Goal: Task Accomplishment & Management: Complete application form

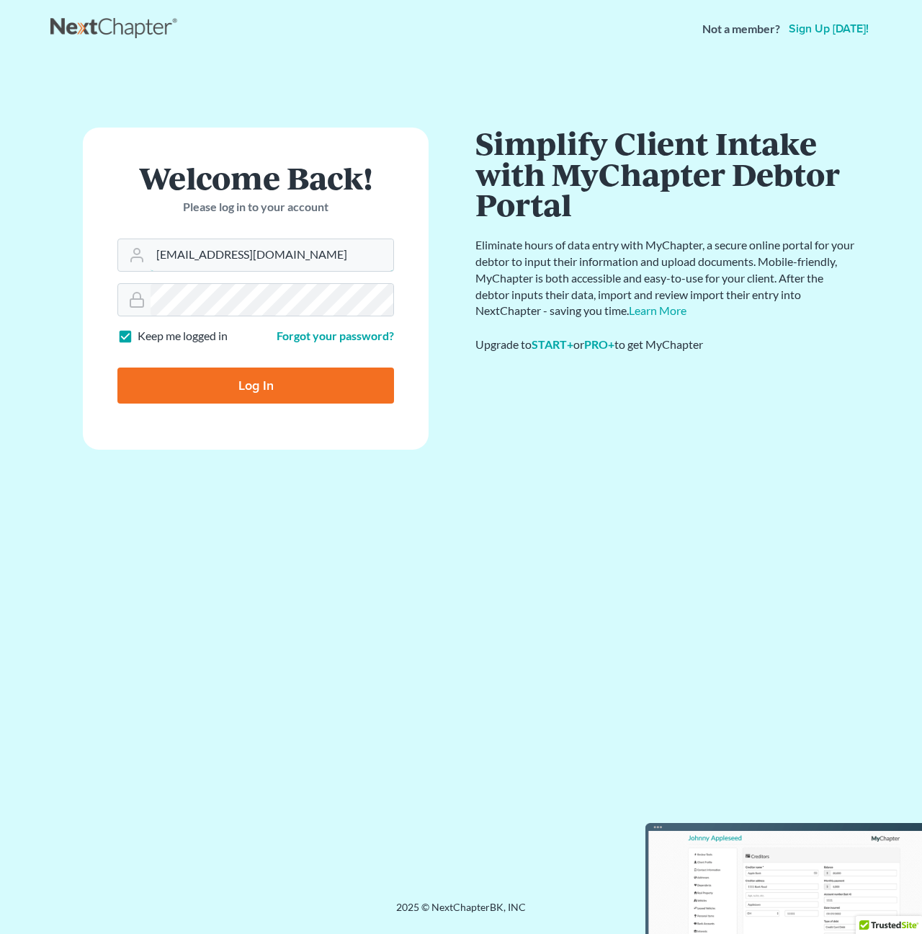
type input "[EMAIL_ADDRESS][DOMAIN_NAME]"
click at [223, 372] on input "Log In" at bounding box center [255, 385] width 277 height 36
type input "Thinking..."
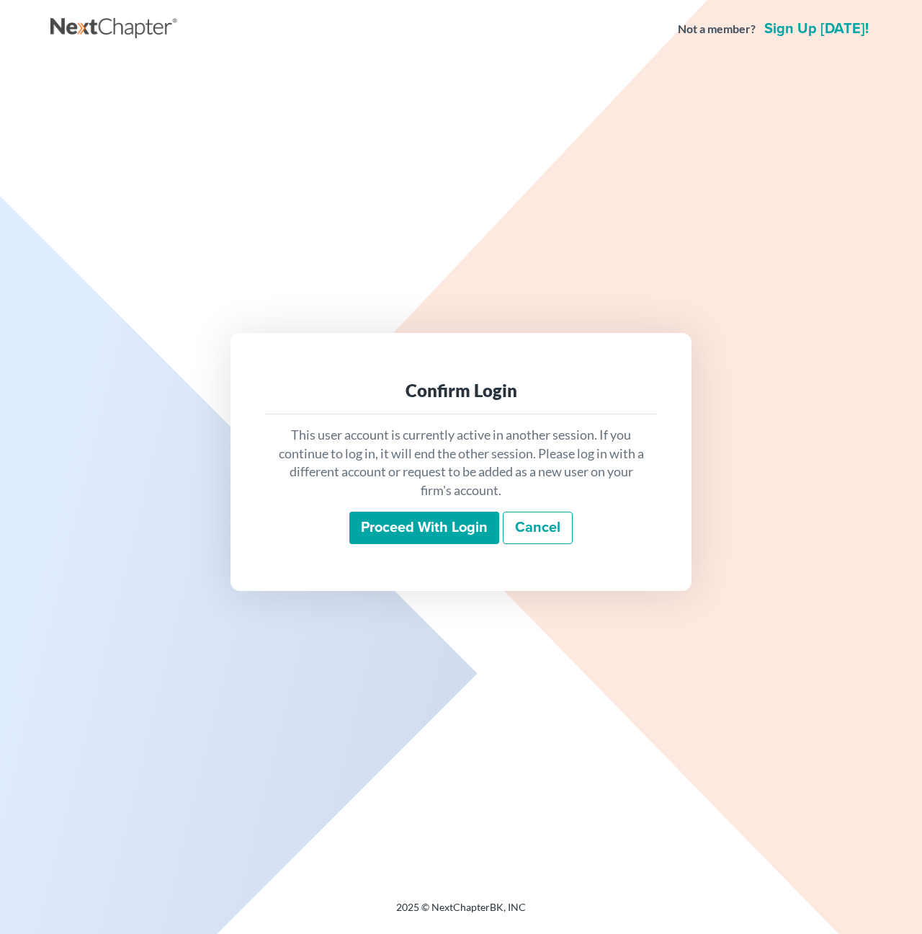
click at [424, 537] on input "Proceed with login" at bounding box center [424, 527] width 150 height 33
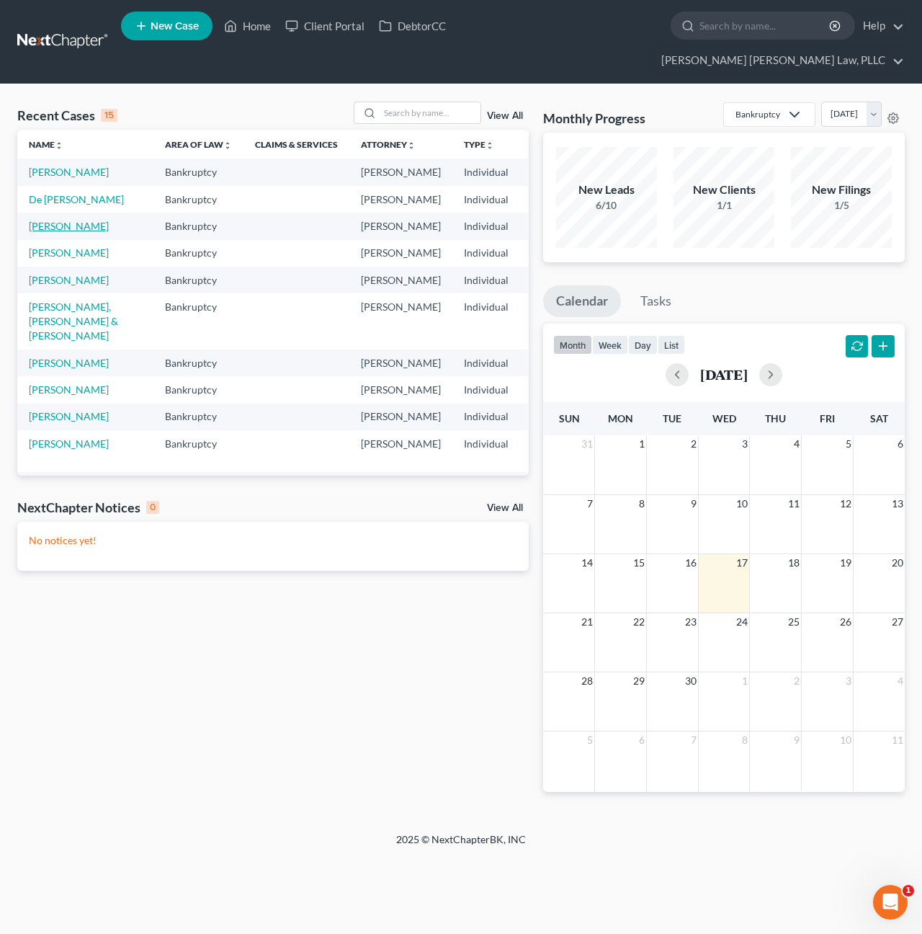
click at [47, 232] on link "[PERSON_NAME]" at bounding box center [69, 226] width 80 height 12
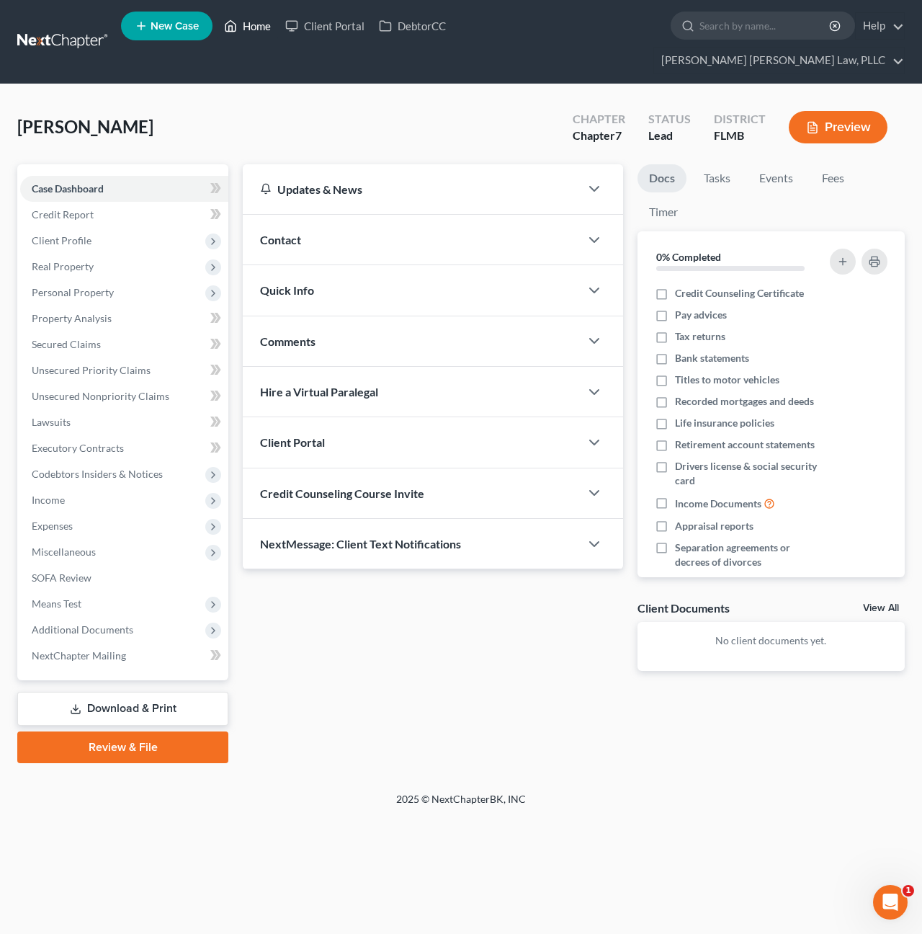
click at [246, 34] on link "Home" at bounding box center [247, 26] width 61 height 26
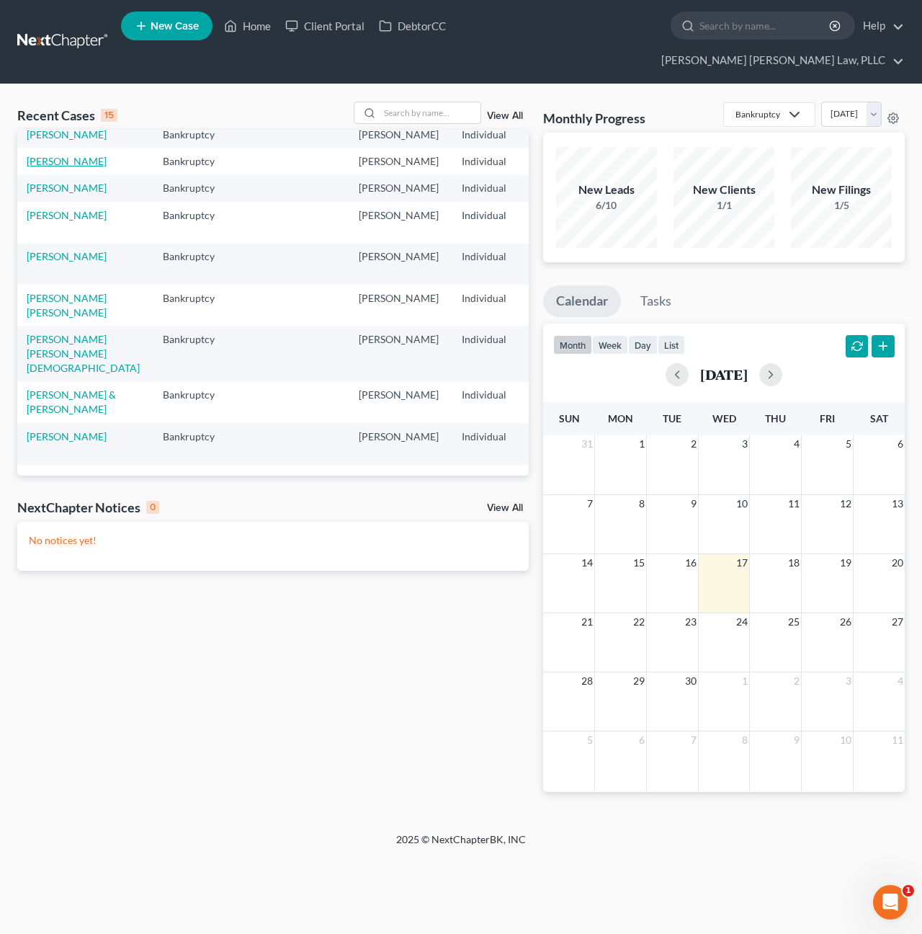
scroll to position [289, 2]
click at [38, 167] on link "Richardson, Patsy" at bounding box center [67, 161] width 80 height 12
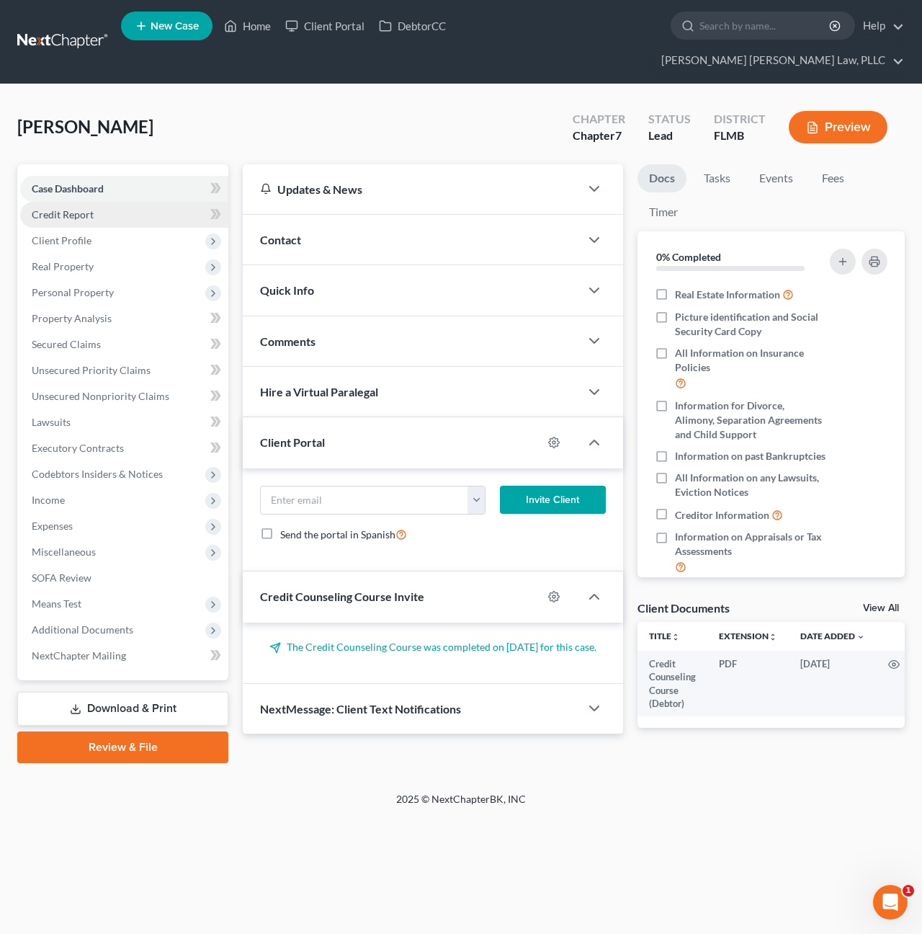
click at [71, 208] on span "Credit Report" at bounding box center [63, 214] width 62 height 12
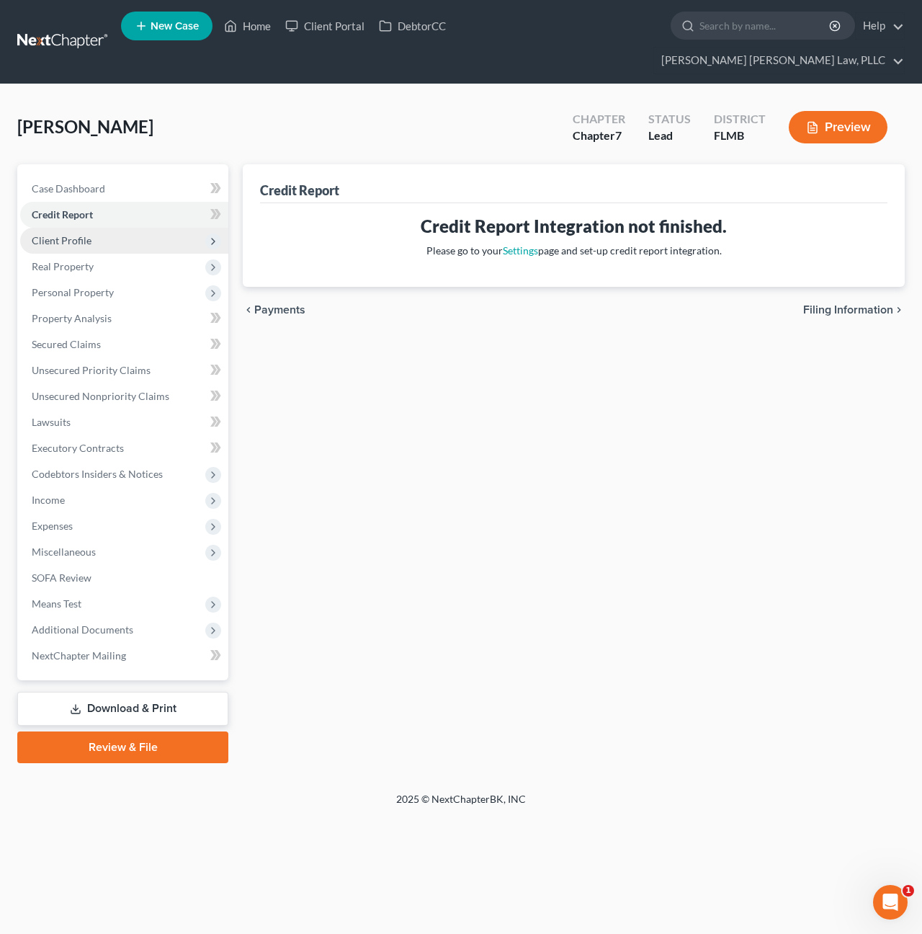
click at [62, 234] on span "Client Profile" at bounding box center [62, 240] width 60 height 12
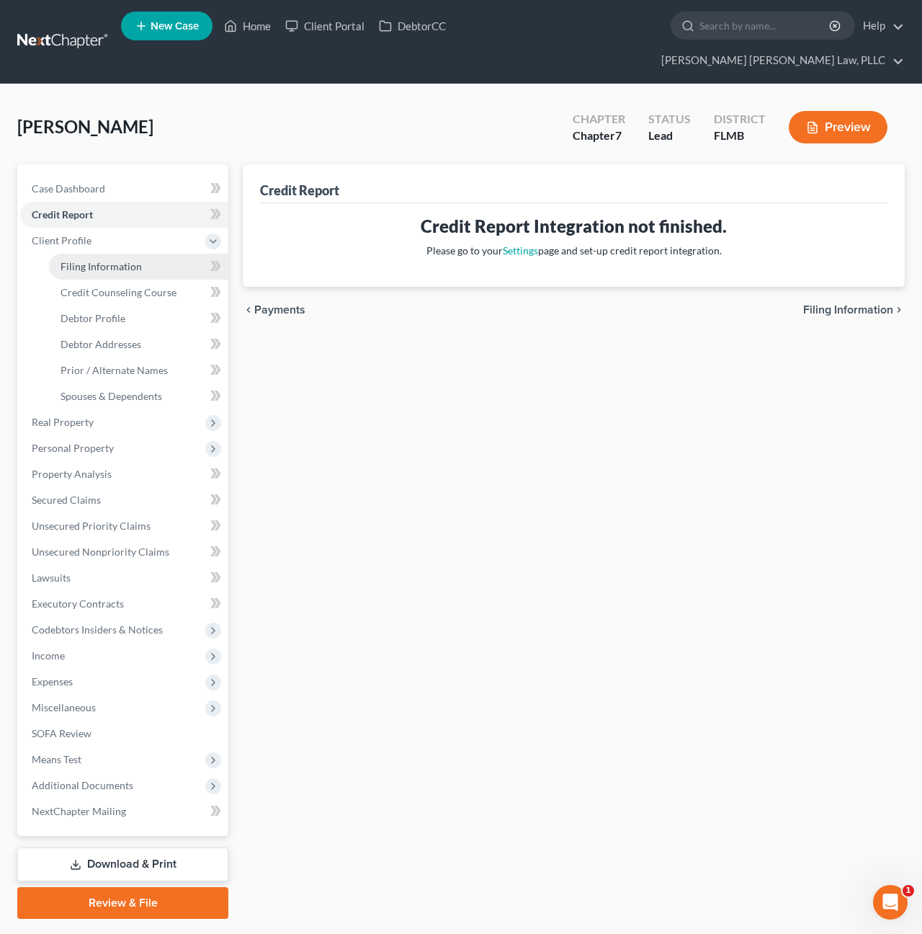
click at [76, 260] on span "Filing Information" at bounding box center [101, 266] width 81 height 12
select select "1"
select select "0"
select select "9"
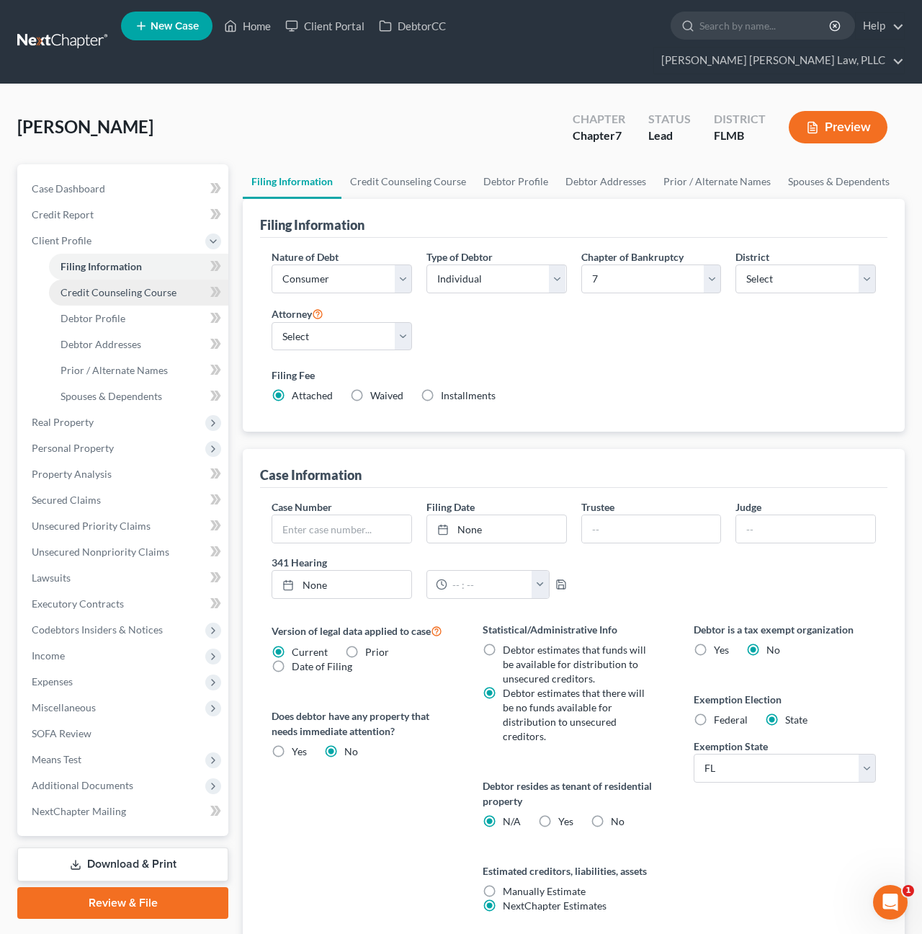
click at [76, 286] on span "Credit Counseling Course" at bounding box center [119, 292] width 116 height 12
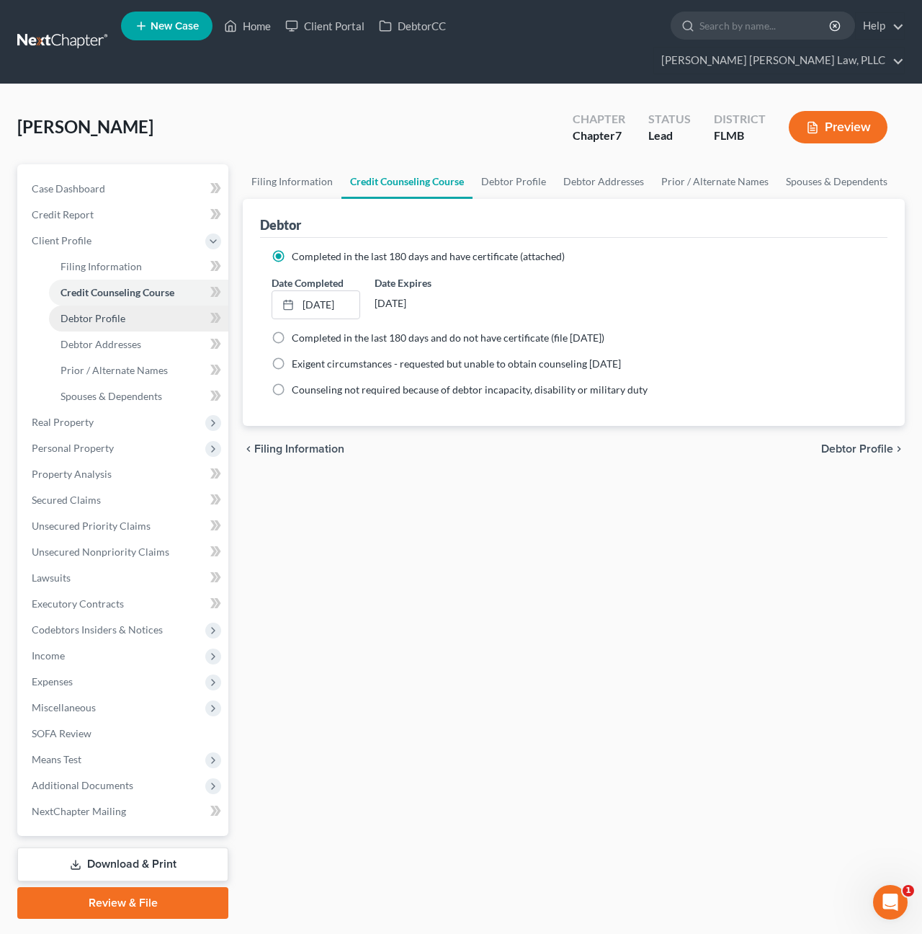
click at [79, 312] on span "Debtor Profile" at bounding box center [93, 318] width 65 height 12
select select "1"
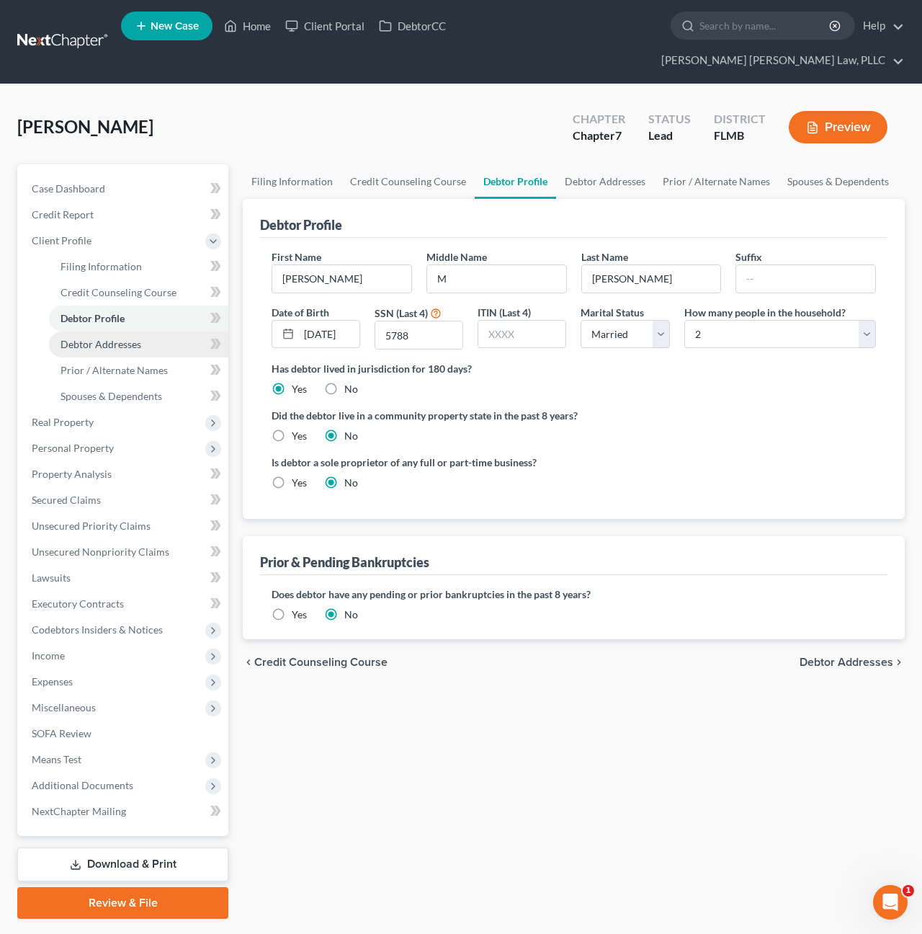
click at [87, 338] on span "Debtor Addresses" at bounding box center [101, 344] width 81 height 12
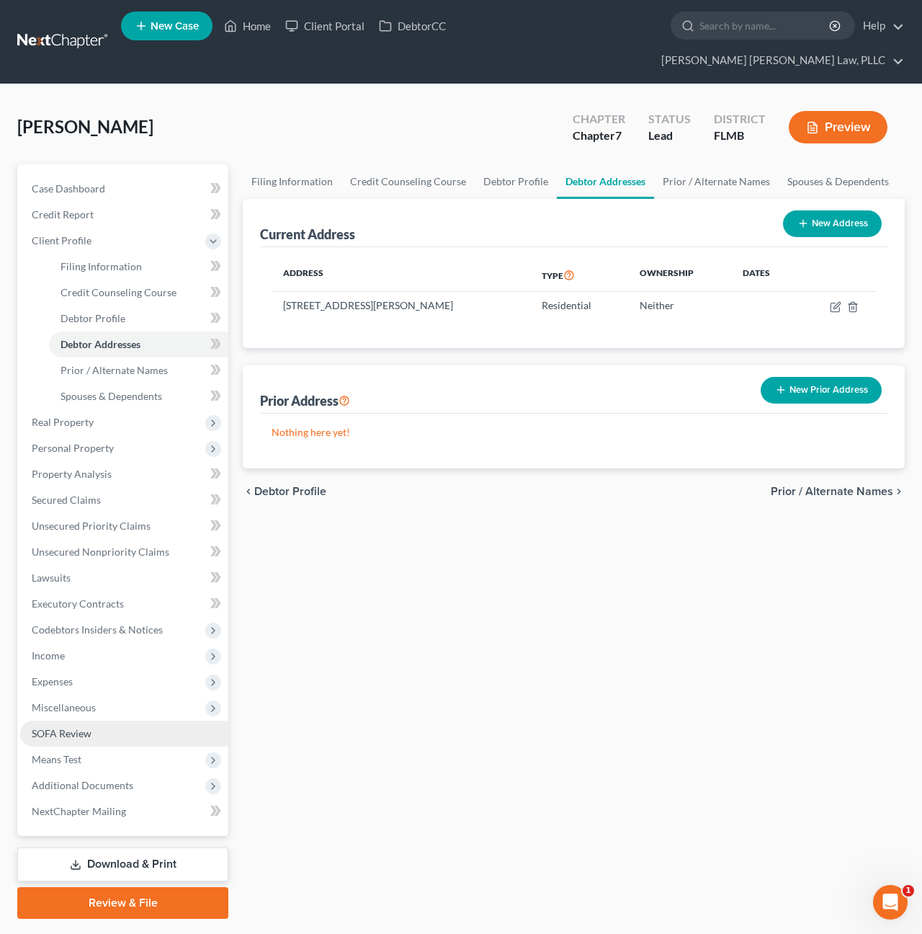
scroll to position [3, 0]
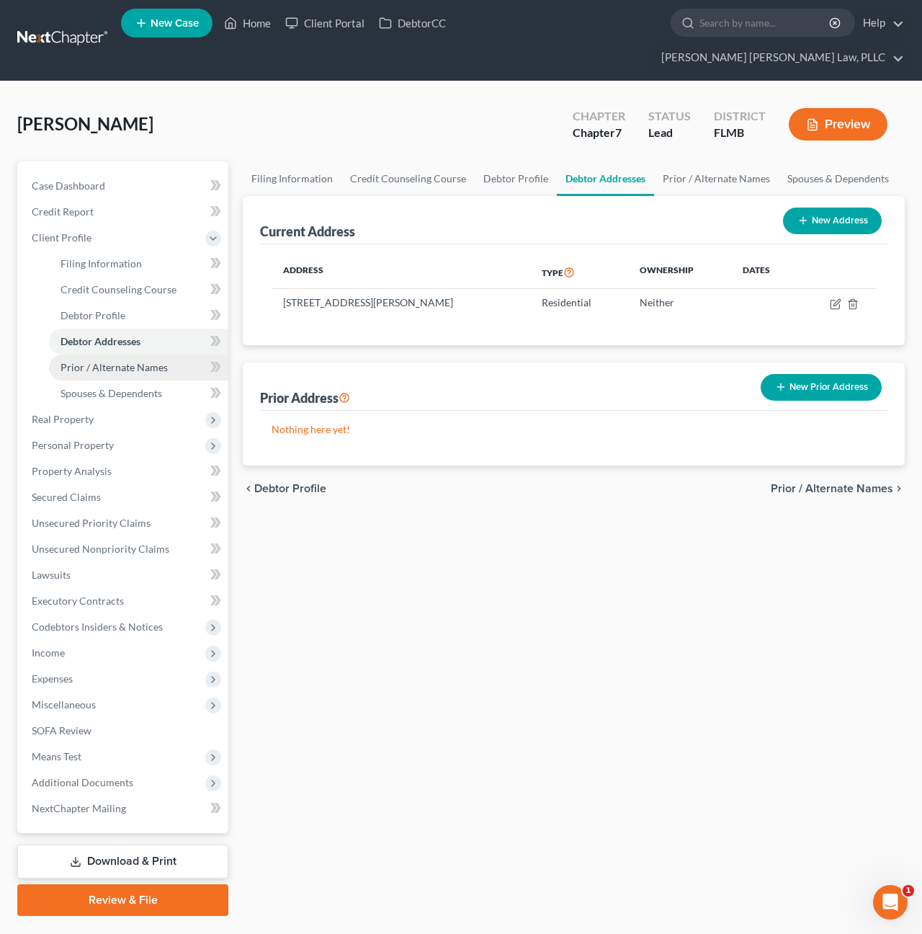
click at [117, 361] on span "Prior / Alternate Names" at bounding box center [114, 367] width 107 height 12
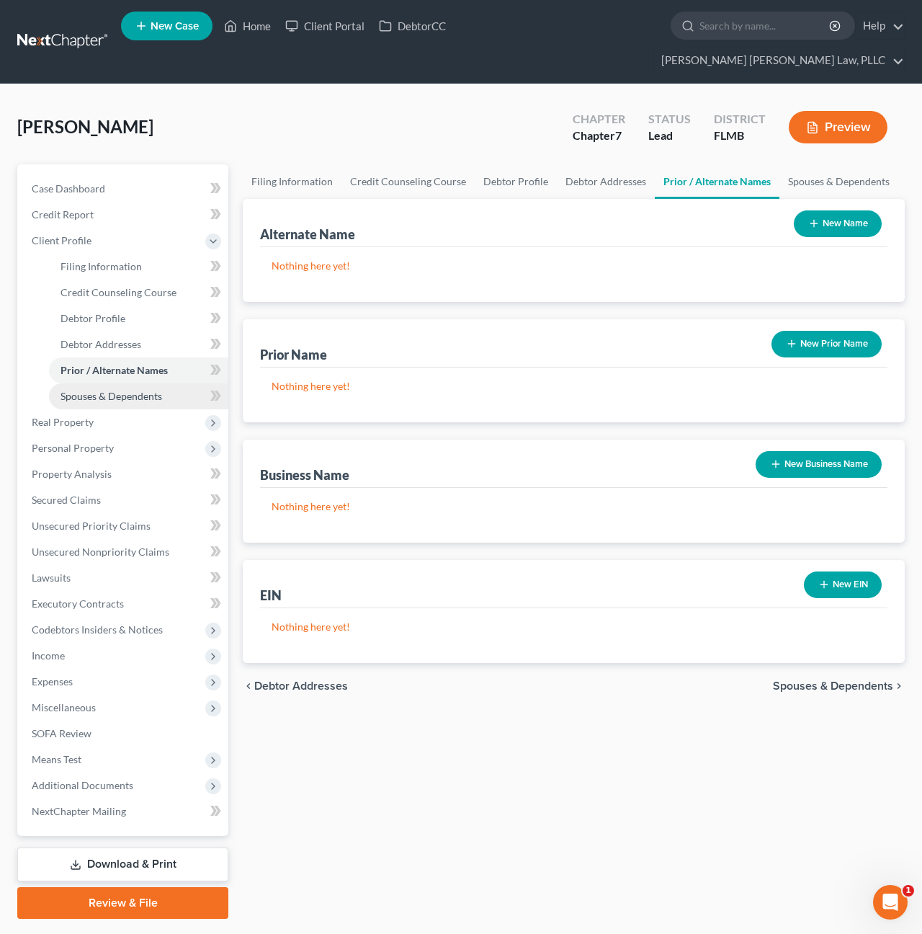
click at [120, 390] on span "Spouses & Dependents" at bounding box center [112, 396] width 102 height 12
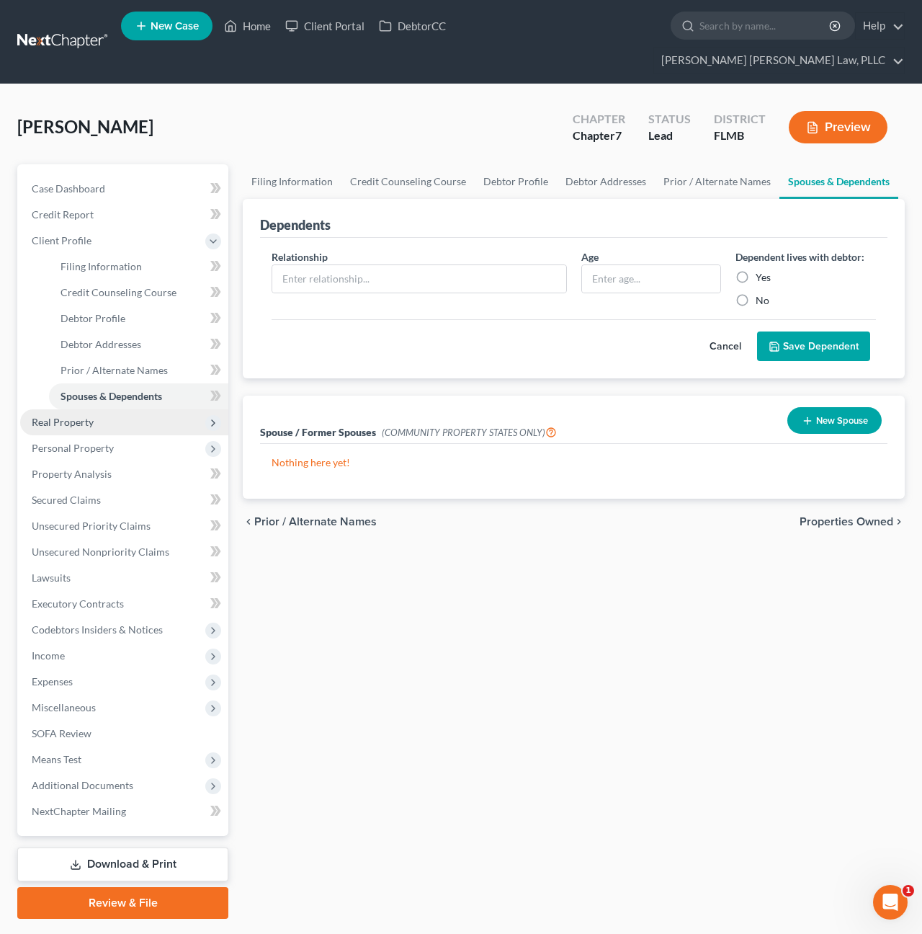
click at [71, 409] on span "Real Property" at bounding box center [124, 422] width 208 height 26
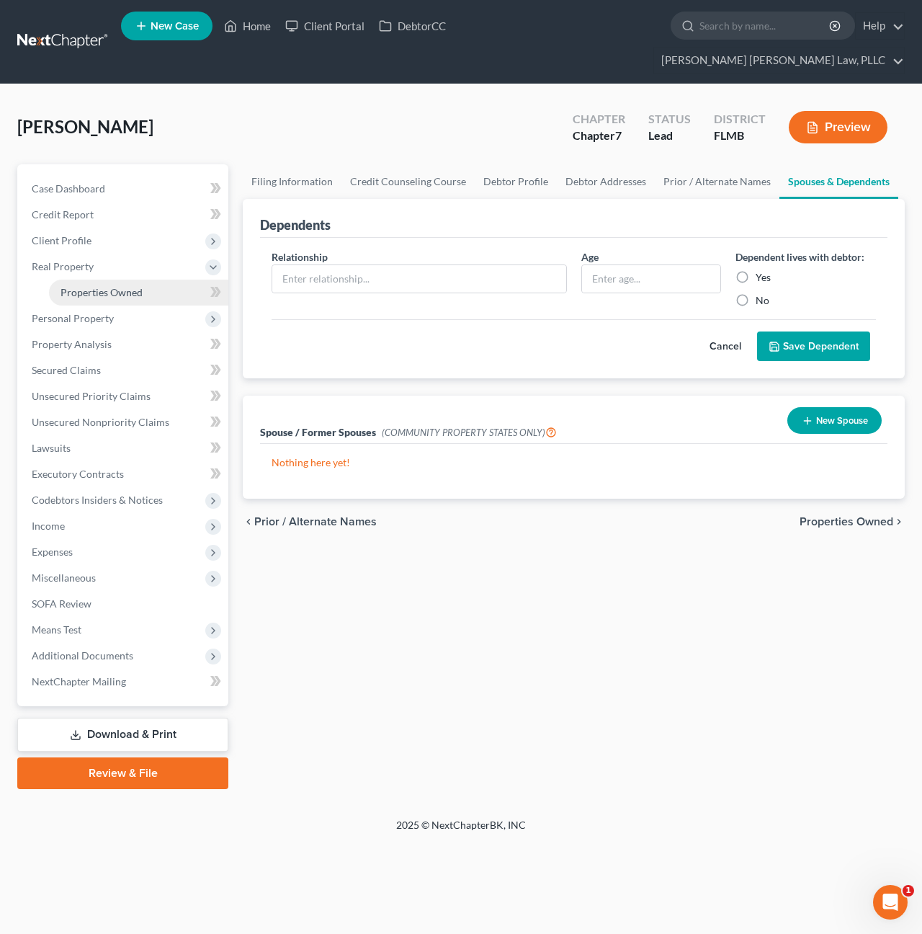
click at [94, 286] on span "Properties Owned" at bounding box center [102, 292] width 82 height 12
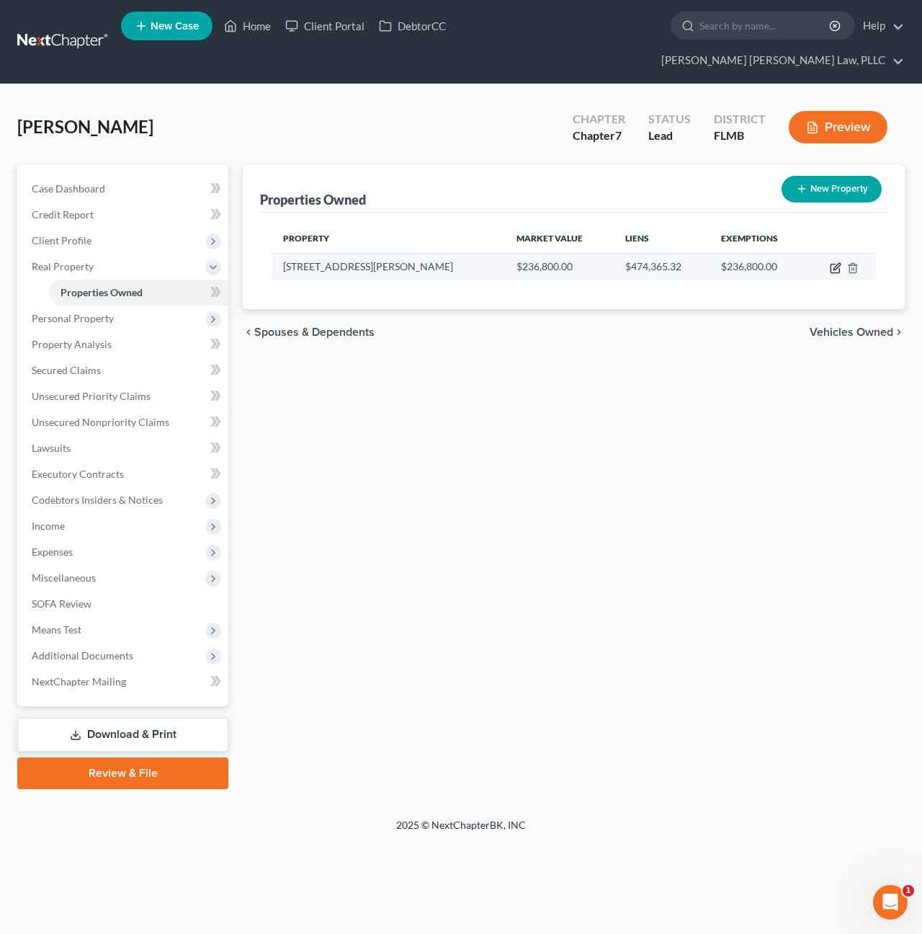
click at [836, 263] on icon "button" at bounding box center [836, 266] width 6 height 6
select select "9"
select select "0"
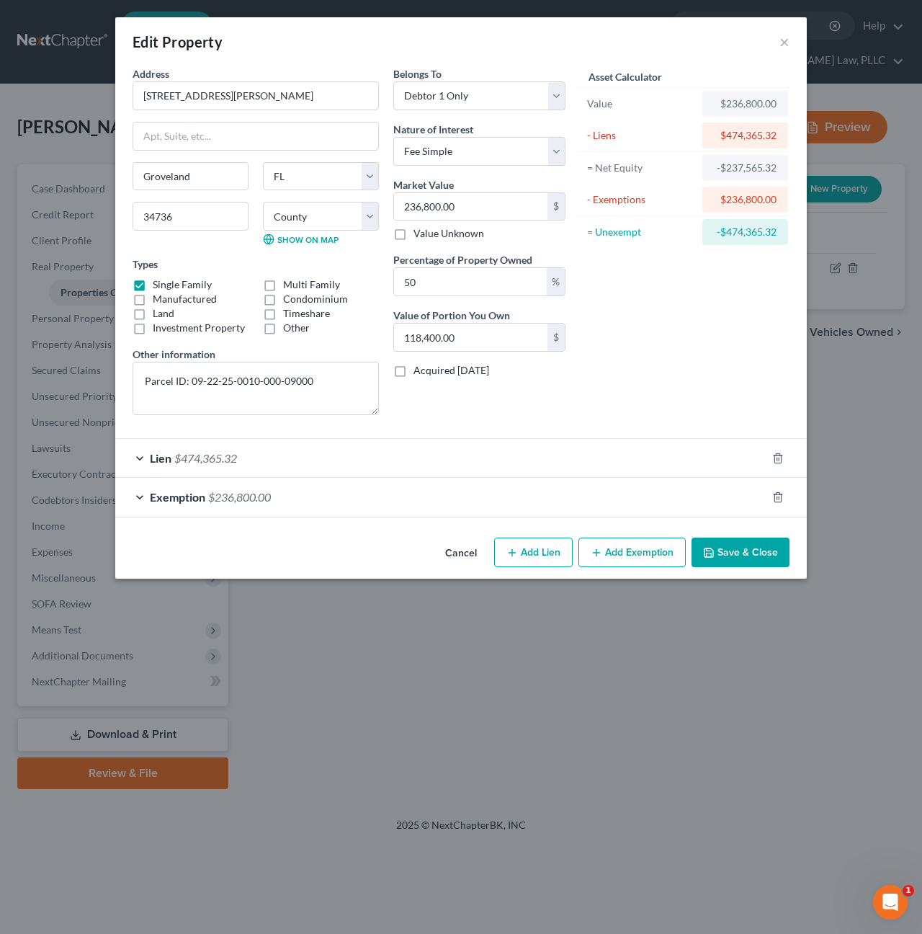
click at [390, 489] on div "Exemption $236,800.00" at bounding box center [440, 497] width 651 height 38
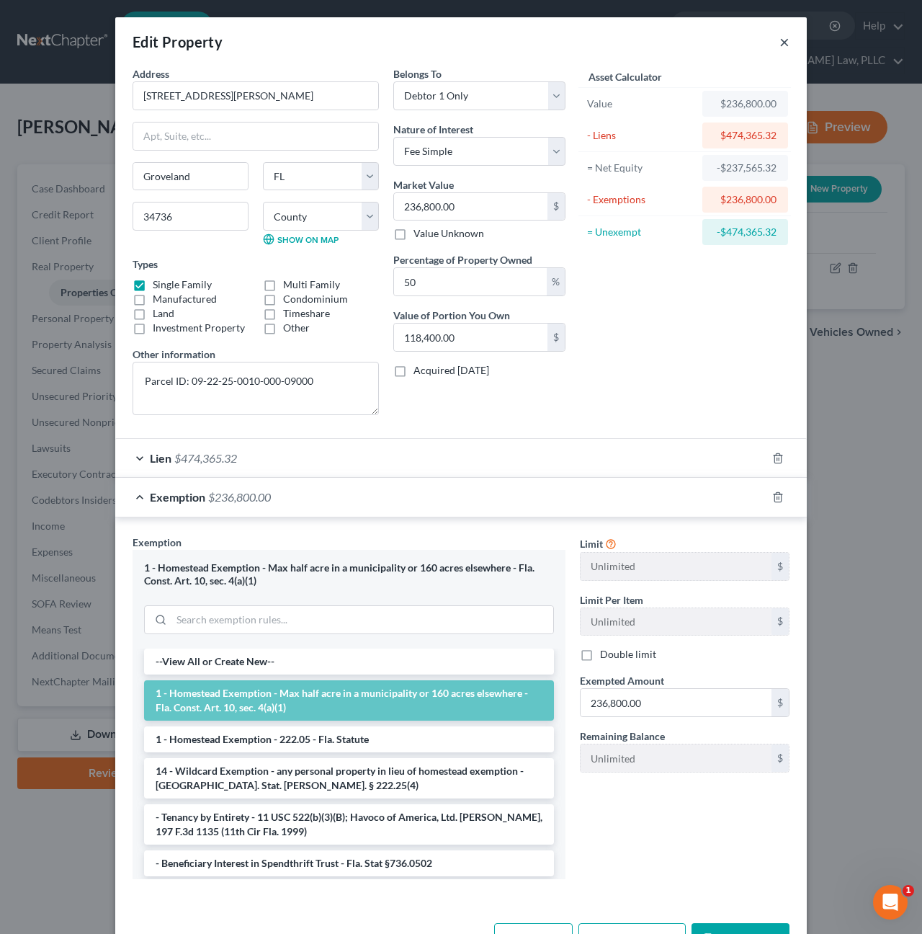
click at [784, 40] on button "×" at bounding box center [784, 41] width 10 height 17
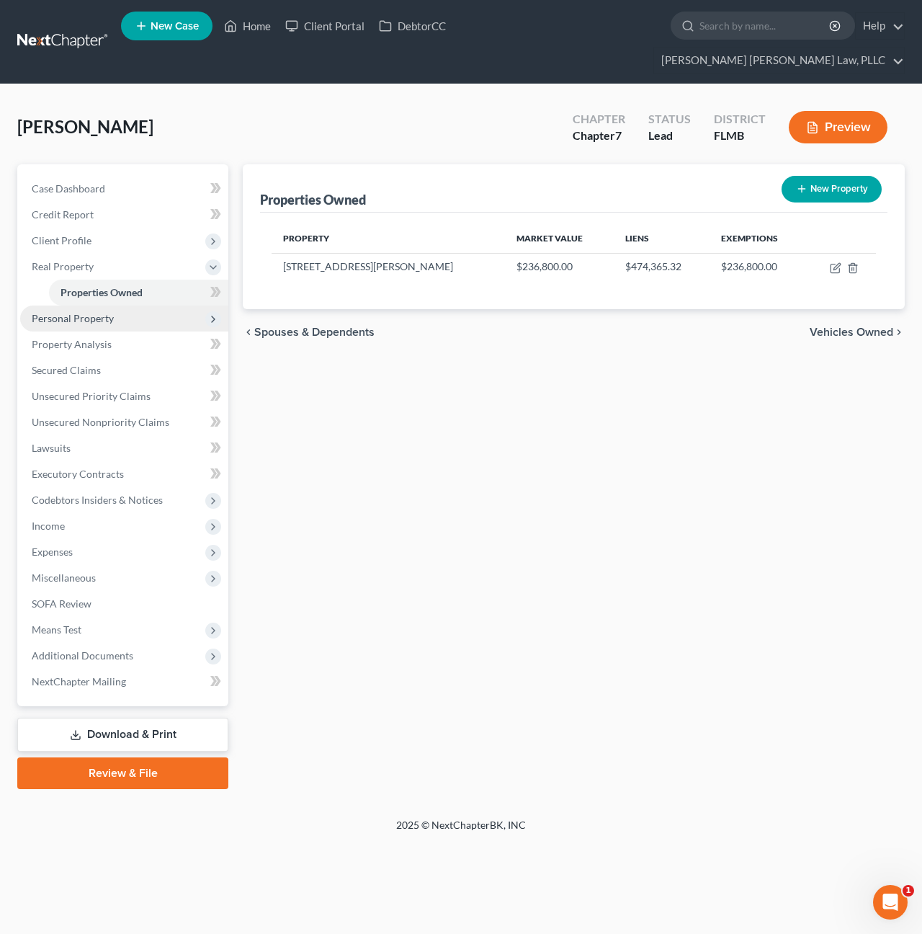
click at [96, 312] on span "Personal Property" at bounding box center [73, 318] width 82 height 12
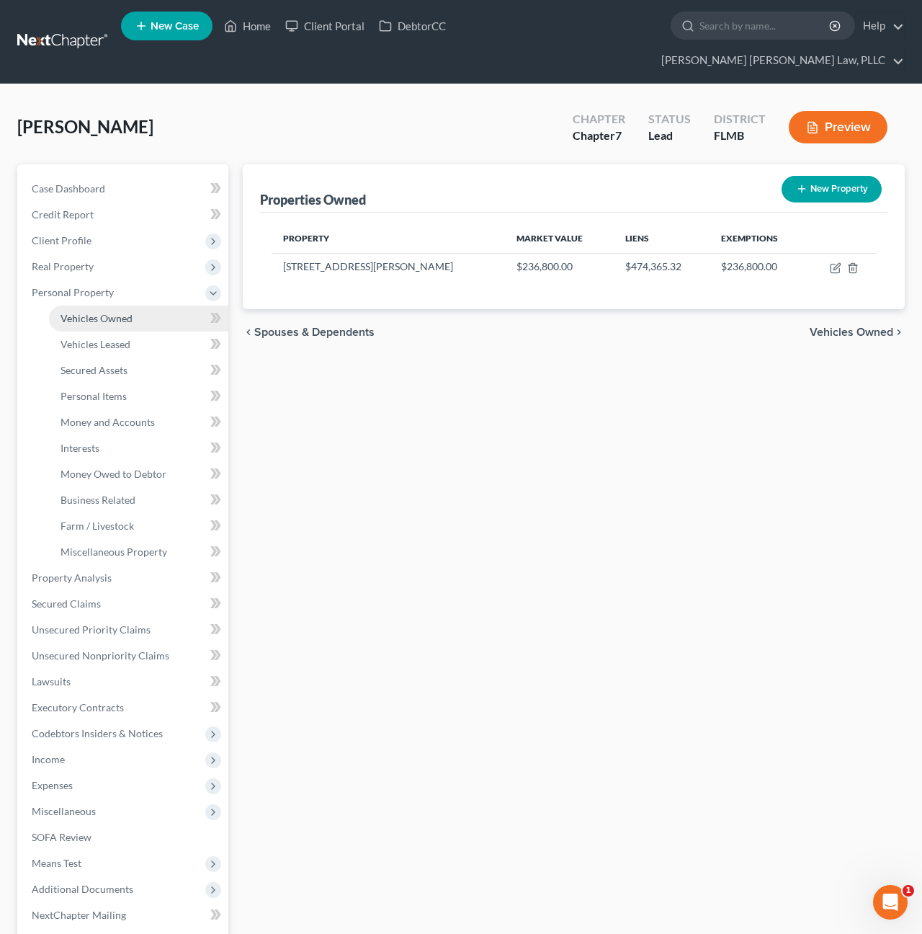
click at [96, 312] on span "Vehicles Owned" at bounding box center [97, 318] width 72 height 12
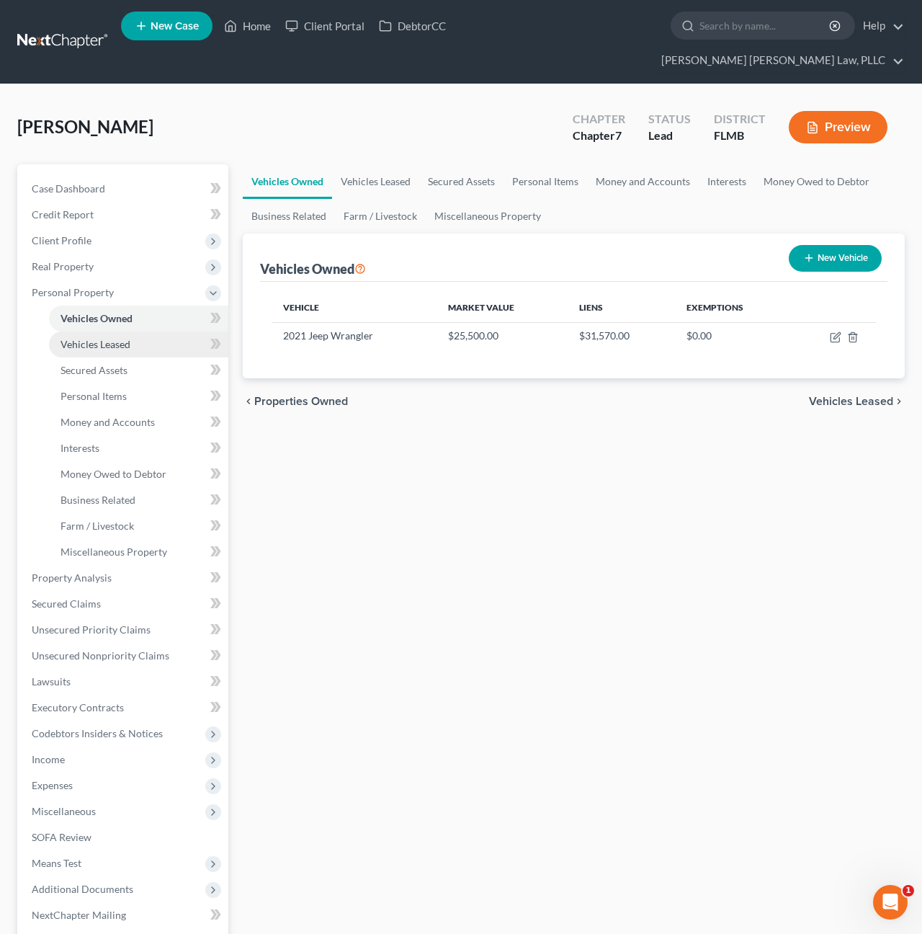
click at [95, 338] on span "Vehicles Leased" at bounding box center [96, 344] width 70 height 12
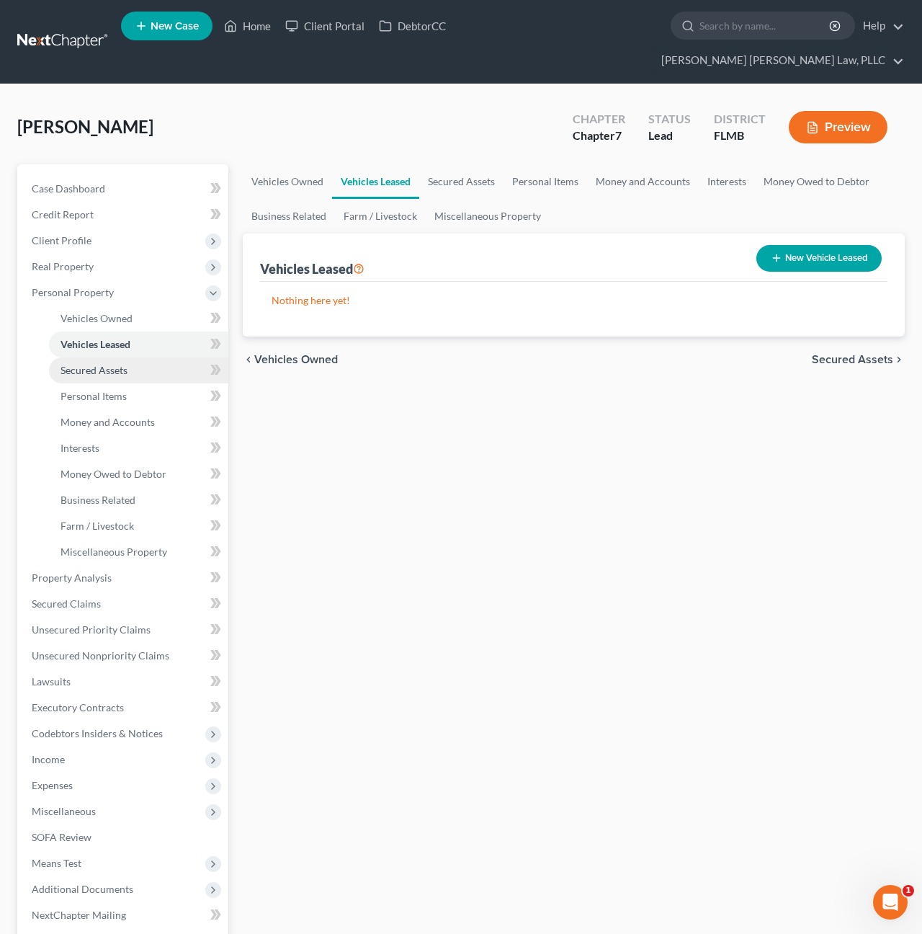
click at [94, 364] on span "Secured Assets" at bounding box center [94, 370] width 67 height 12
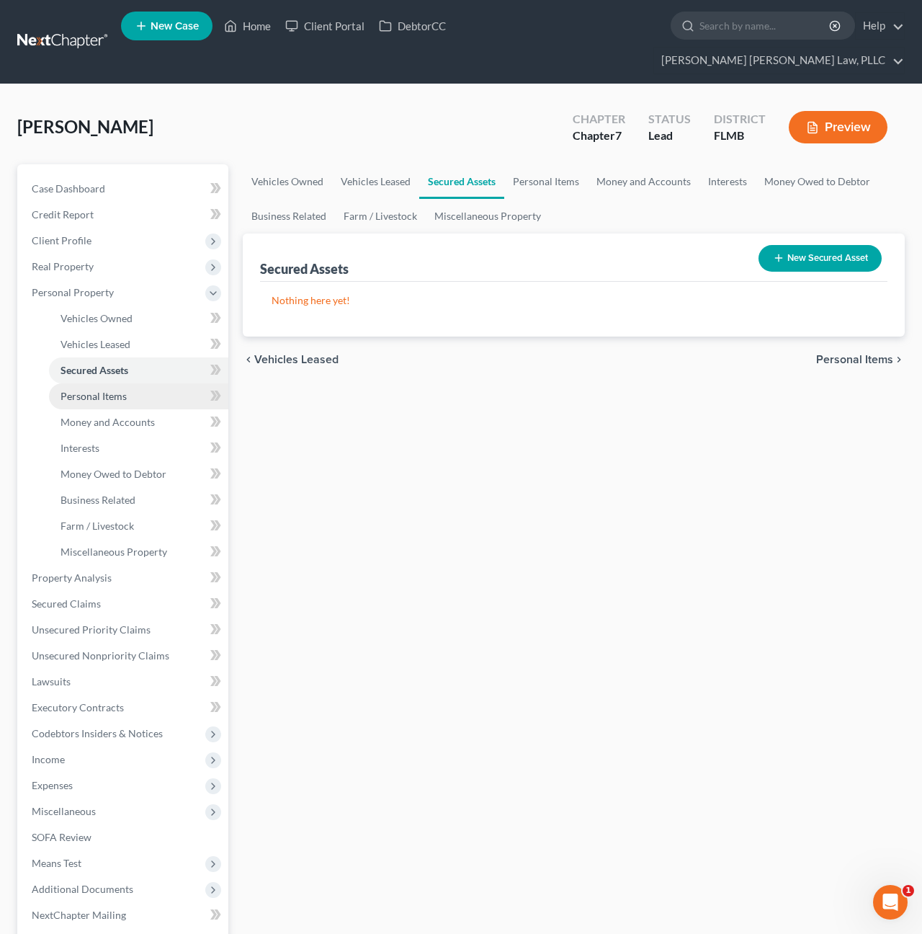
click at [94, 390] on span "Personal Items" at bounding box center [94, 396] width 66 height 12
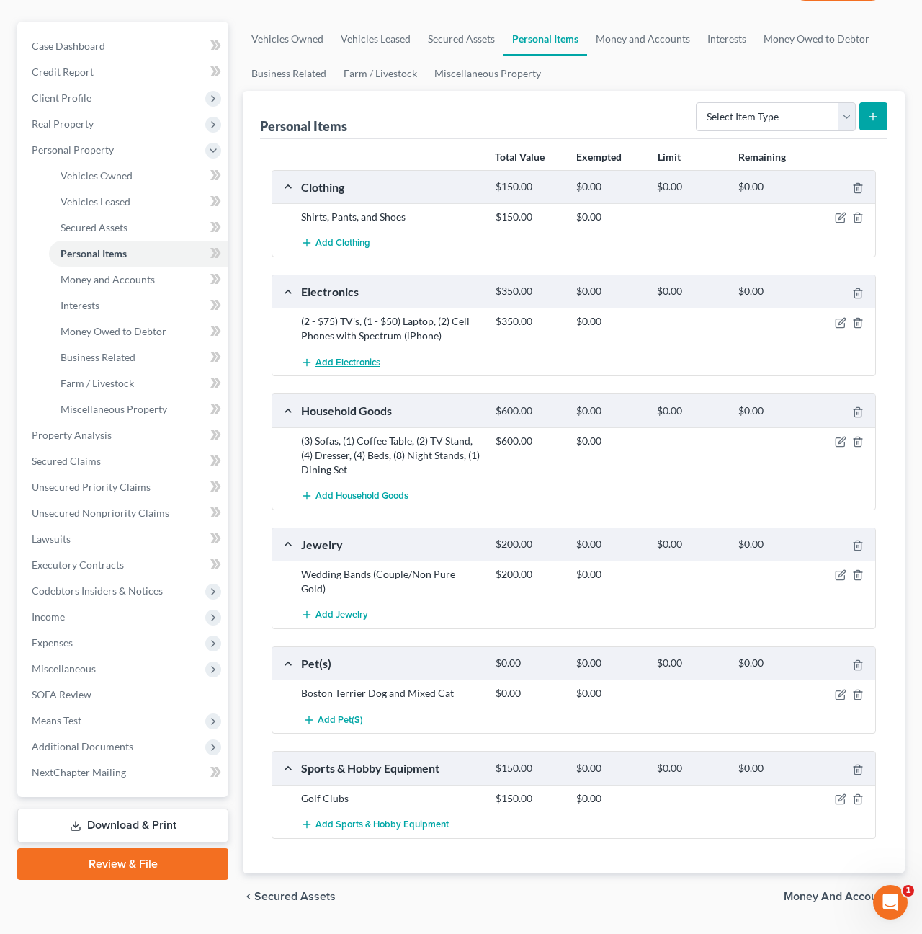
scroll to position [141, 0]
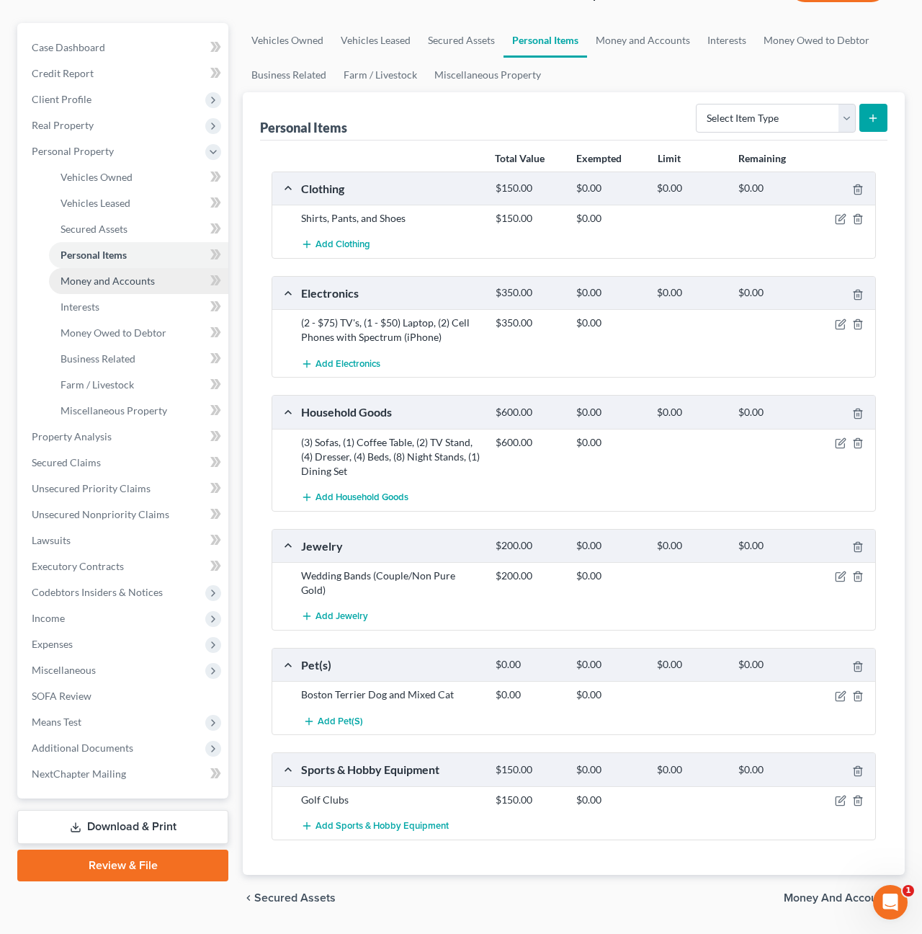
click at [105, 274] on span "Money and Accounts" at bounding box center [108, 280] width 94 height 12
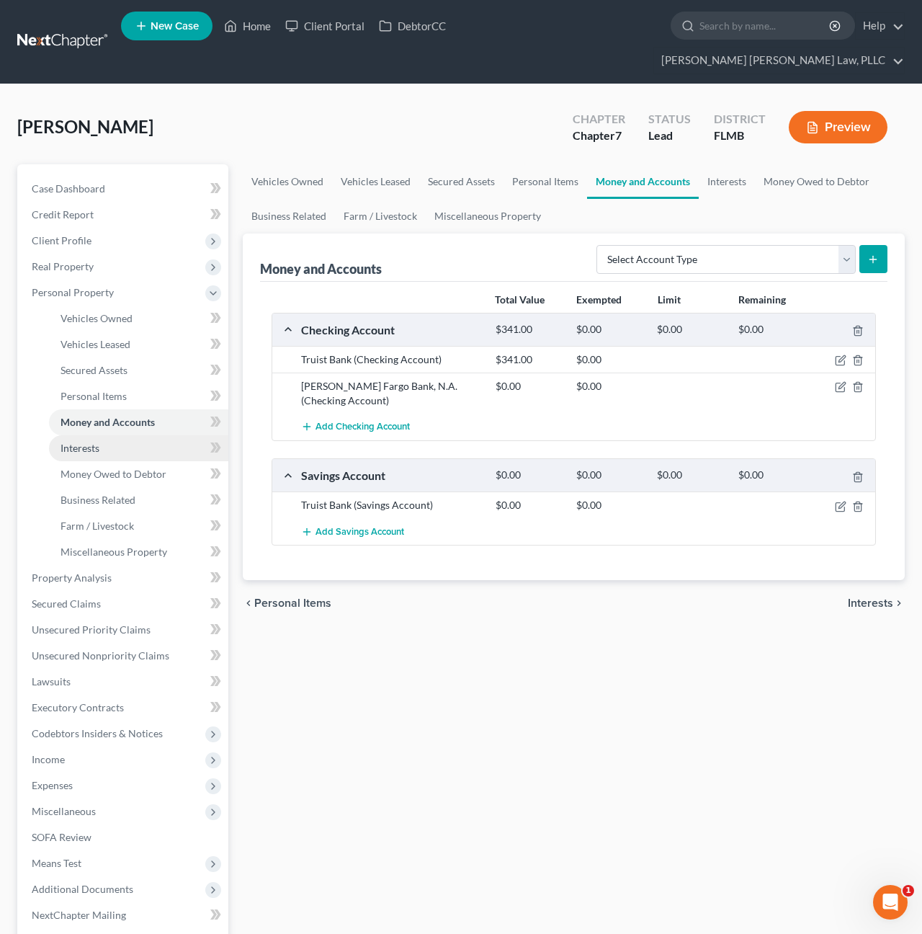
click at [92, 442] on span "Interests" at bounding box center [80, 448] width 39 height 12
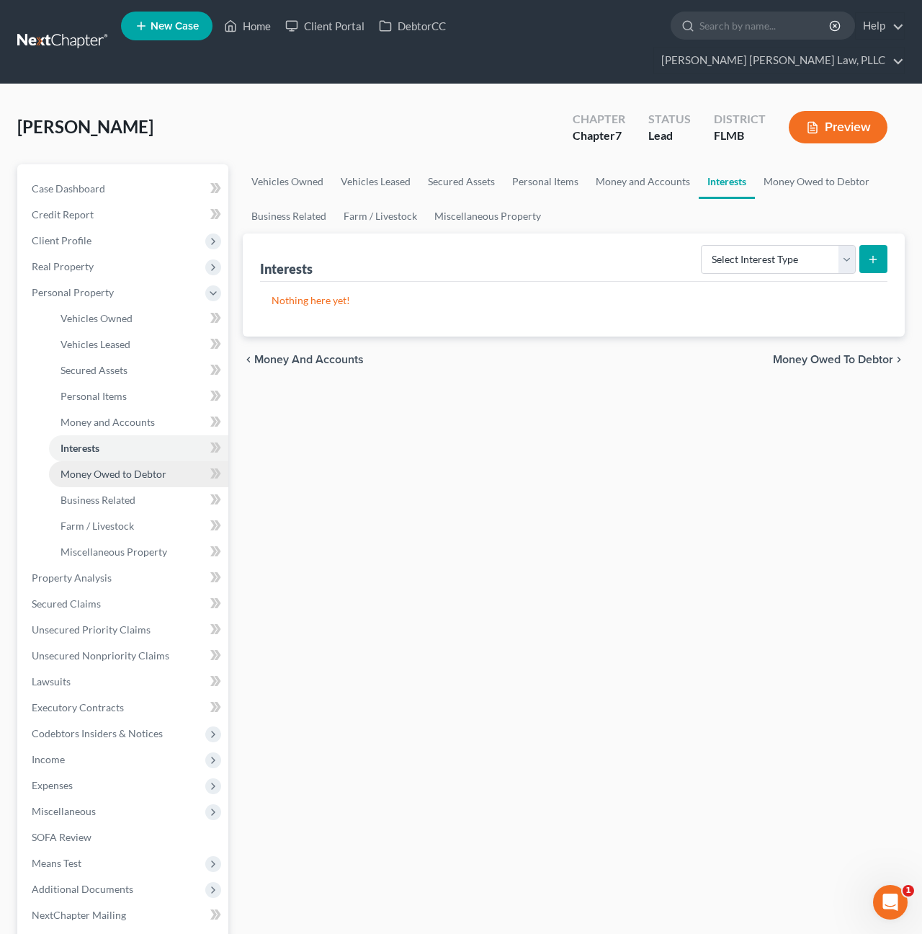
click at [94, 468] on span "Money Owed to Debtor" at bounding box center [114, 474] width 106 height 12
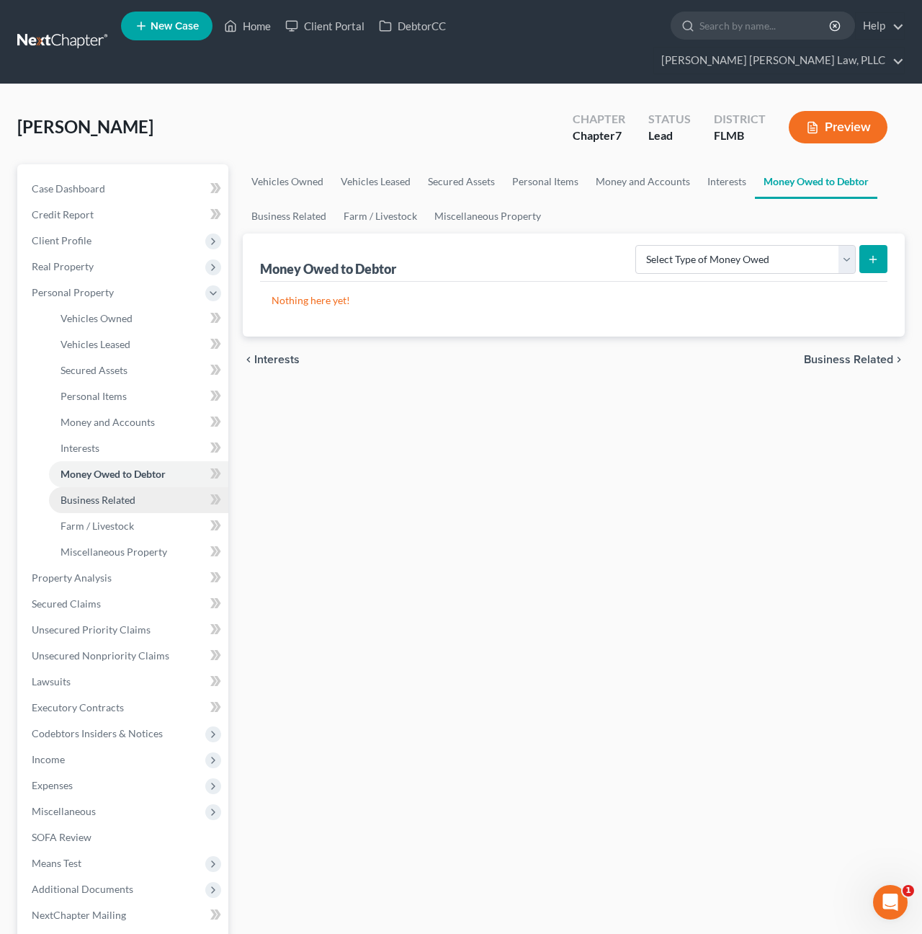
click at [97, 493] on span "Business Related" at bounding box center [98, 499] width 75 height 12
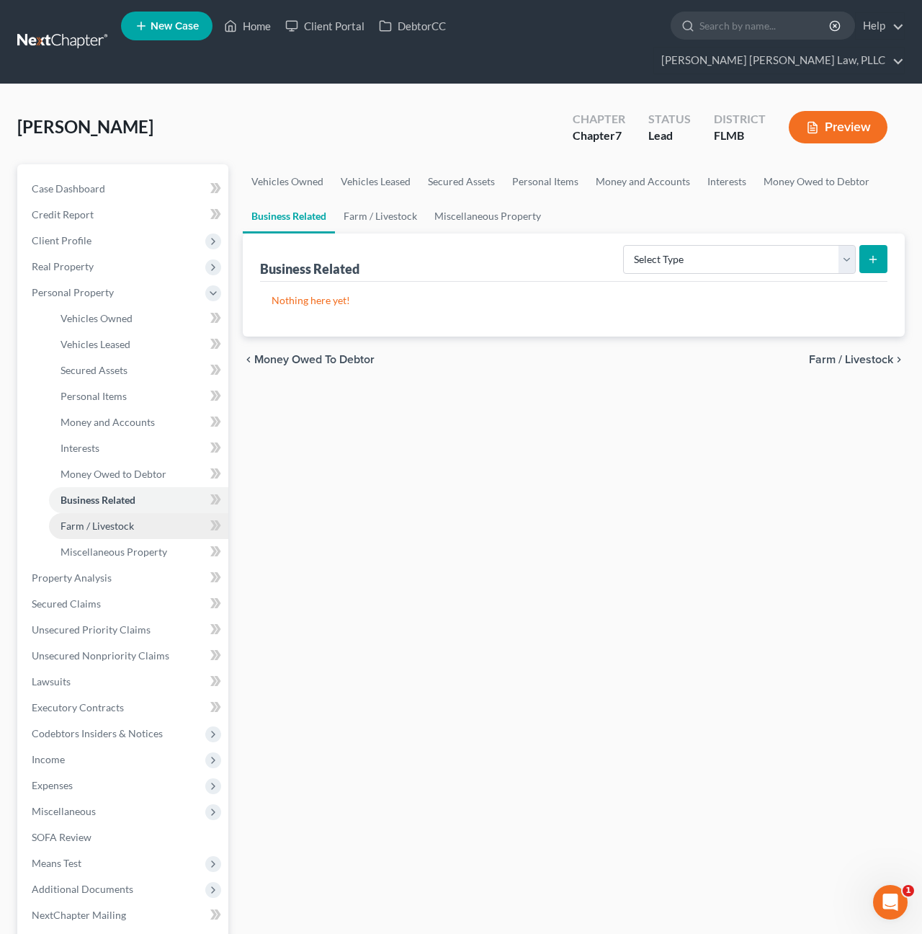
click at [97, 519] on span "Farm / Livestock" at bounding box center [97, 525] width 73 height 12
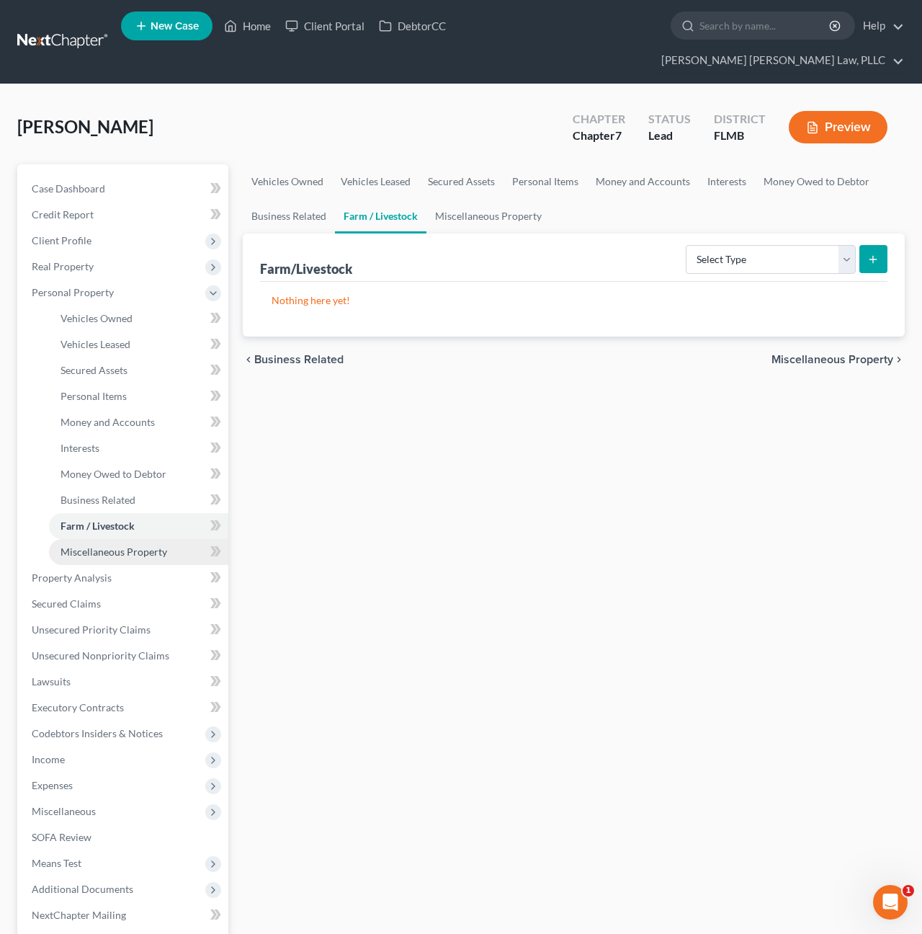
click at [99, 545] on span "Miscellaneous Property" at bounding box center [114, 551] width 107 height 12
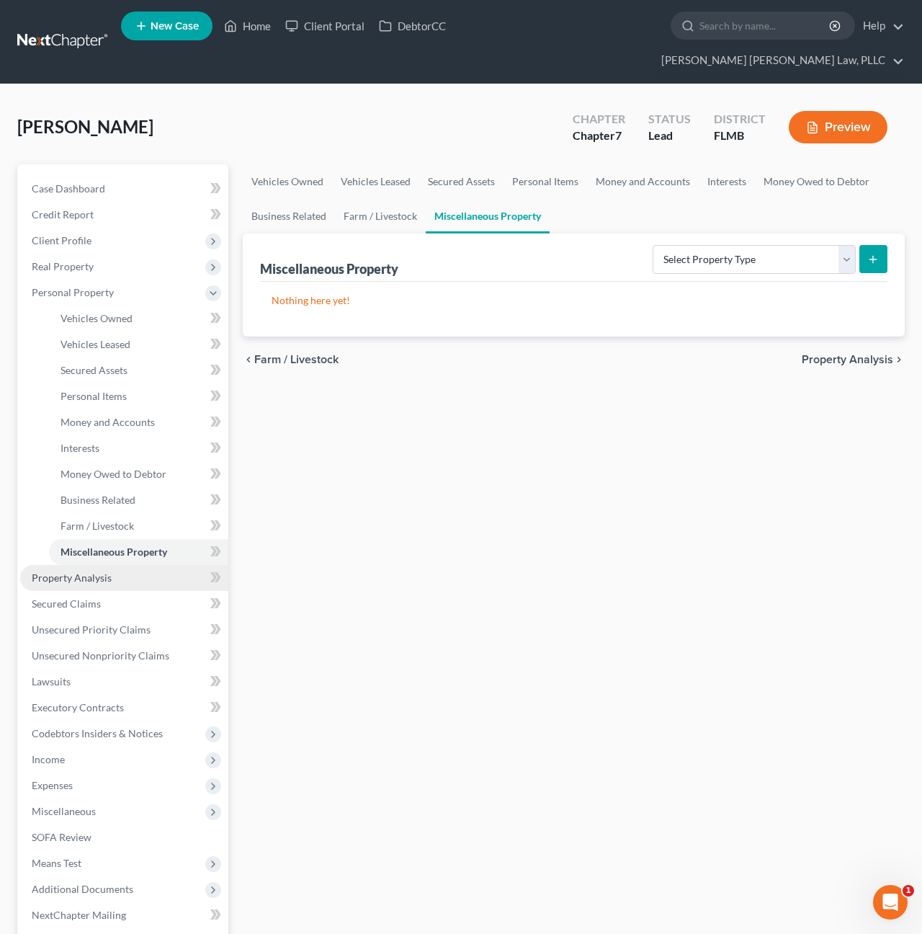
click at [81, 571] on span "Property Analysis" at bounding box center [72, 577] width 80 height 12
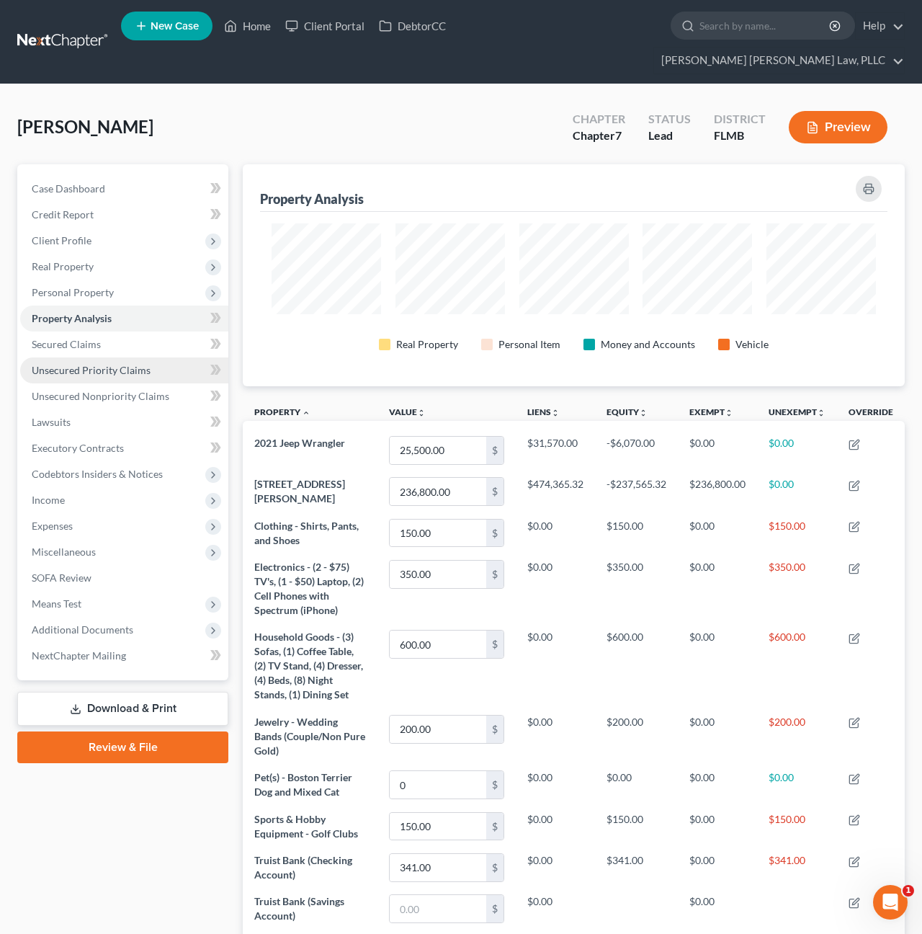
scroll to position [222, 662]
click at [76, 338] on span "Secured Claims" at bounding box center [66, 344] width 69 height 12
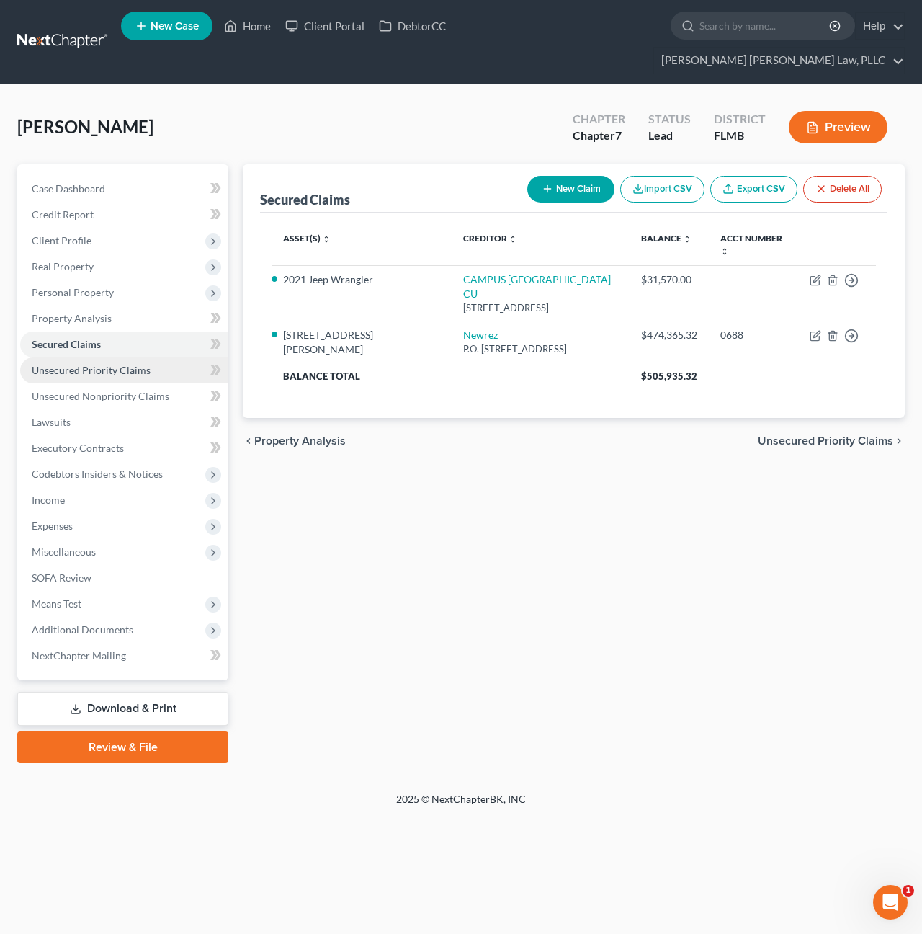
click at [81, 364] on span "Unsecured Priority Claims" at bounding box center [91, 370] width 119 height 12
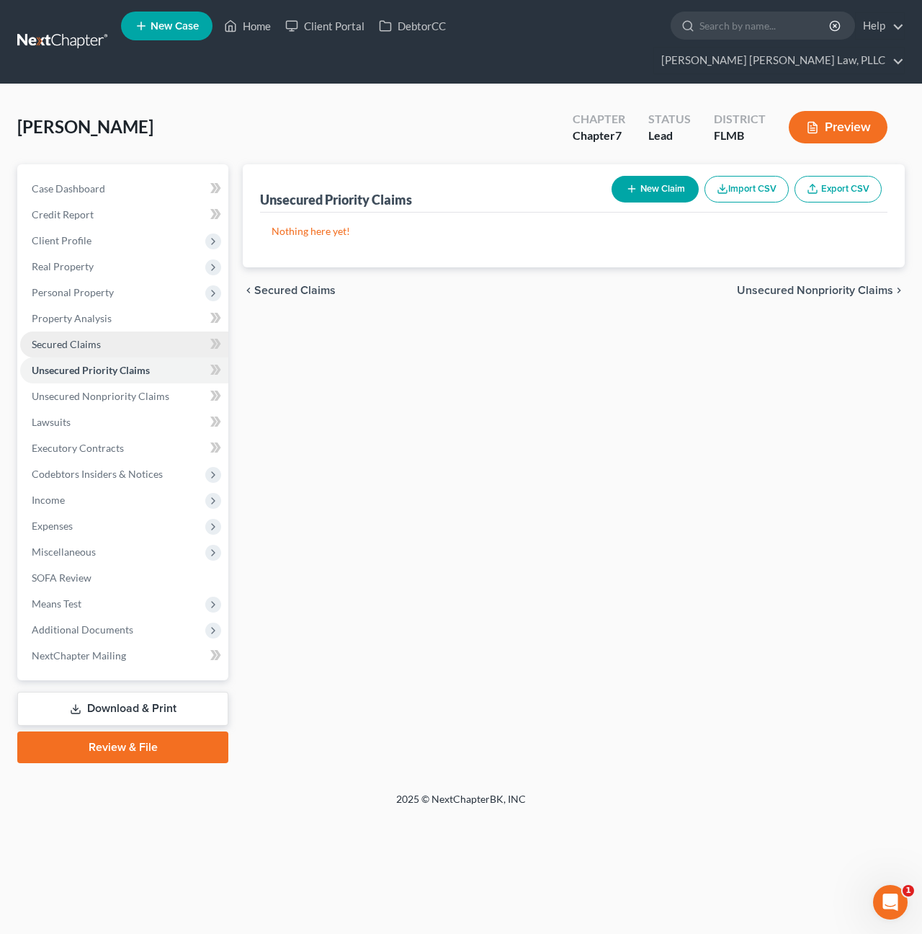
click at [74, 338] on span "Secured Claims" at bounding box center [66, 344] width 69 height 12
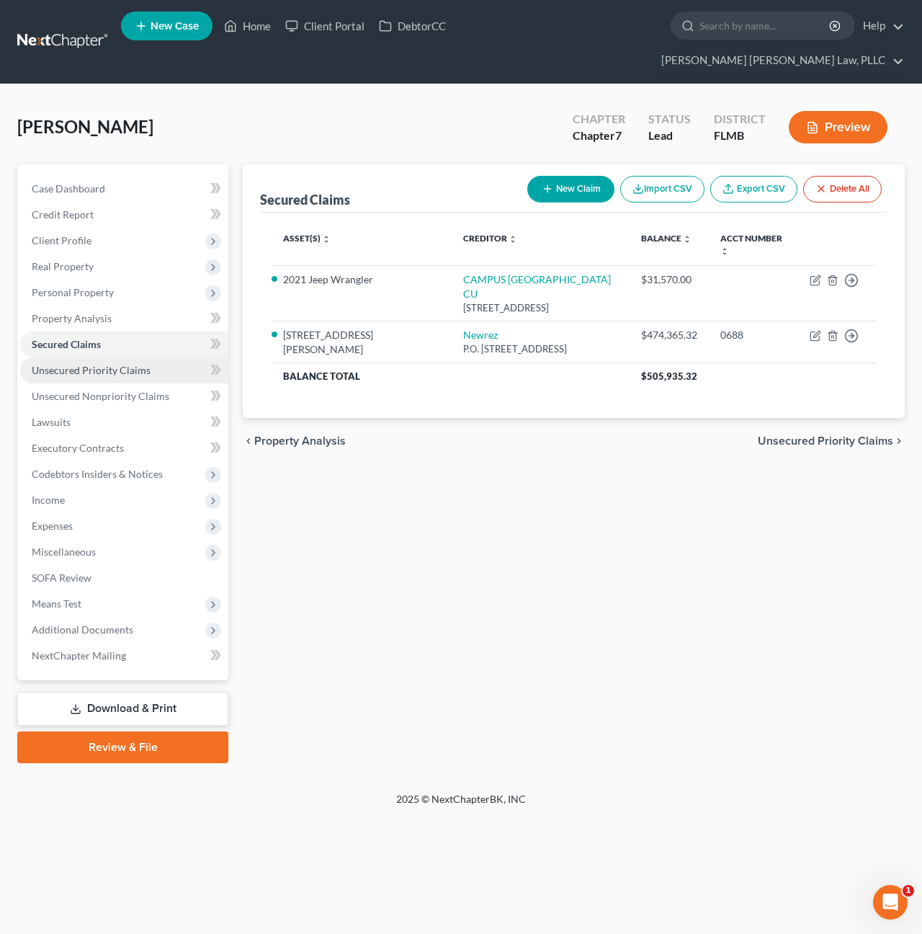
click at [77, 364] on span "Unsecured Priority Claims" at bounding box center [91, 370] width 119 height 12
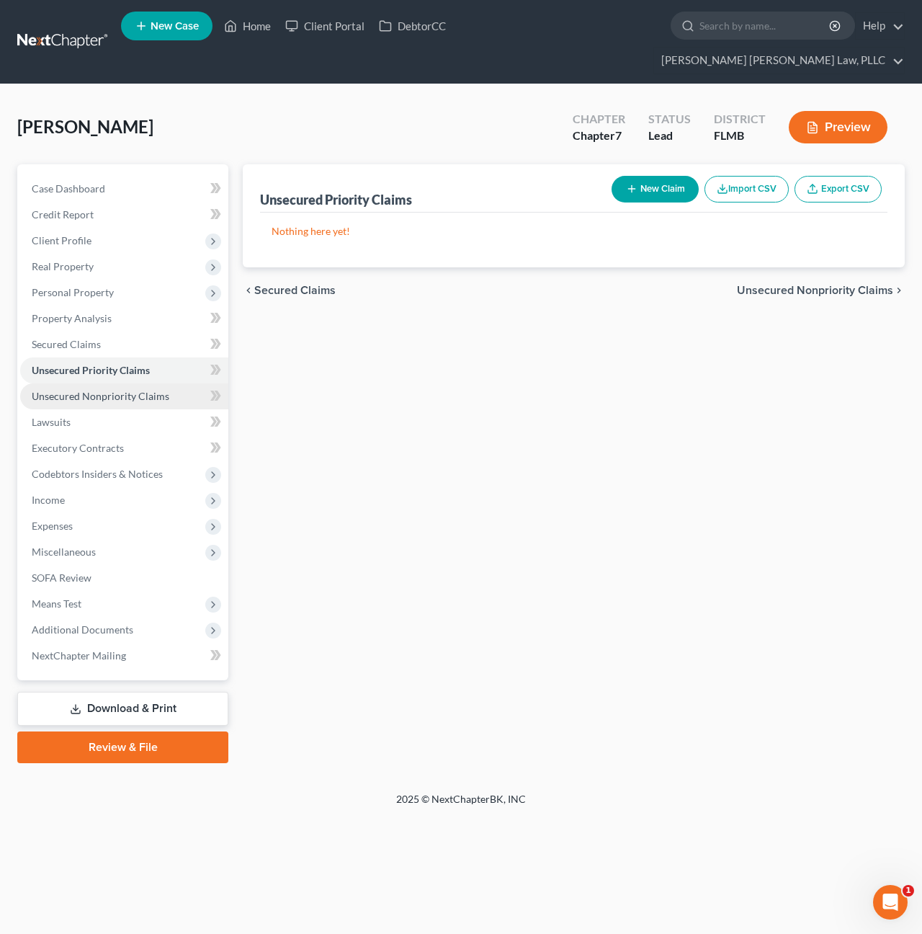
click at [79, 390] on span "Unsecured Nonpriority Claims" at bounding box center [101, 396] width 138 height 12
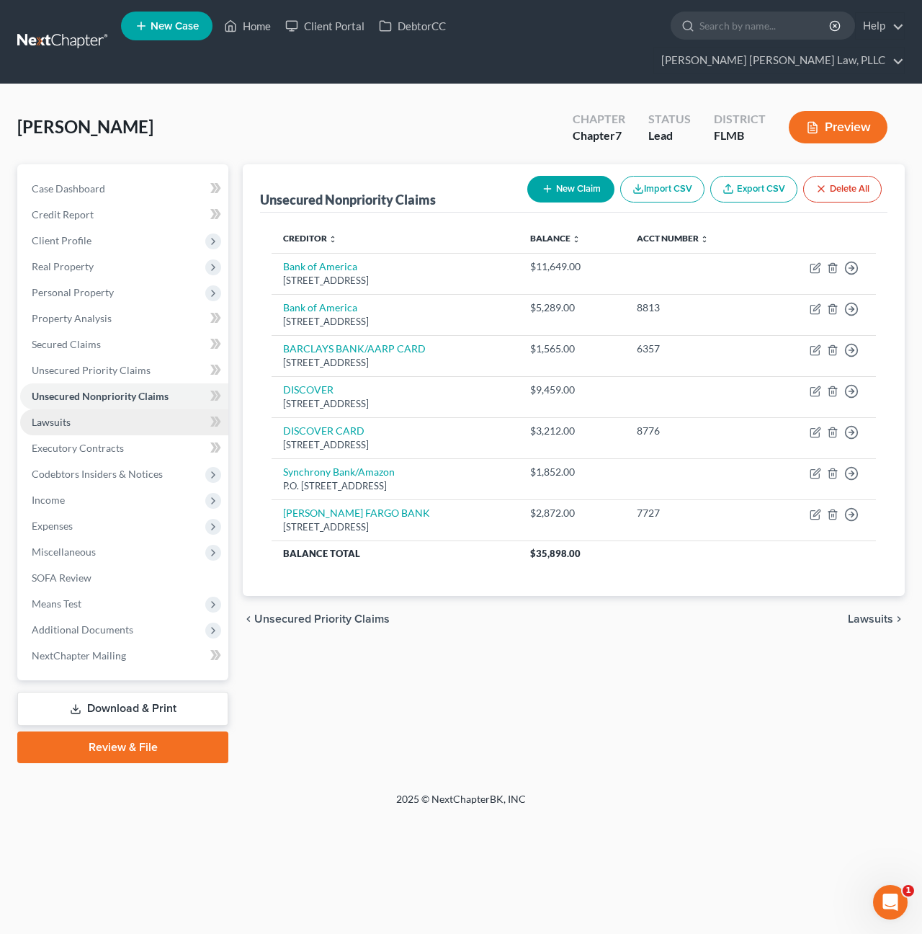
click at [80, 409] on link "Lawsuits" at bounding box center [124, 422] width 208 height 26
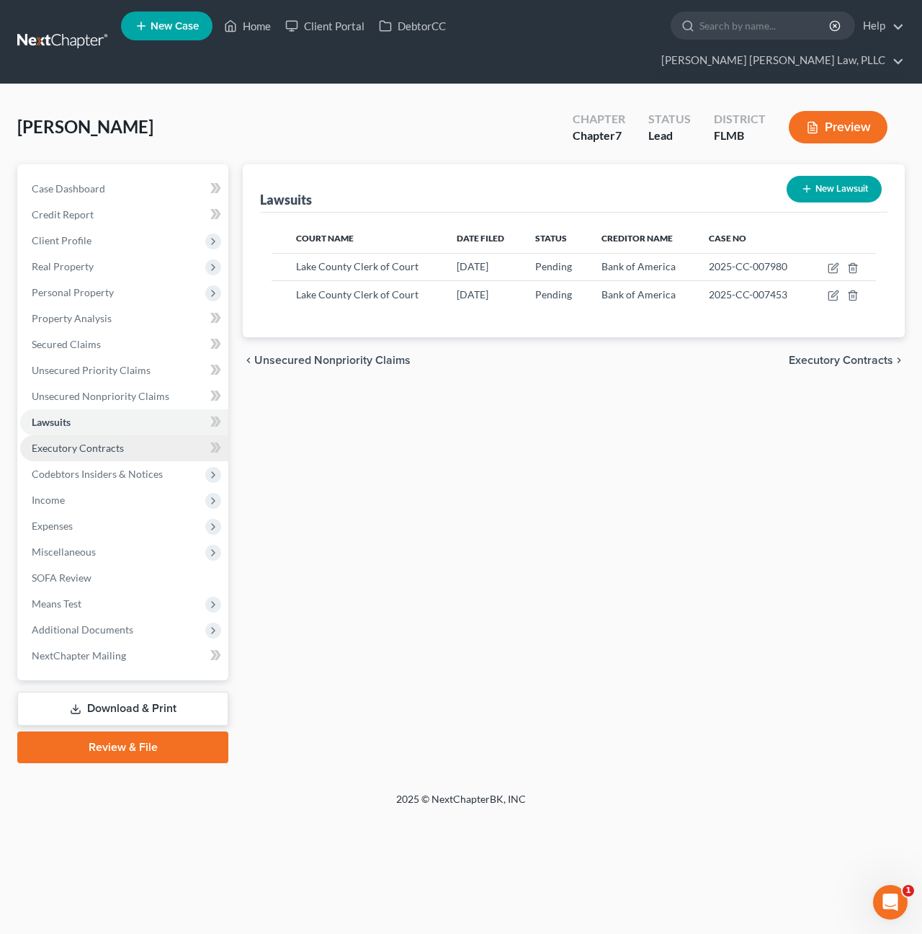
click at [85, 442] on span "Executory Contracts" at bounding box center [78, 448] width 92 height 12
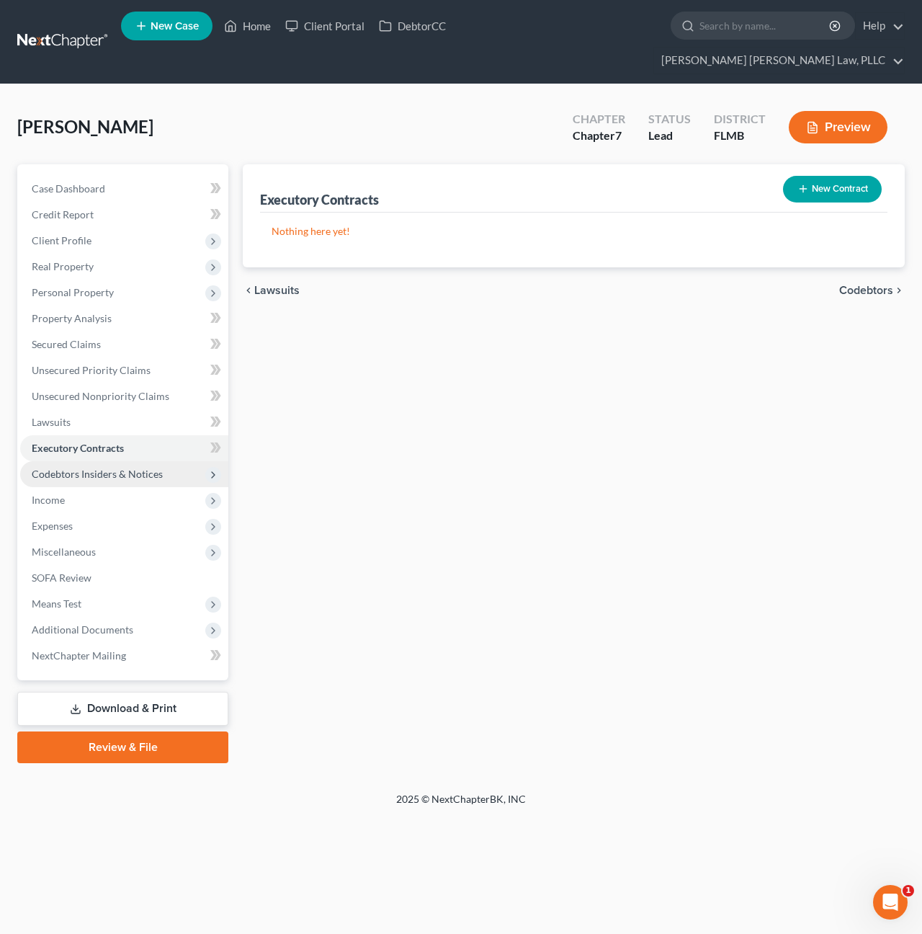
click at [88, 468] on span "Codebtors Insiders & Notices" at bounding box center [97, 474] width 131 height 12
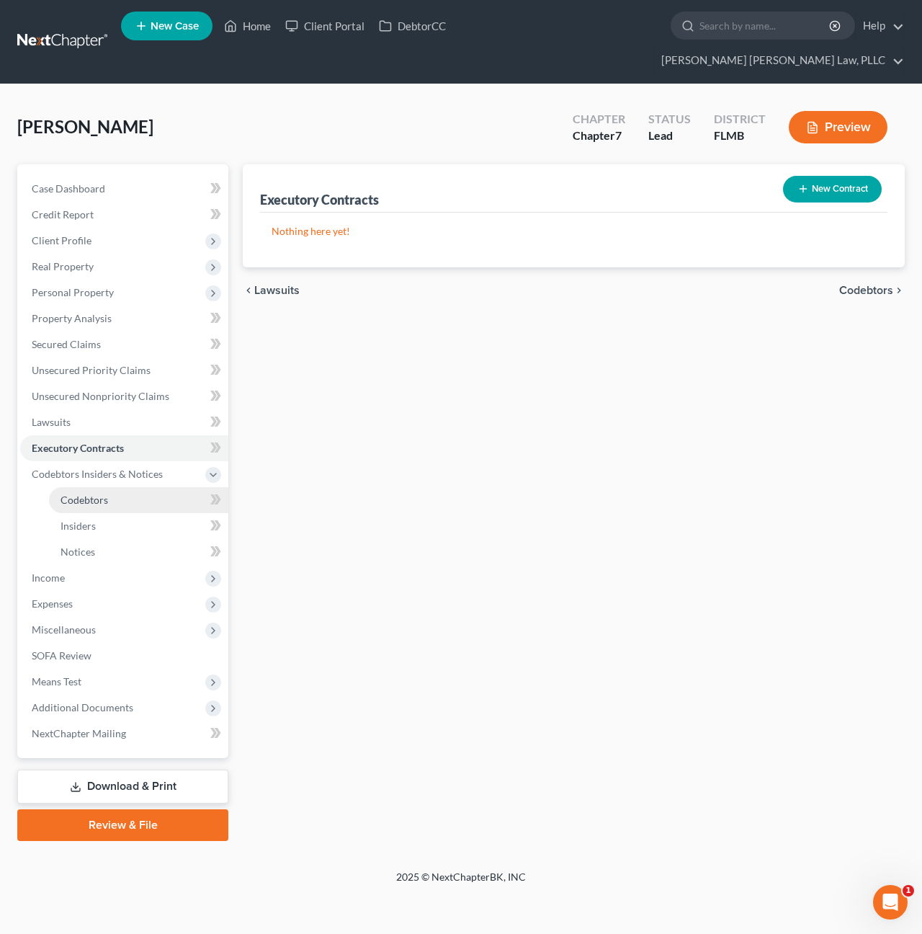
click at [89, 493] on span "Codebtors" at bounding box center [85, 499] width 48 height 12
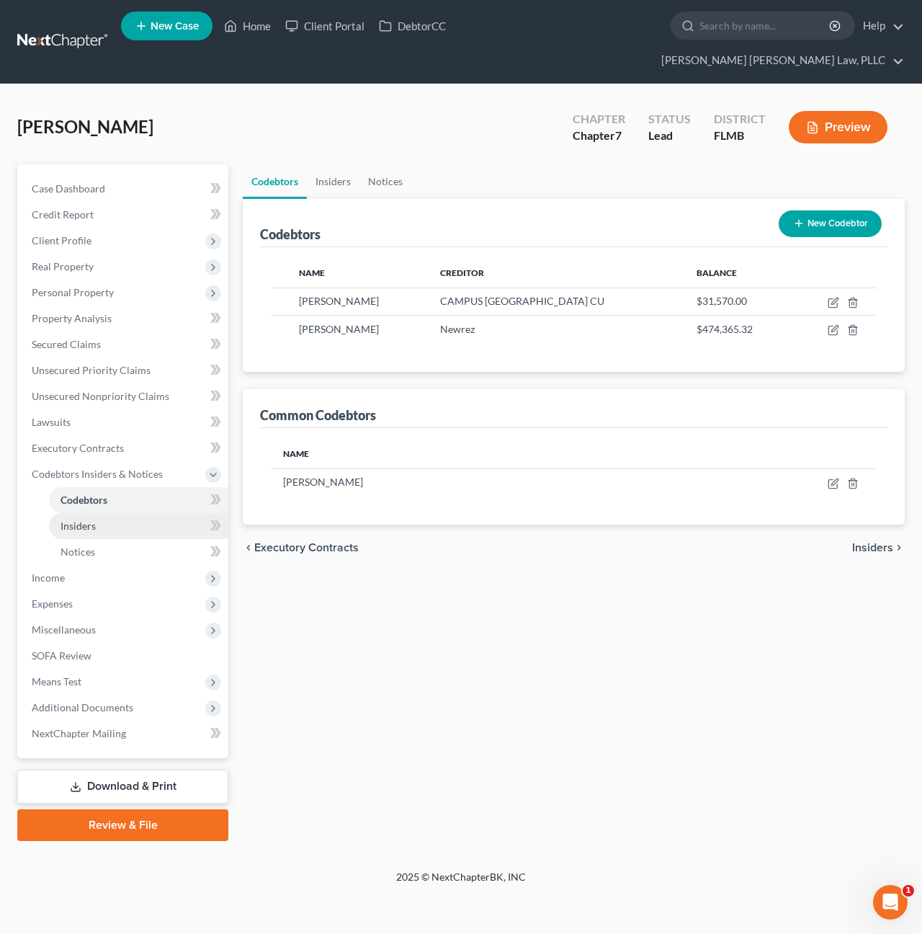
click at [89, 519] on span "Insiders" at bounding box center [78, 525] width 35 height 12
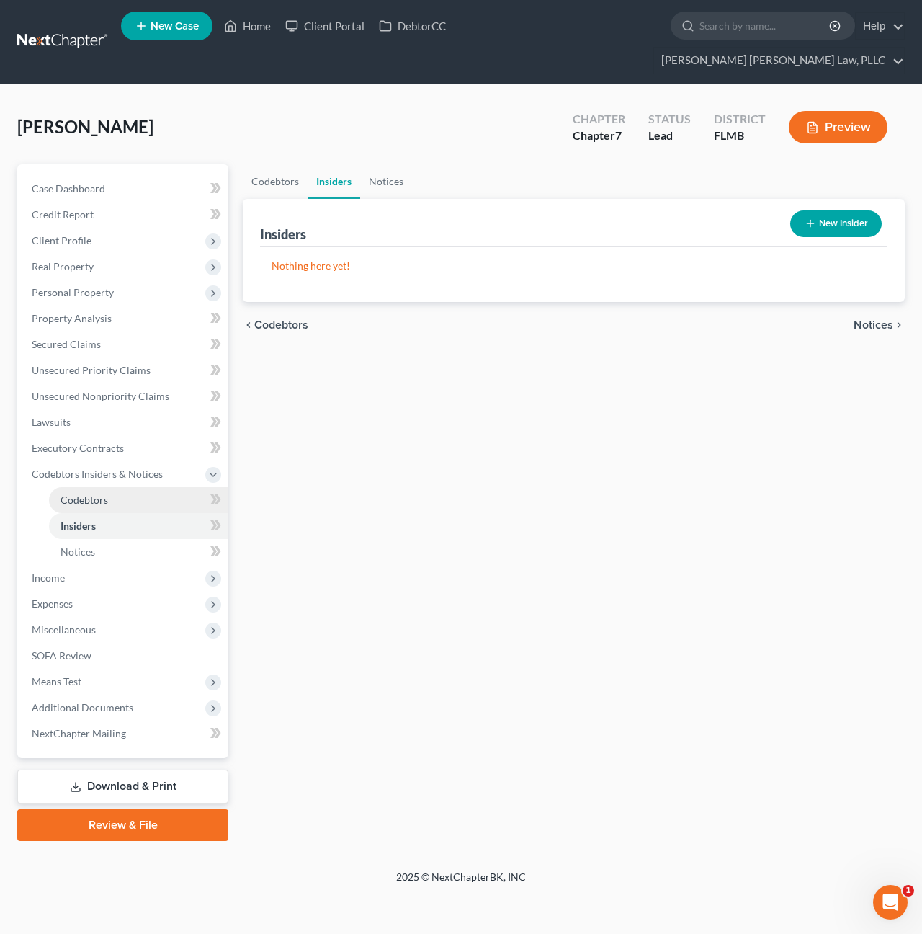
click at [86, 493] on span "Codebtors" at bounding box center [85, 499] width 48 height 12
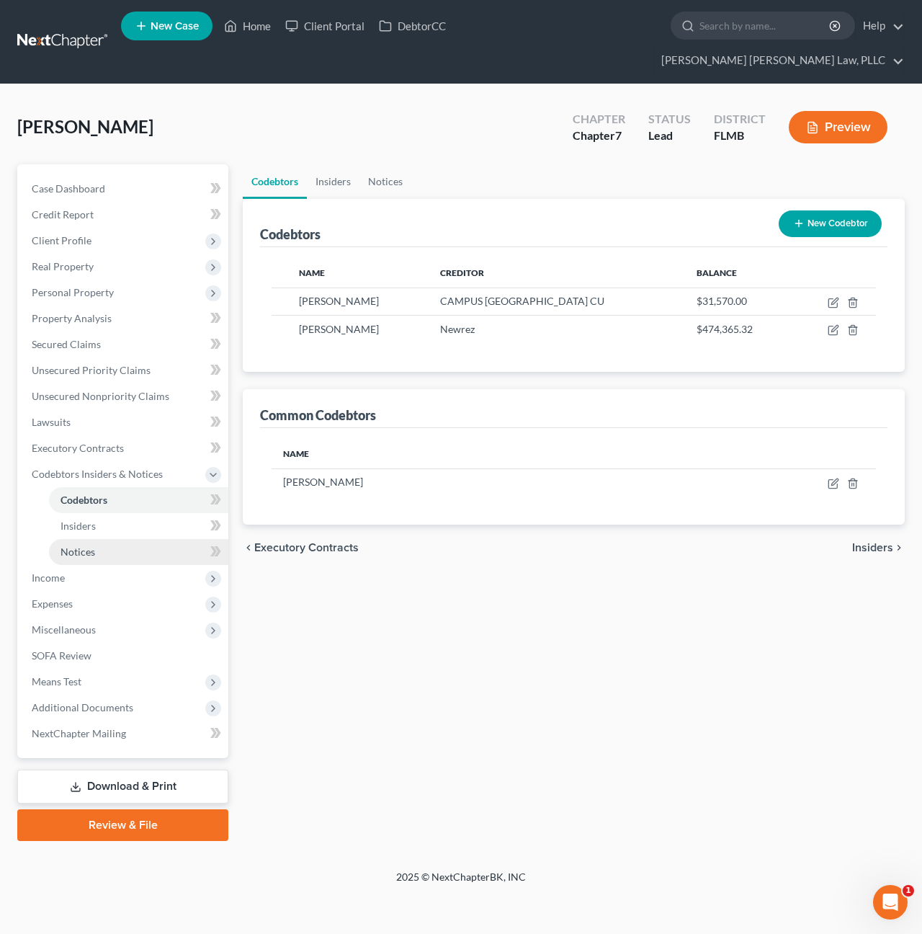
click at [86, 539] on link "Notices" at bounding box center [138, 552] width 179 height 26
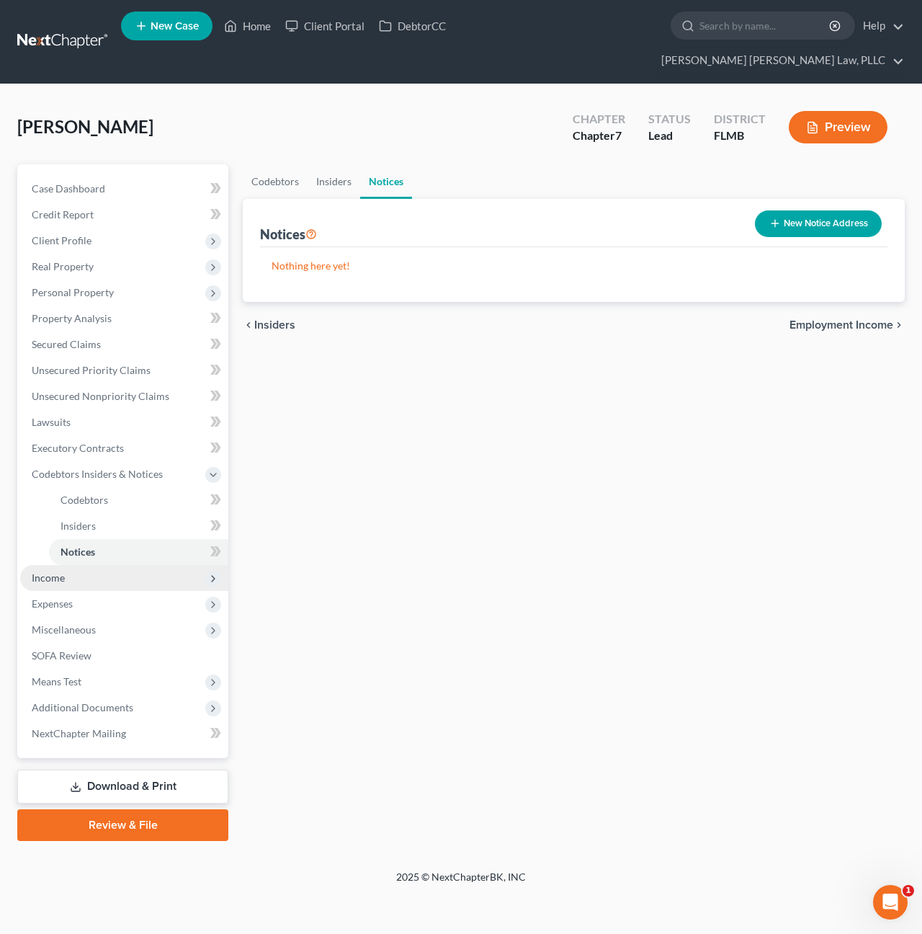
click at [67, 565] on span "Income" at bounding box center [124, 578] width 208 height 26
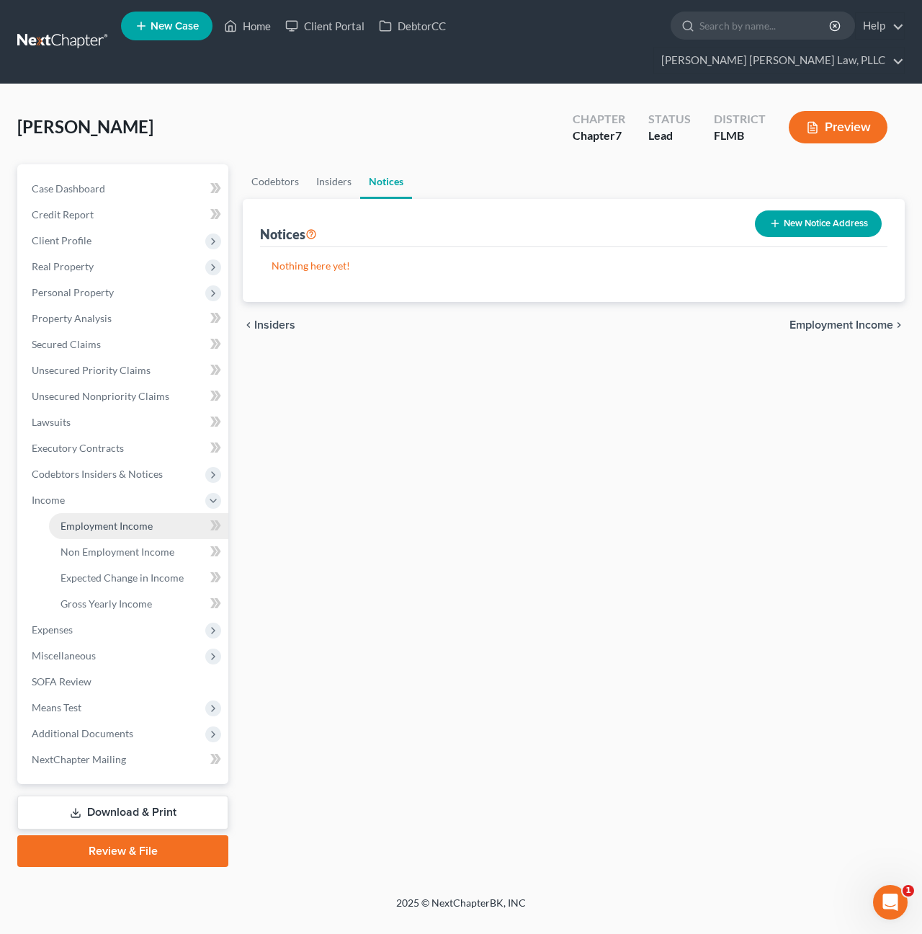
click at [87, 513] on link "Employment Income" at bounding box center [138, 526] width 179 height 26
click at [90, 519] on span "Employment Income" at bounding box center [107, 525] width 92 height 12
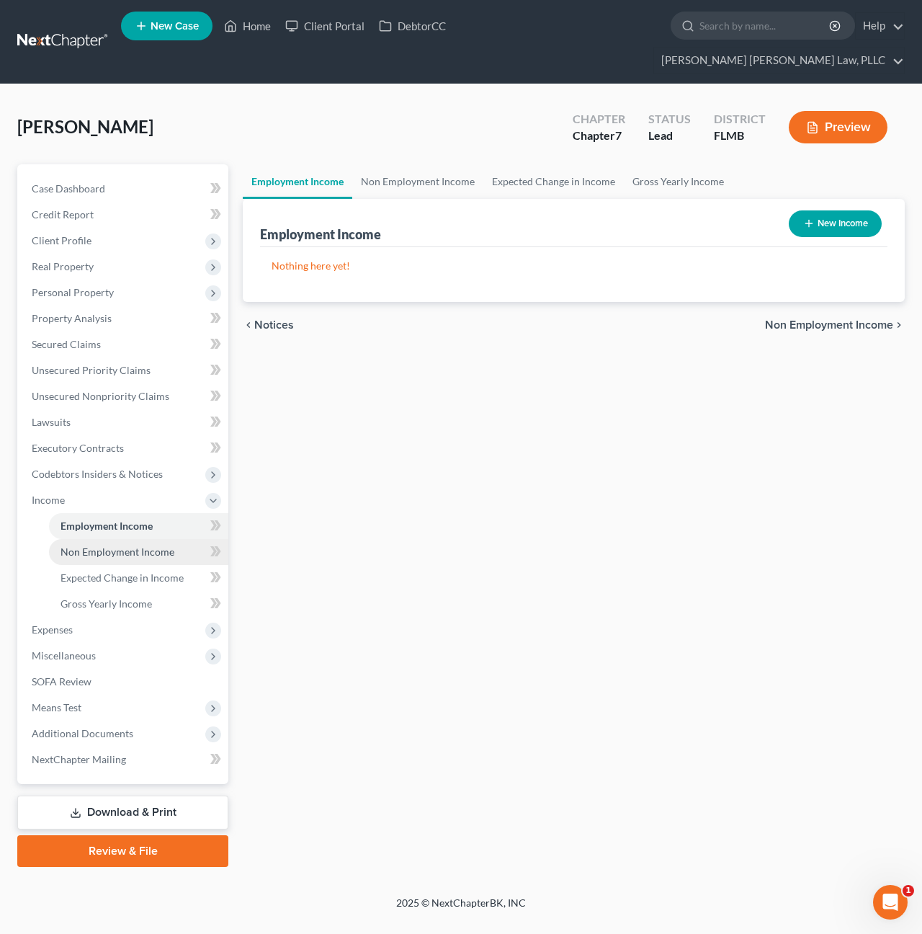
click at [91, 545] on span "Non Employment Income" at bounding box center [118, 551] width 114 height 12
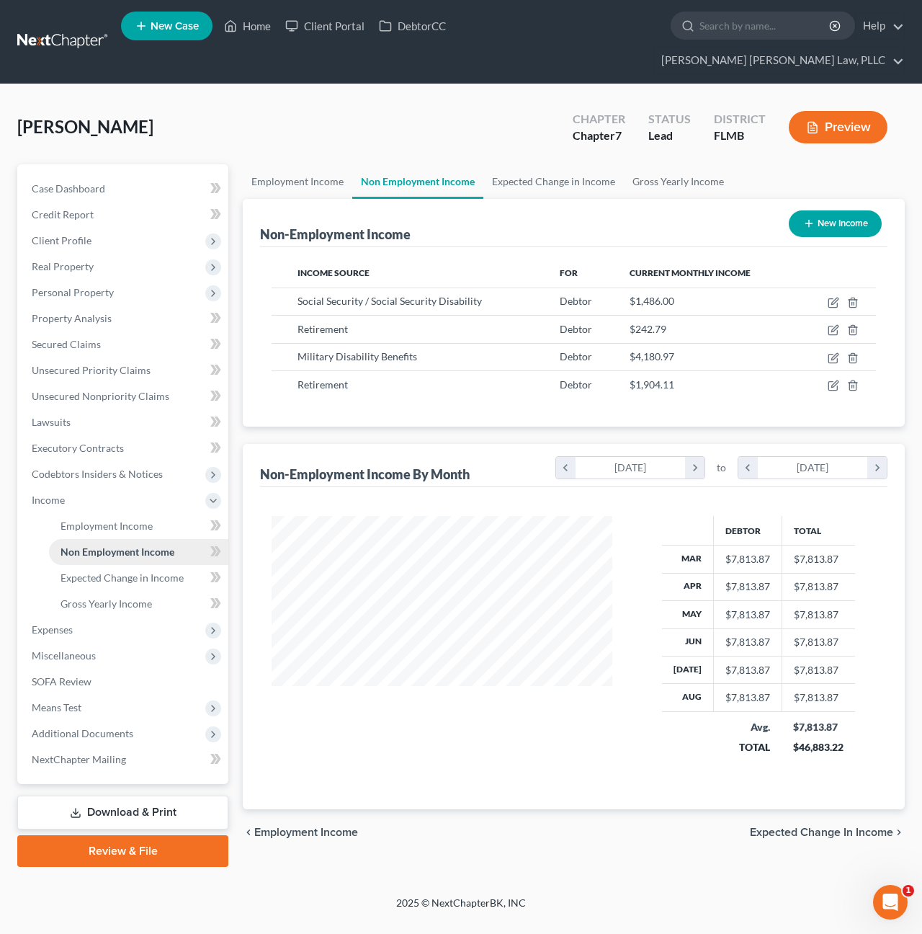
scroll to position [258, 370]
click at [88, 571] on span "Expected Change in Income" at bounding box center [122, 577] width 123 height 12
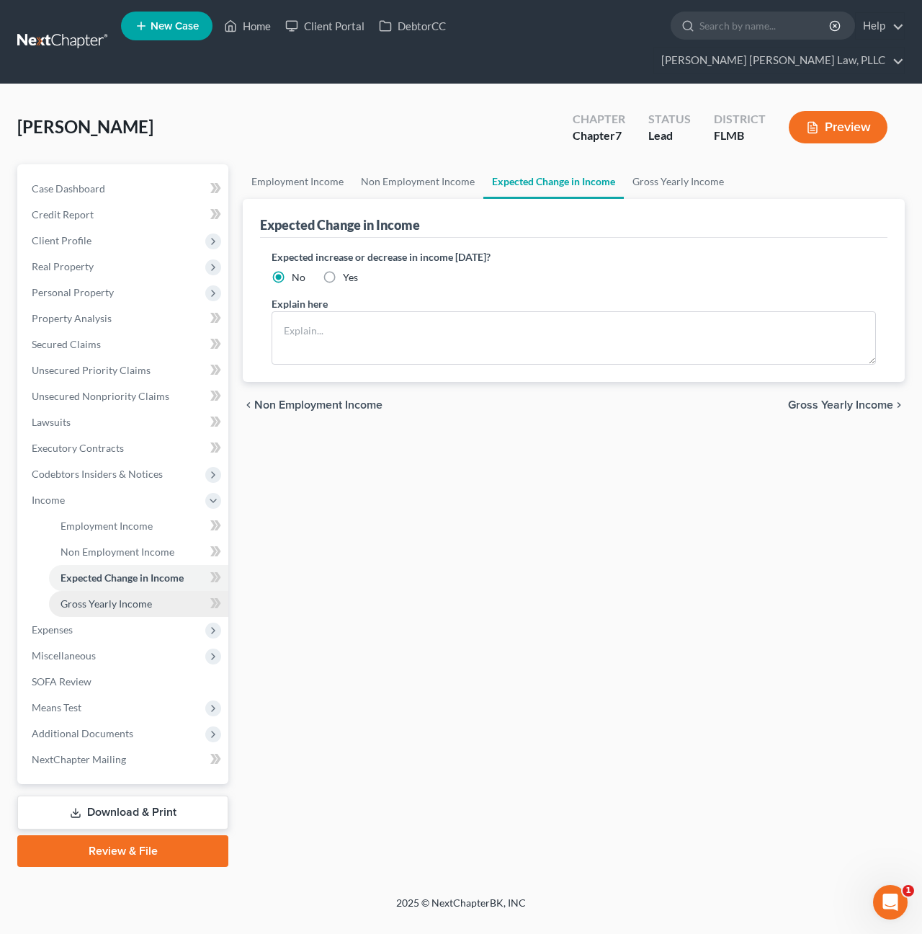
click at [91, 597] on span "Gross Yearly Income" at bounding box center [106, 603] width 91 height 12
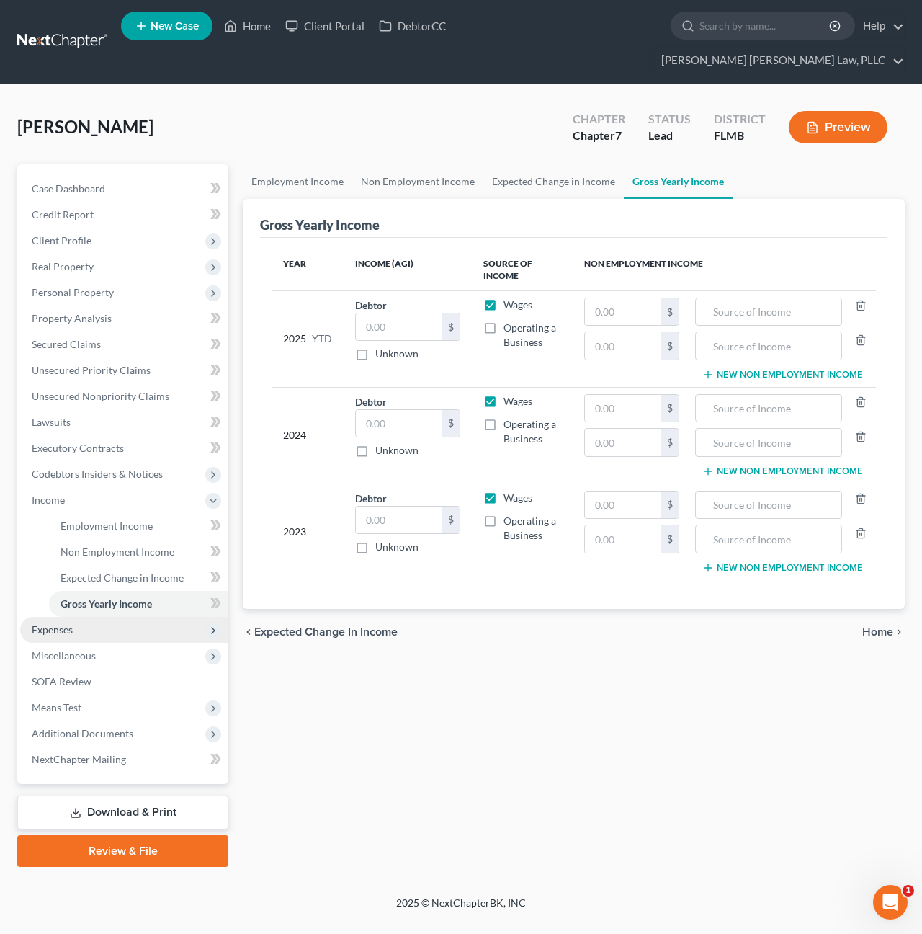
click at [125, 617] on span "Expenses" at bounding box center [124, 630] width 208 height 26
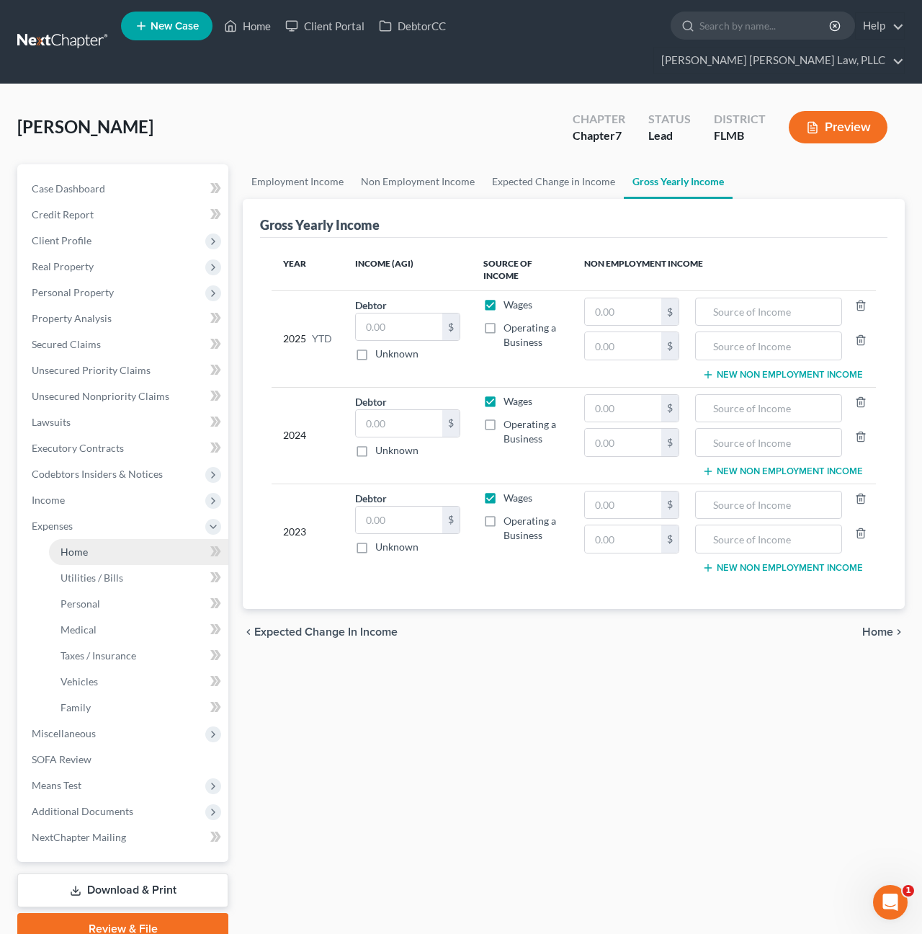
click at [120, 539] on link "Home" at bounding box center [138, 552] width 179 height 26
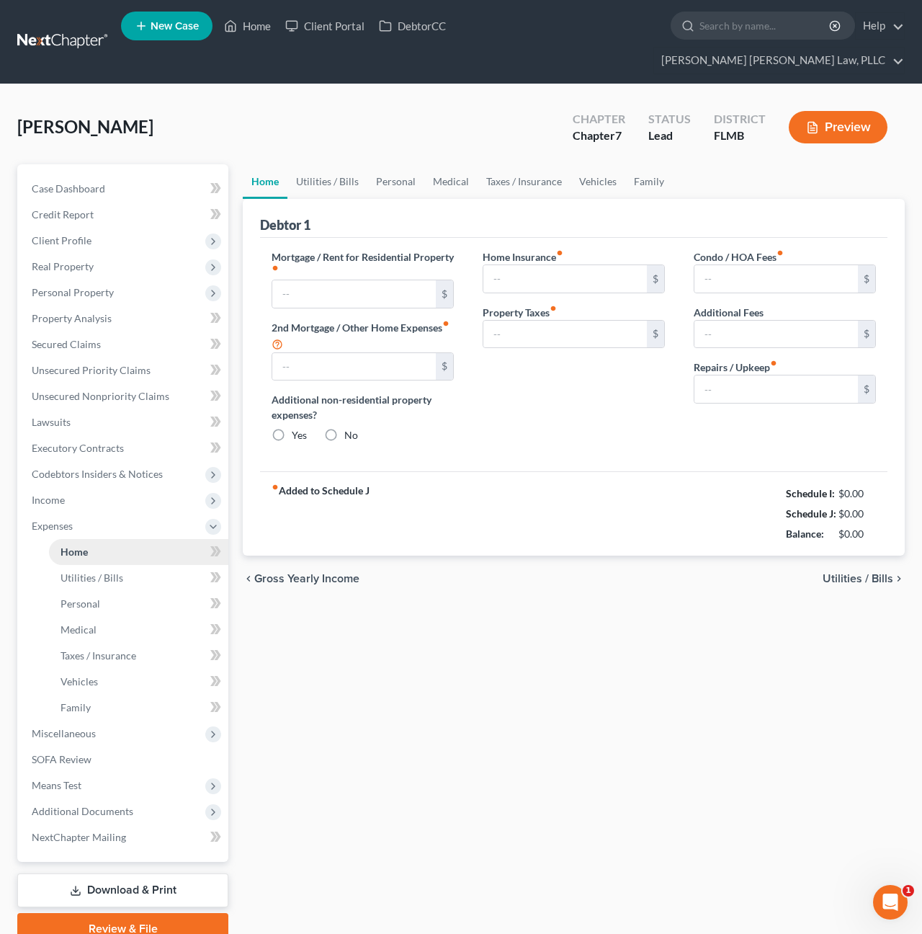
type input "3,086.28"
type input "0.00"
radio input "true"
type input "0.00"
type input "325.00"
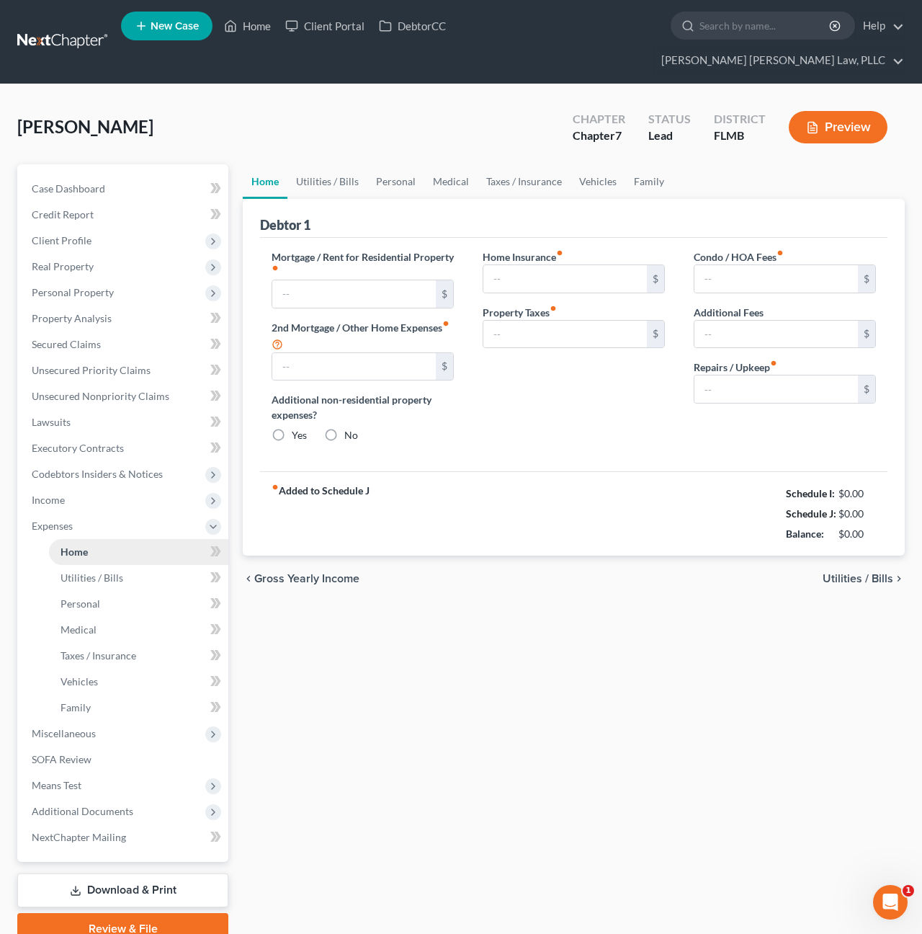
type input "300.00"
click at [121, 571] on span "Utilities / Bills" at bounding box center [92, 577] width 63 height 12
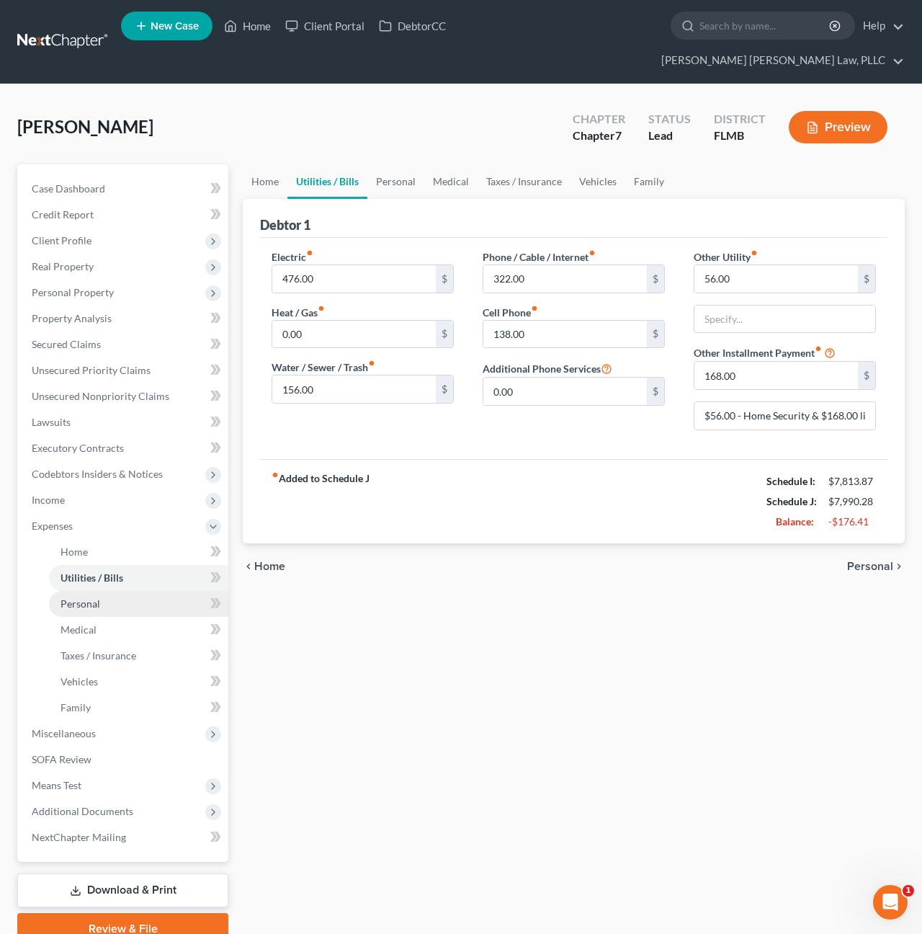
click at [122, 591] on link "Personal" at bounding box center [138, 604] width 179 height 26
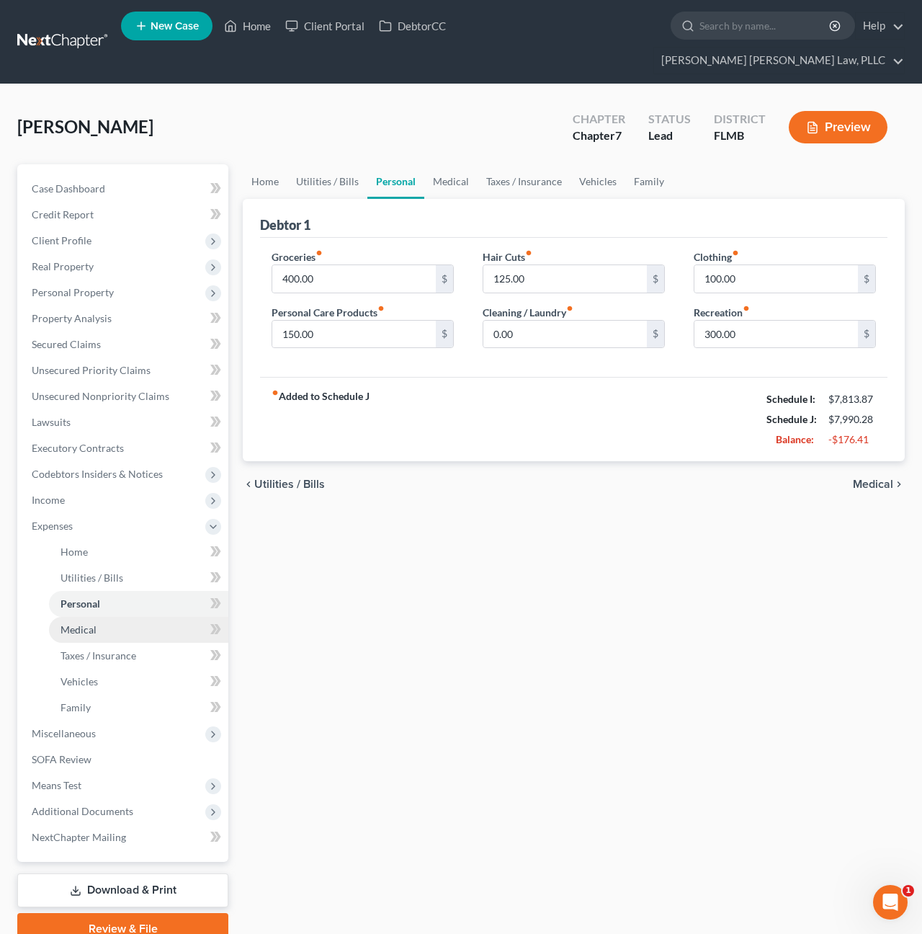
click at [122, 617] on link "Medical" at bounding box center [138, 630] width 179 height 26
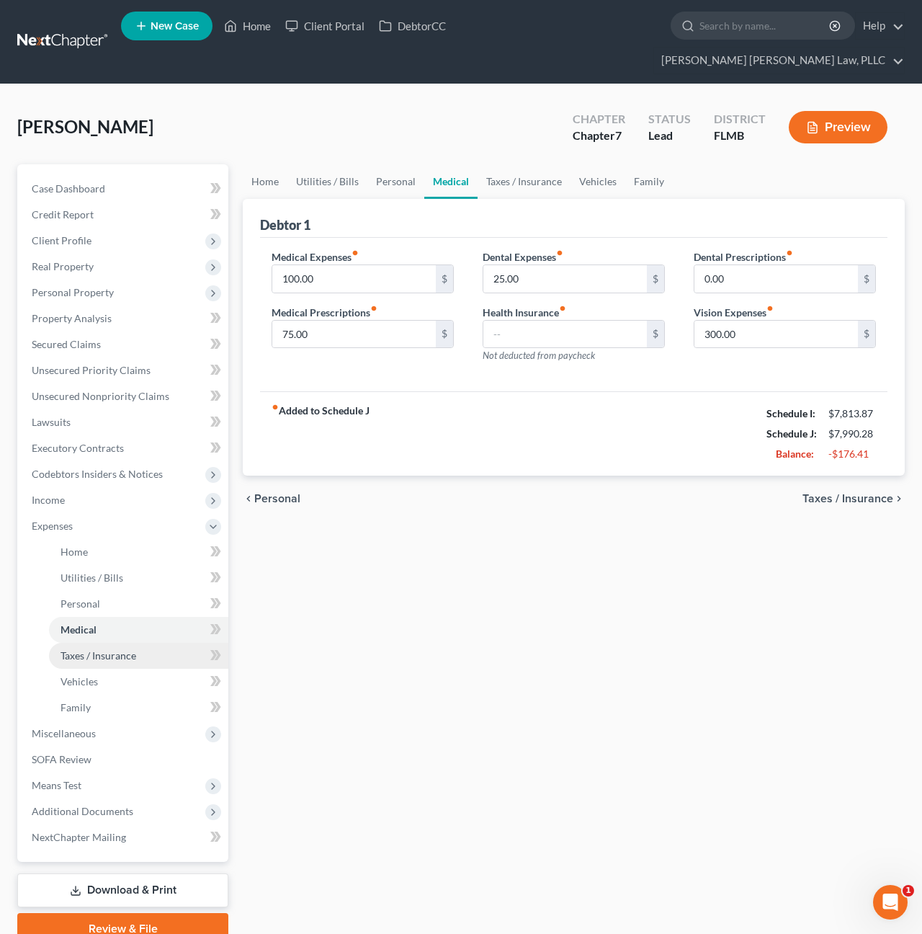
click at [121, 643] on link "Taxes / Insurance" at bounding box center [138, 656] width 179 height 26
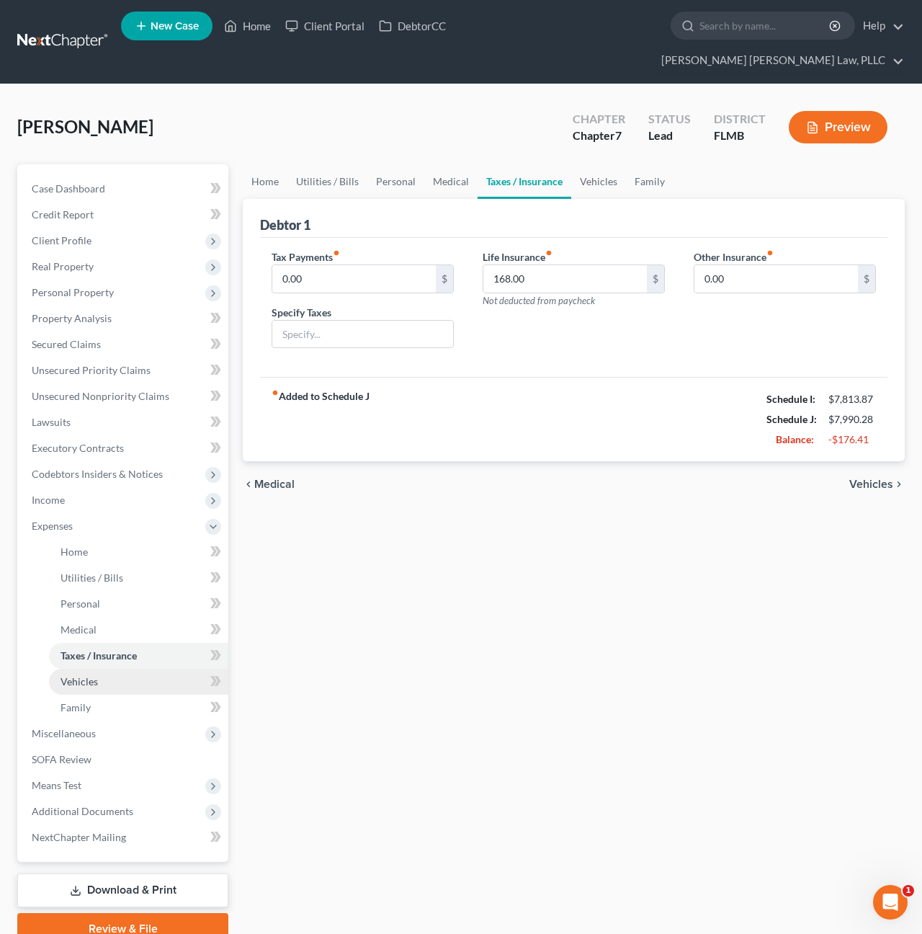
click at [122, 669] on link "Vehicles" at bounding box center [138, 682] width 179 height 26
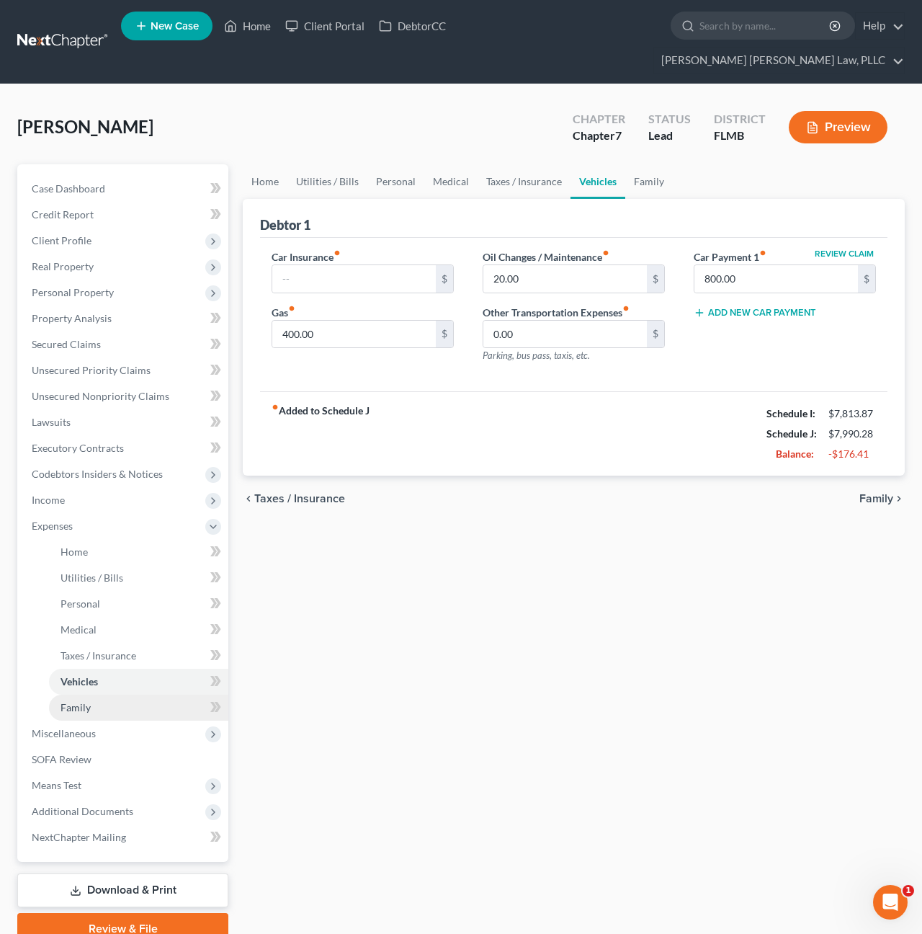
click at [91, 694] on link "Family" at bounding box center [138, 707] width 179 height 26
click at [91, 701] on span "Family" at bounding box center [76, 707] width 30 height 12
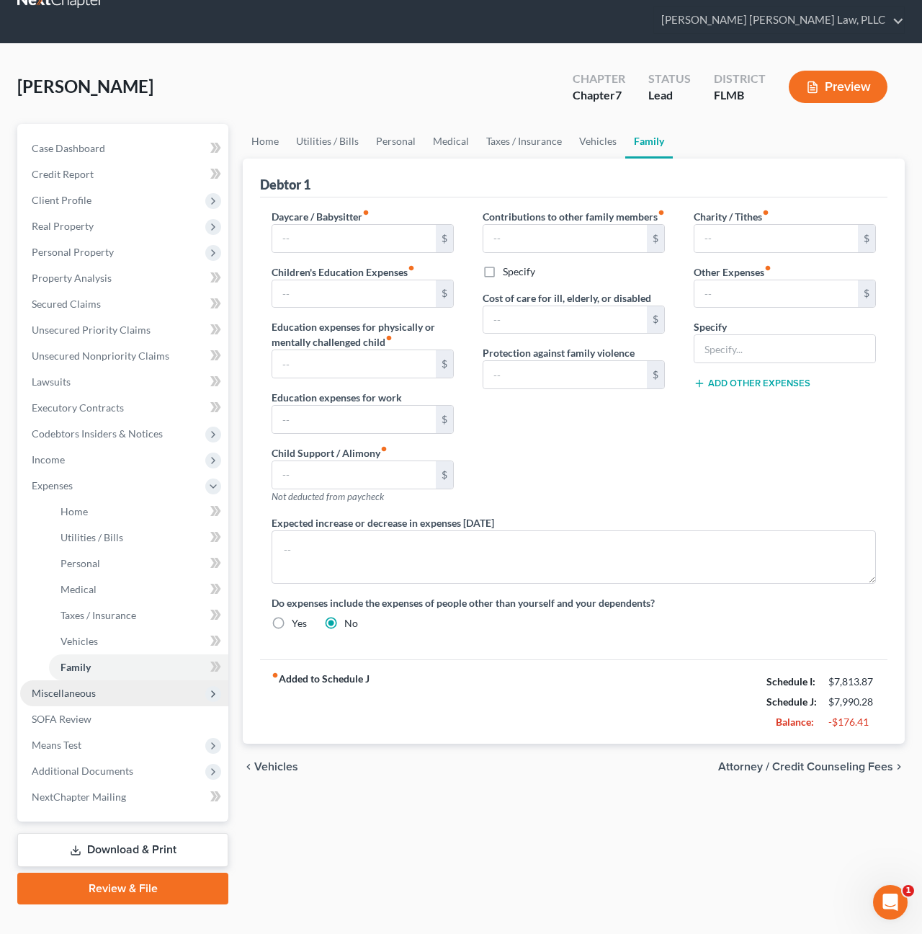
scroll to position [40, 0]
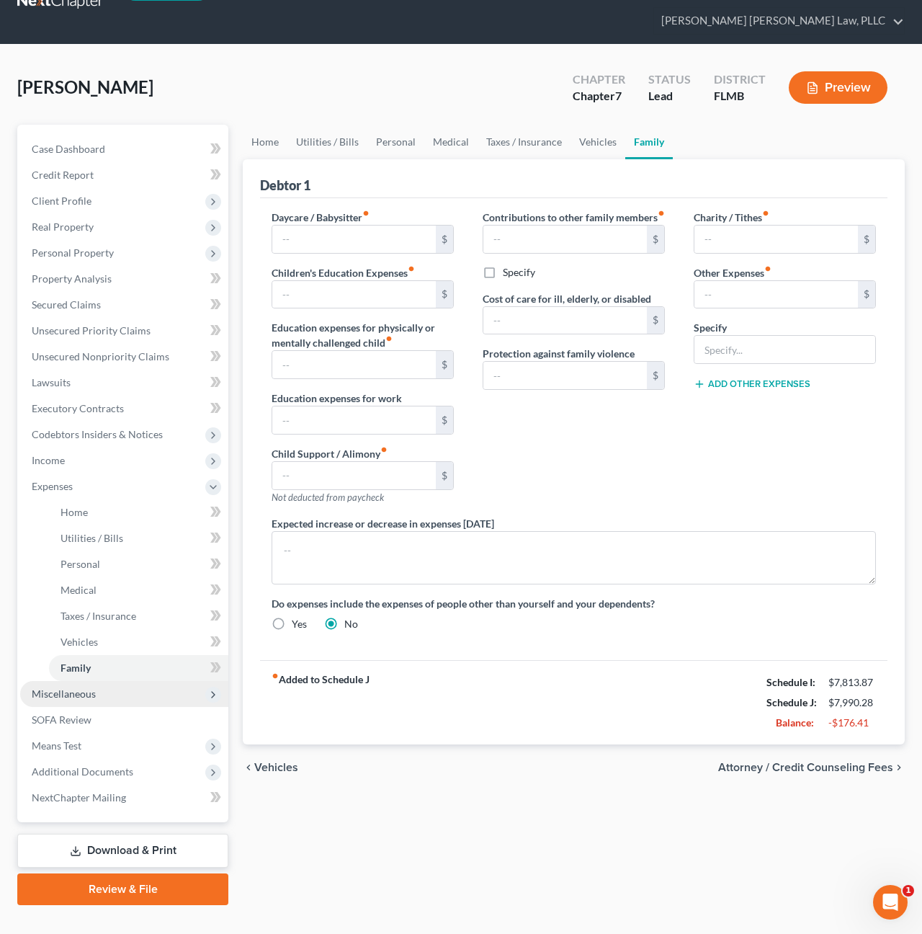
click at [84, 687] on span "Miscellaneous" at bounding box center [64, 693] width 64 height 12
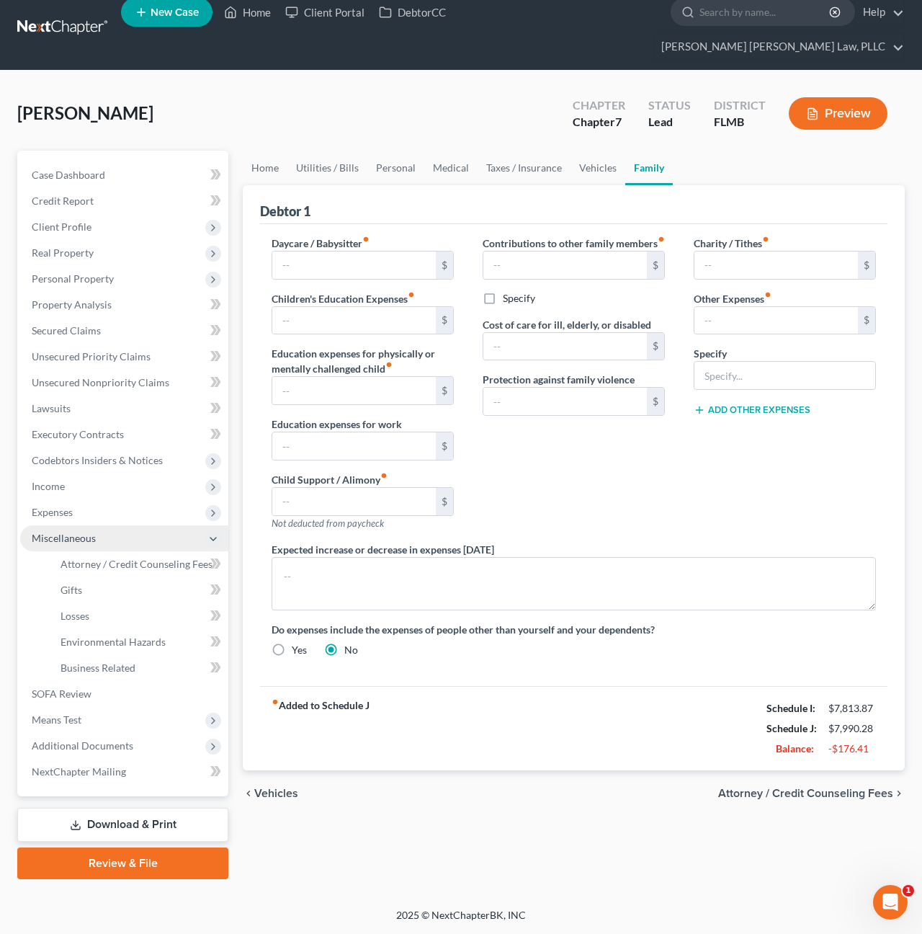
scroll to position [0, 0]
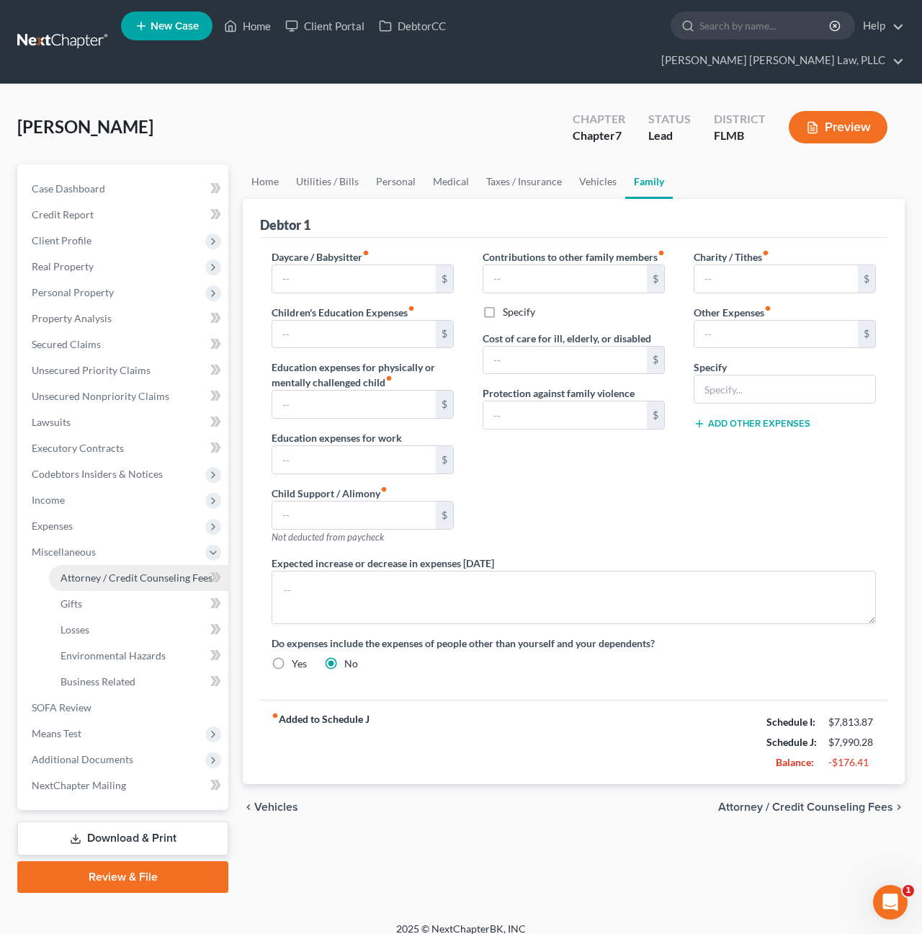
click at [94, 571] on span "Attorney / Credit Counseling Fees" at bounding box center [137, 577] width 152 height 12
select select "0"
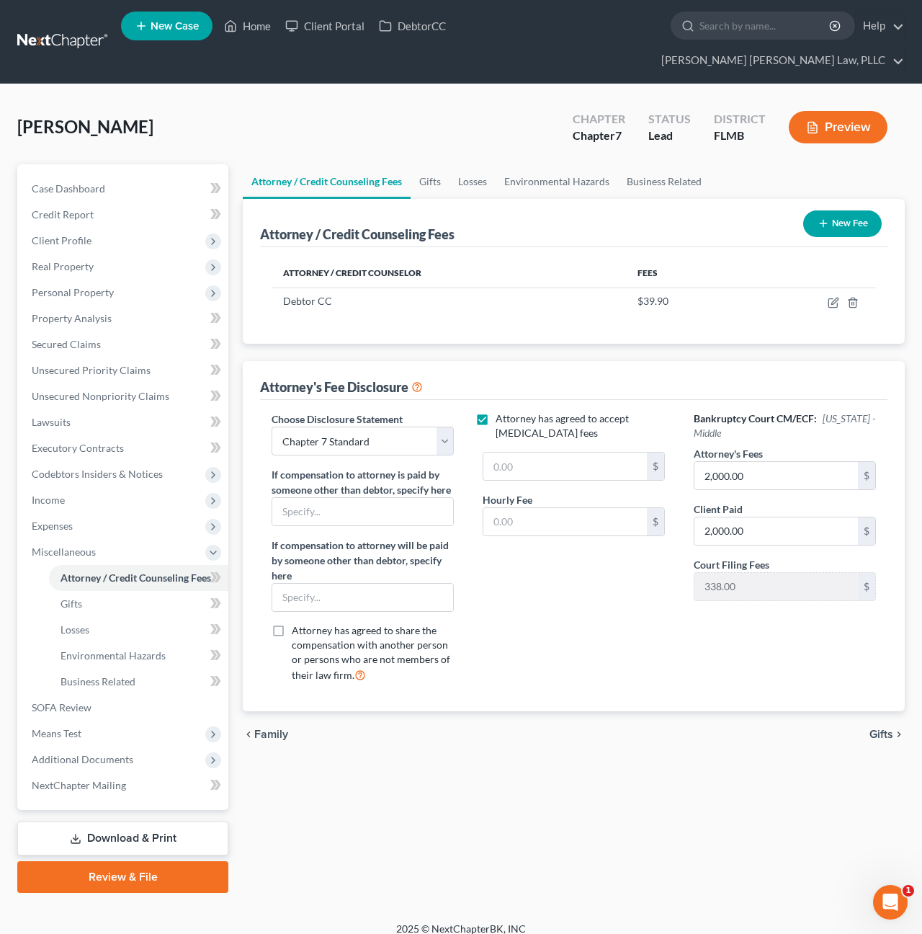
click at [496, 411] on label "Attorney has agreed to accept retainer fees" at bounding box center [584, 425] width 176 height 29
click at [501, 411] on input "Attorney has agreed to accept retainer fees" at bounding box center [505, 415] width 9 height 9
checkbox input "false"
click at [111, 591] on link "Gifts" at bounding box center [138, 604] width 179 height 26
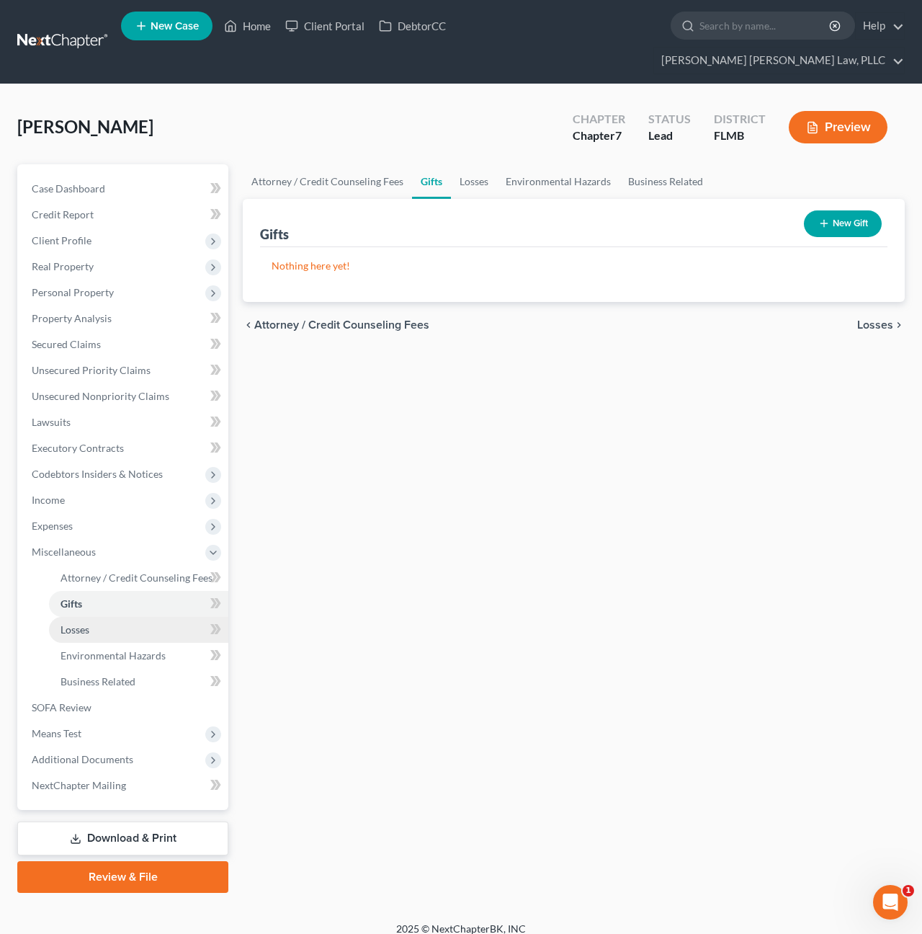
click at [109, 617] on link "Losses" at bounding box center [138, 630] width 179 height 26
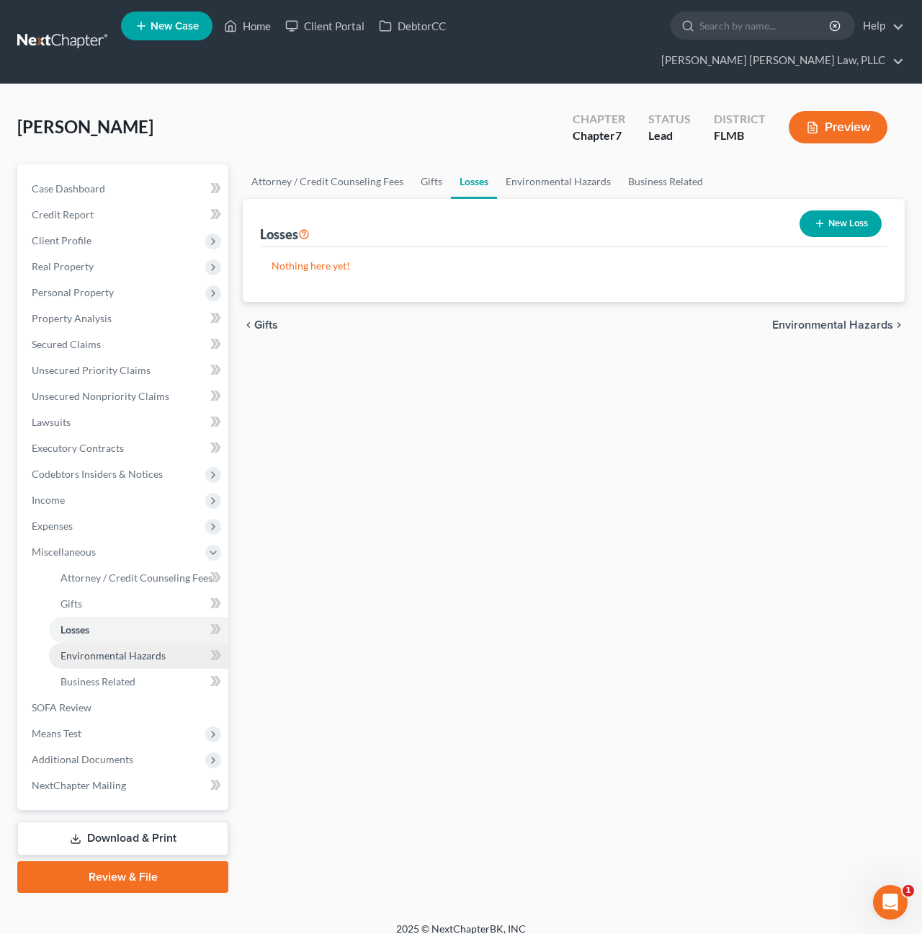
click at [109, 649] on span "Environmental Hazards" at bounding box center [113, 655] width 105 height 12
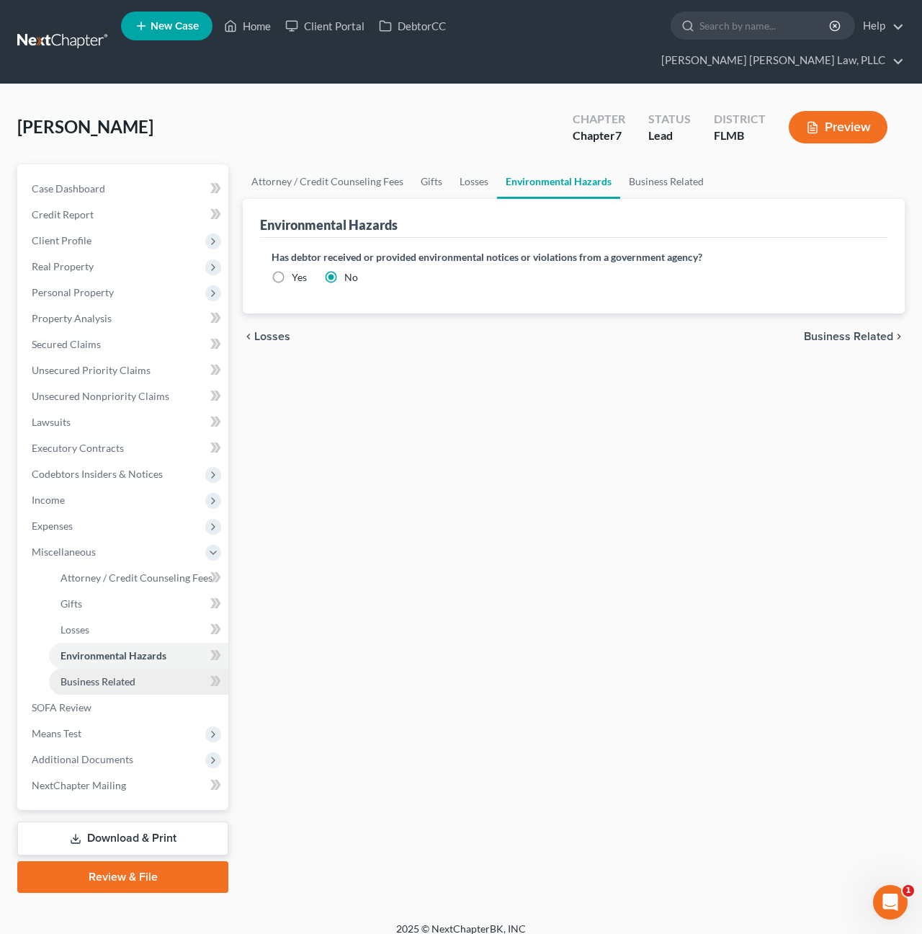
click at [111, 675] on span "Business Related" at bounding box center [98, 681] width 75 height 12
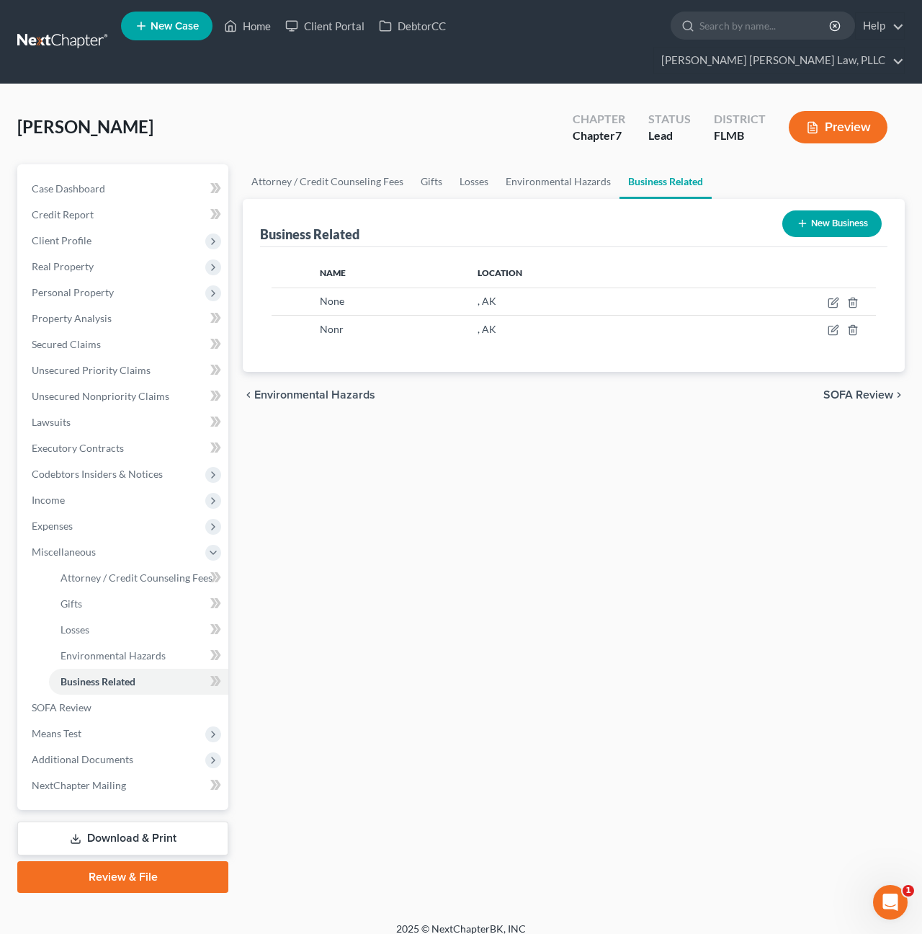
click at [244, 28] on link "Home" at bounding box center [247, 26] width 61 height 26
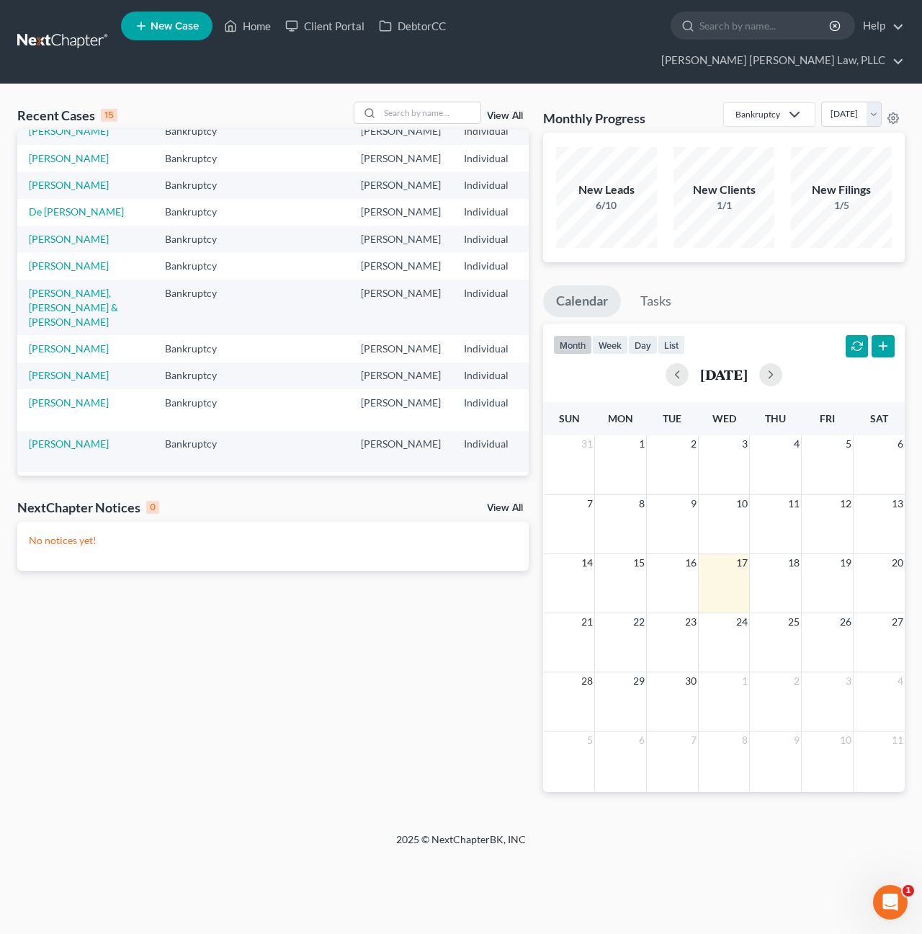
scroll to position [43, 0]
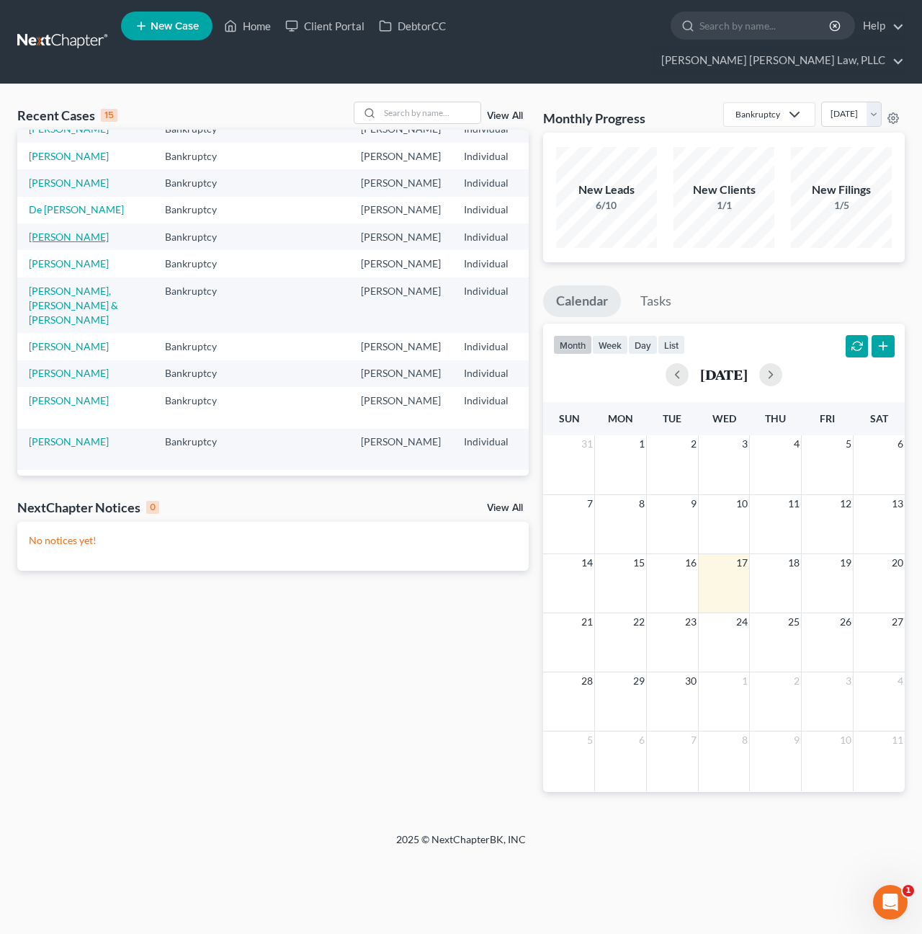
click at [33, 243] on link "Dias, Stephanie Nicole" at bounding box center [69, 237] width 80 height 12
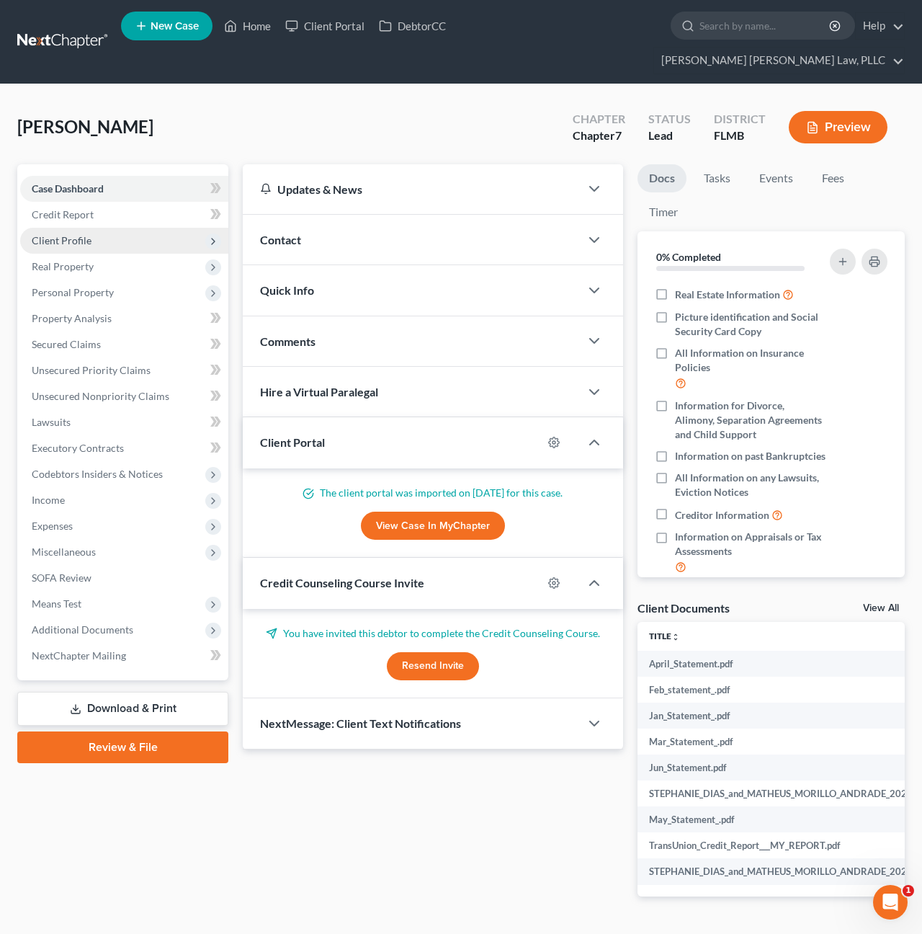
click at [75, 234] on span "Client Profile" at bounding box center [62, 240] width 60 height 12
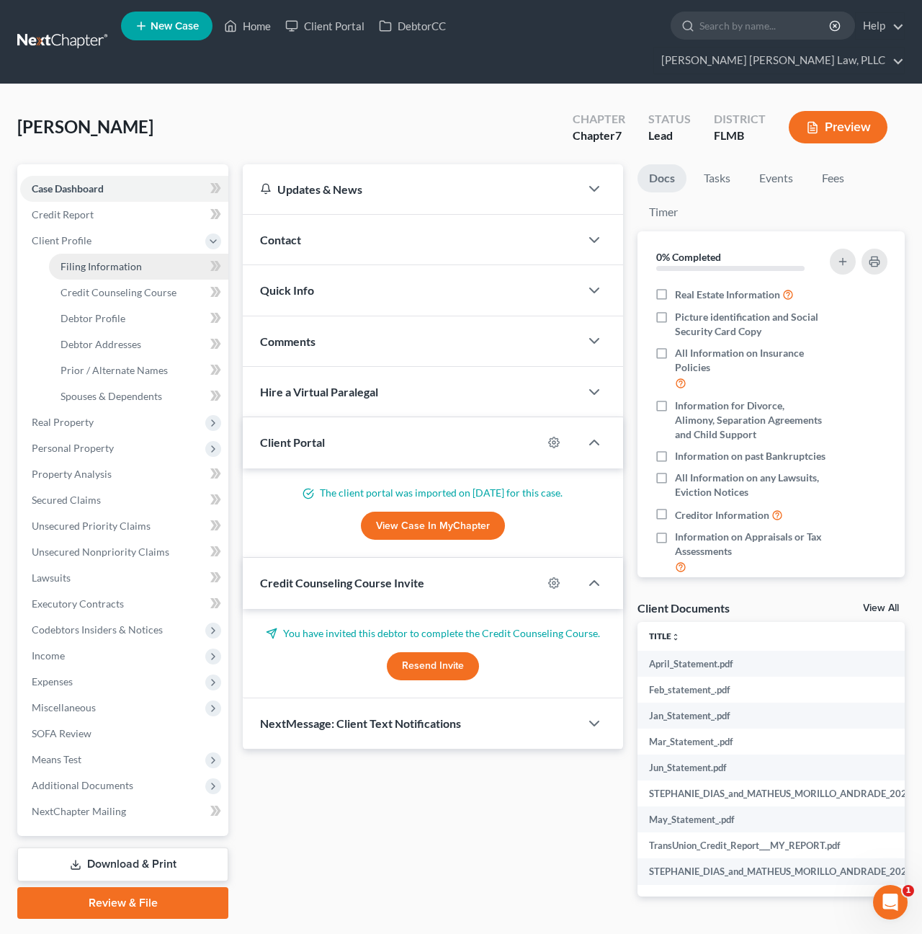
click at [78, 254] on link "Filing Information" at bounding box center [138, 267] width 179 height 26
select select "1"
select select "0"
select select "15"
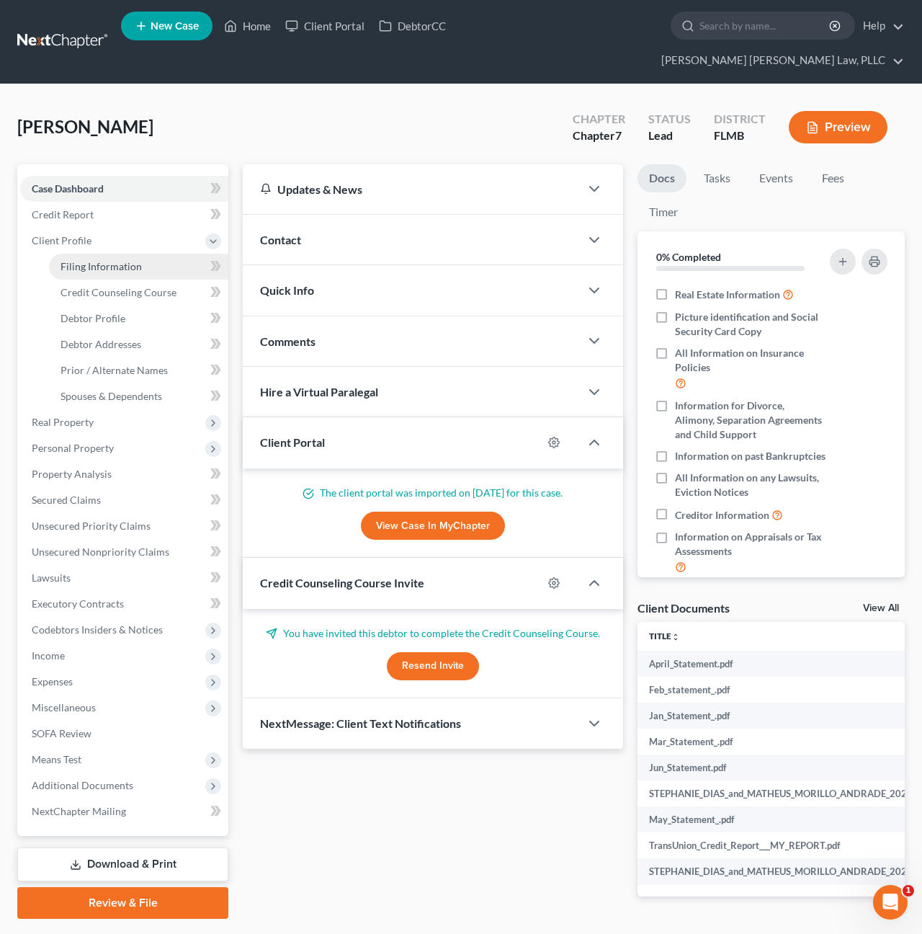
select select "0"
select select "9"
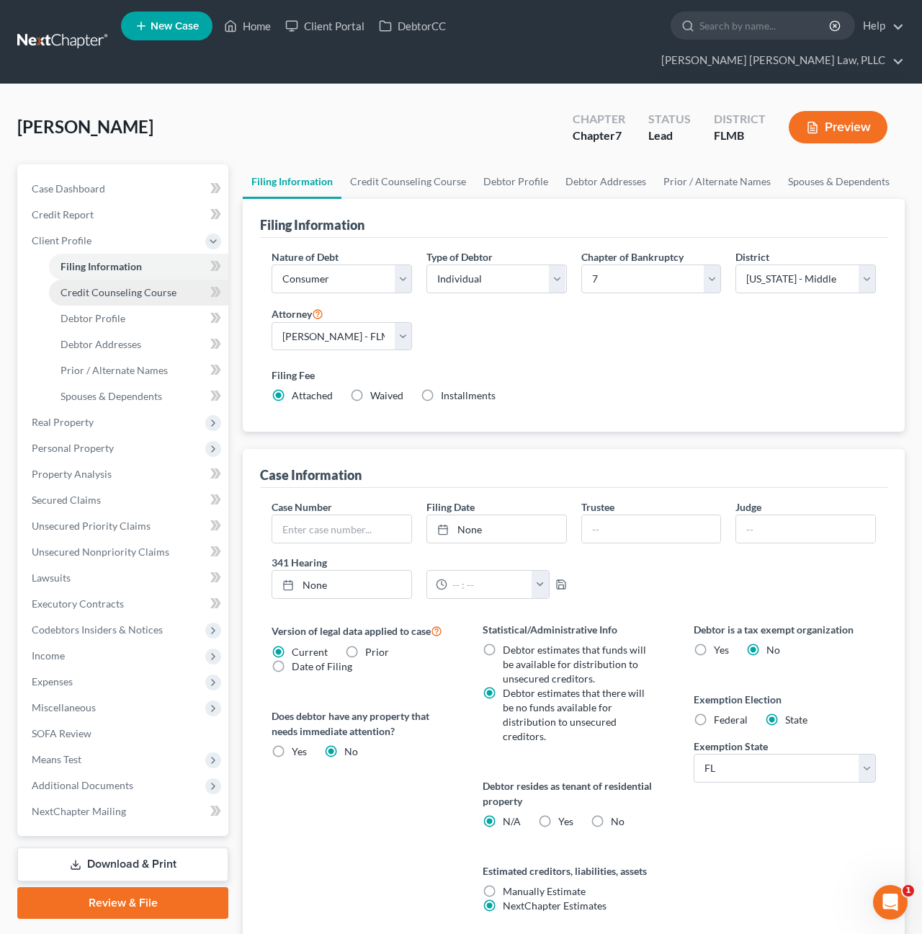
click at [112, 286] on span "Credit Counseling Course" at bounding box center [119, 292] width 116 height 12
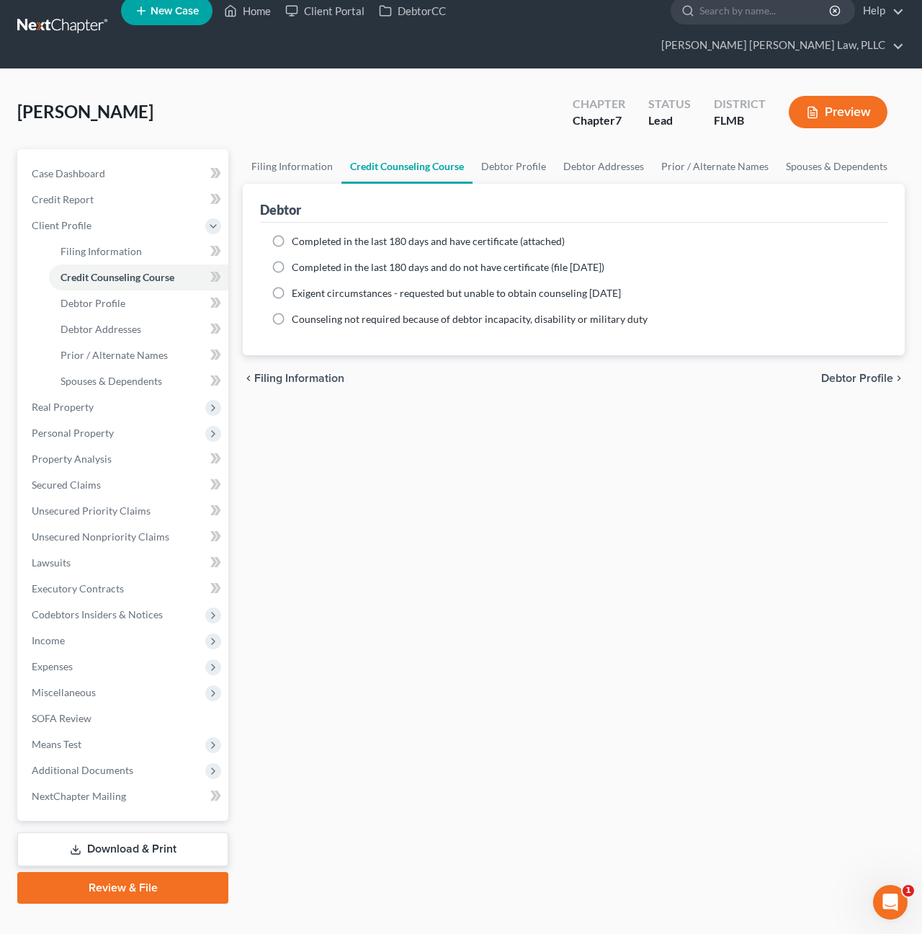
scroll to position [14, 0]
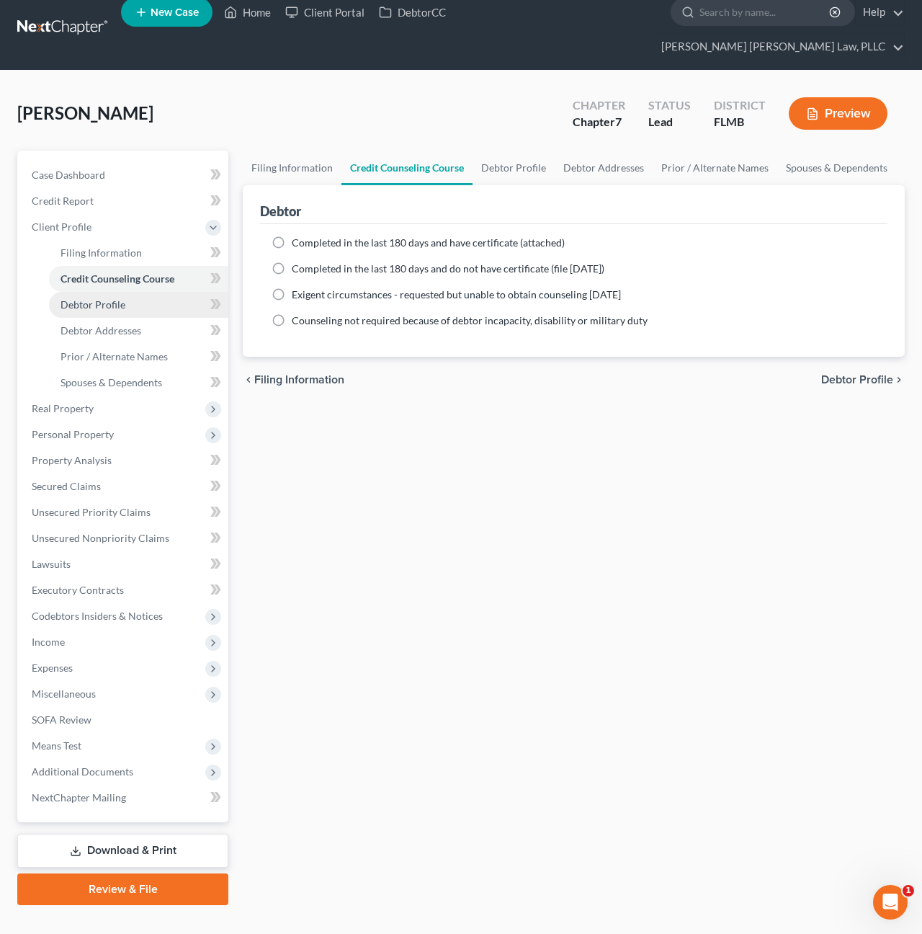
click at [123, 298] on span "Debtor Profile" at bounding box center [93, 304] width 65 height 12
select select "1"
select select "0"
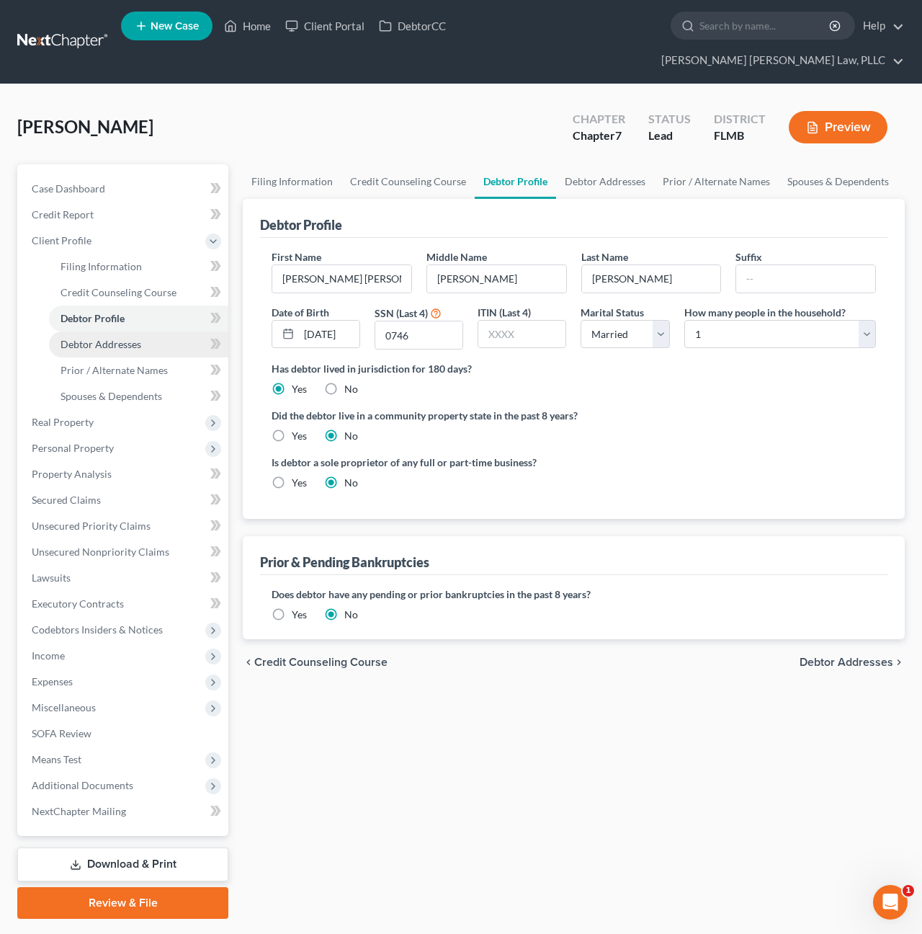
click at [85, 331] on link "Debtor Addresses" at bounding box center [138, 344] width 179 height 26
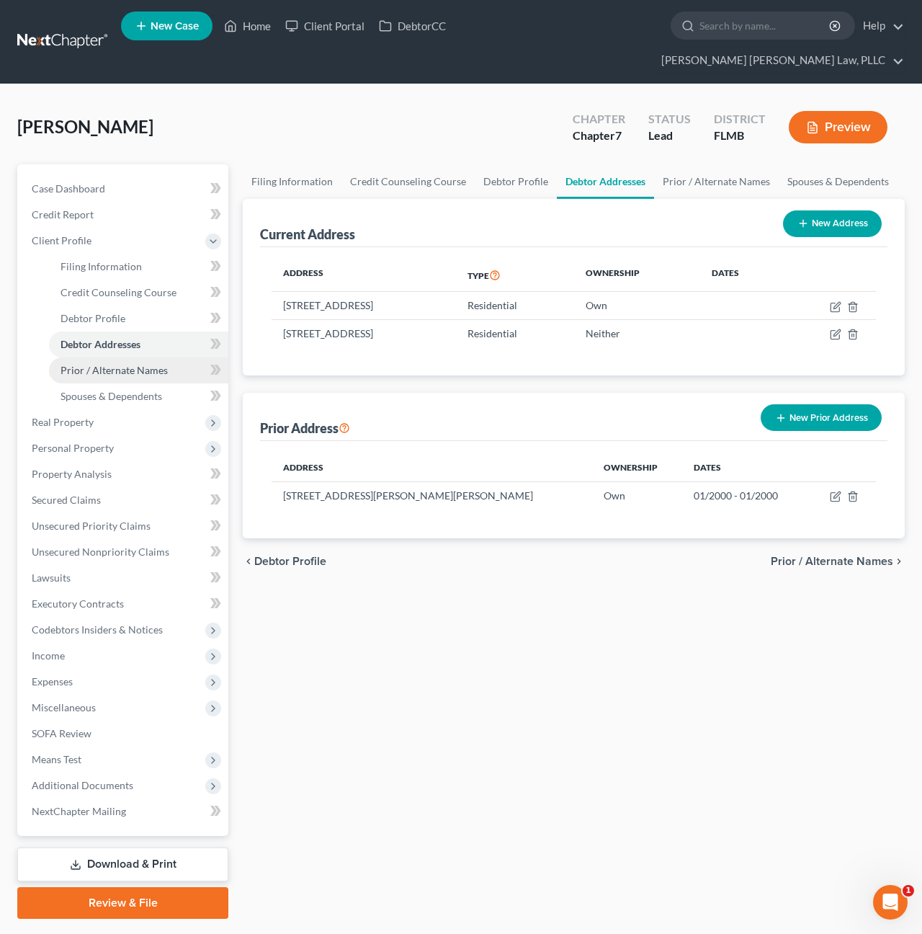
click at [109, 364] on span "Prior / Alternate Names" at bounding box center [114, 370] width 107 height 12
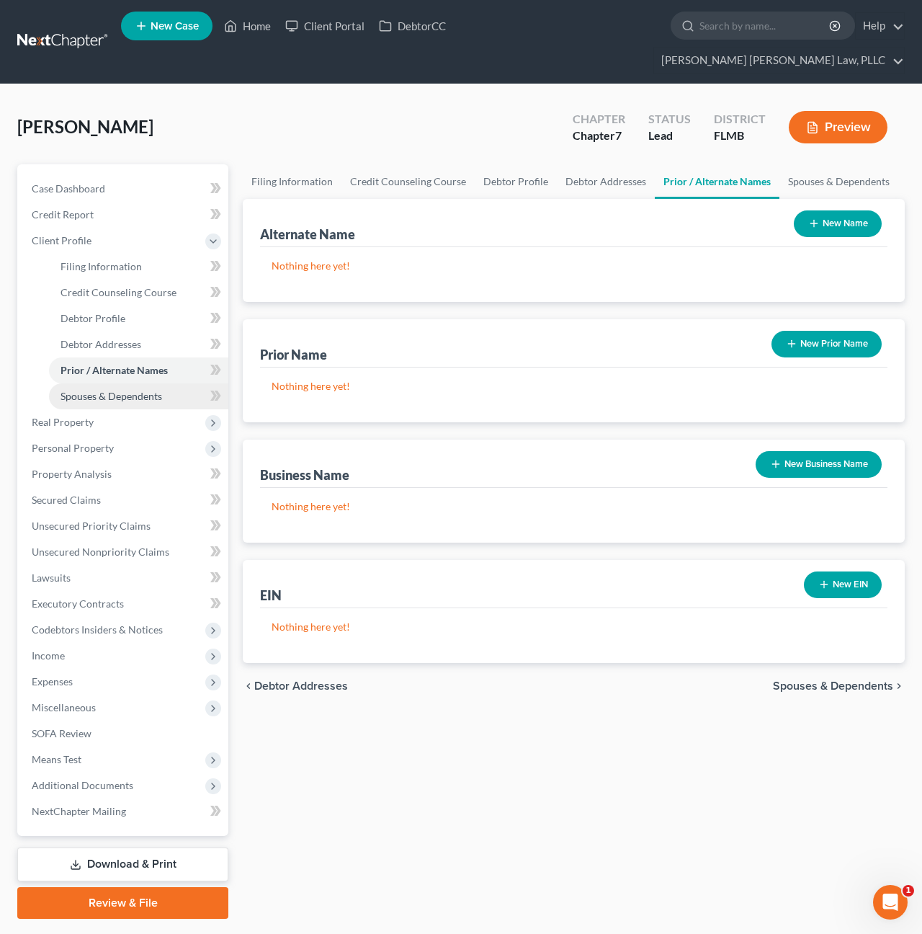
click at [111, 390] on span "Spouses & Dependents" at bounding box center [112, 396] width 102 height 12
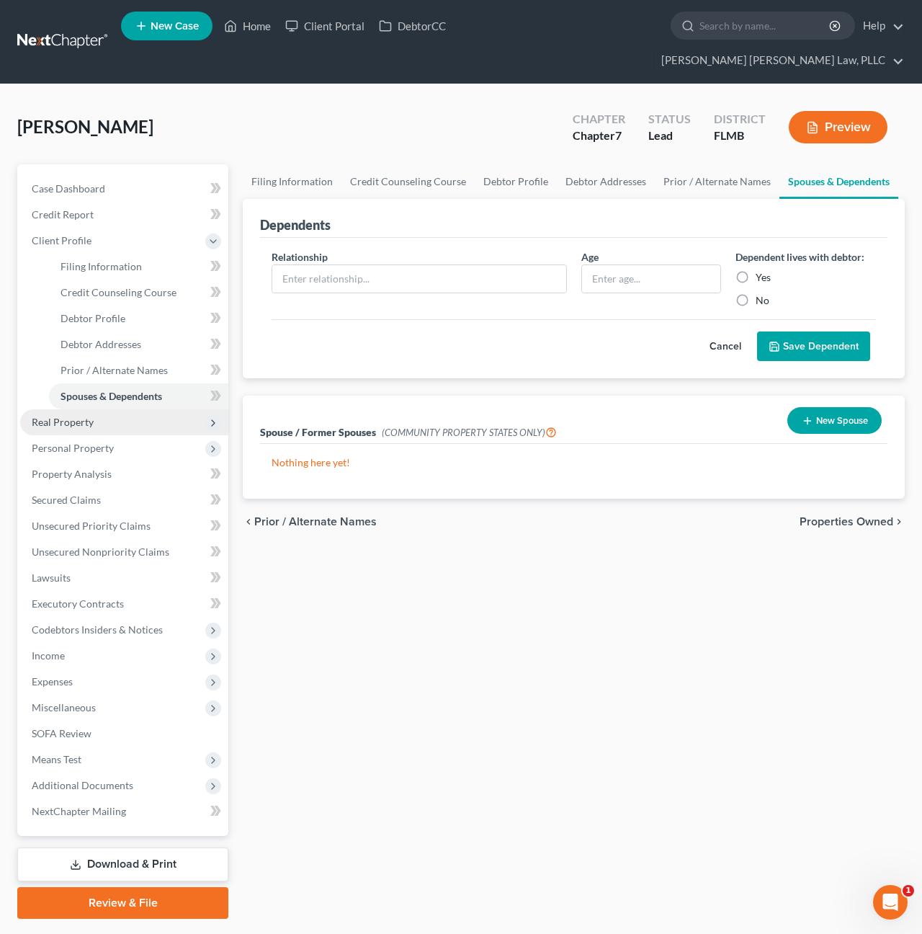
click at [98, 409] on span "Real Property" at bounding box center [124, 422] width 208 height 26
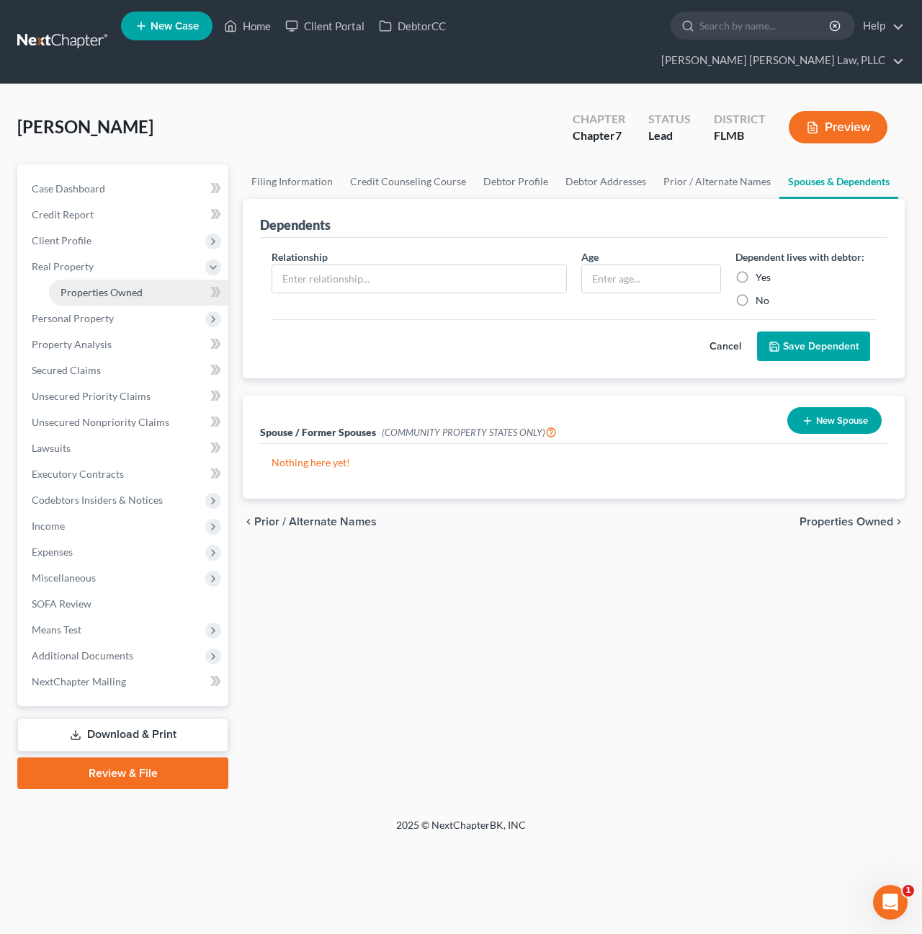
click at [102, 286] on span "Properties Owned" at bounding box center [102, 292] width 82 height 12
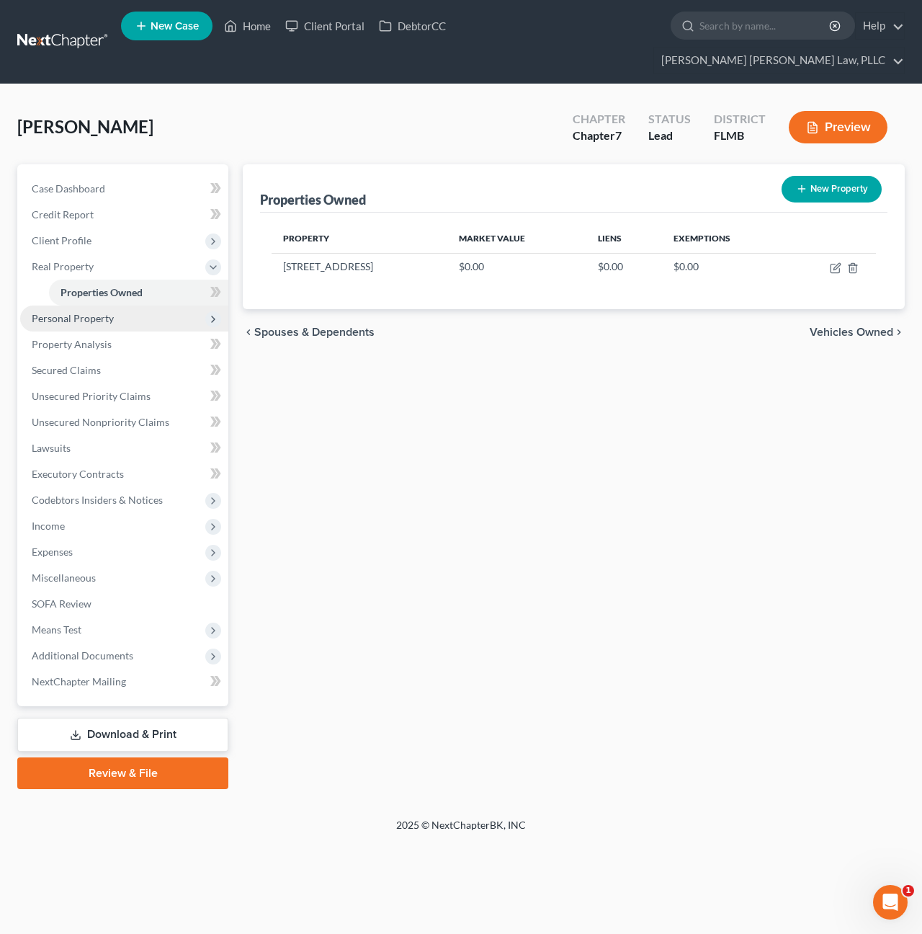
click at [59, 312] on span "Personal Property" at bounding box center [73, 318] width 82 height 12
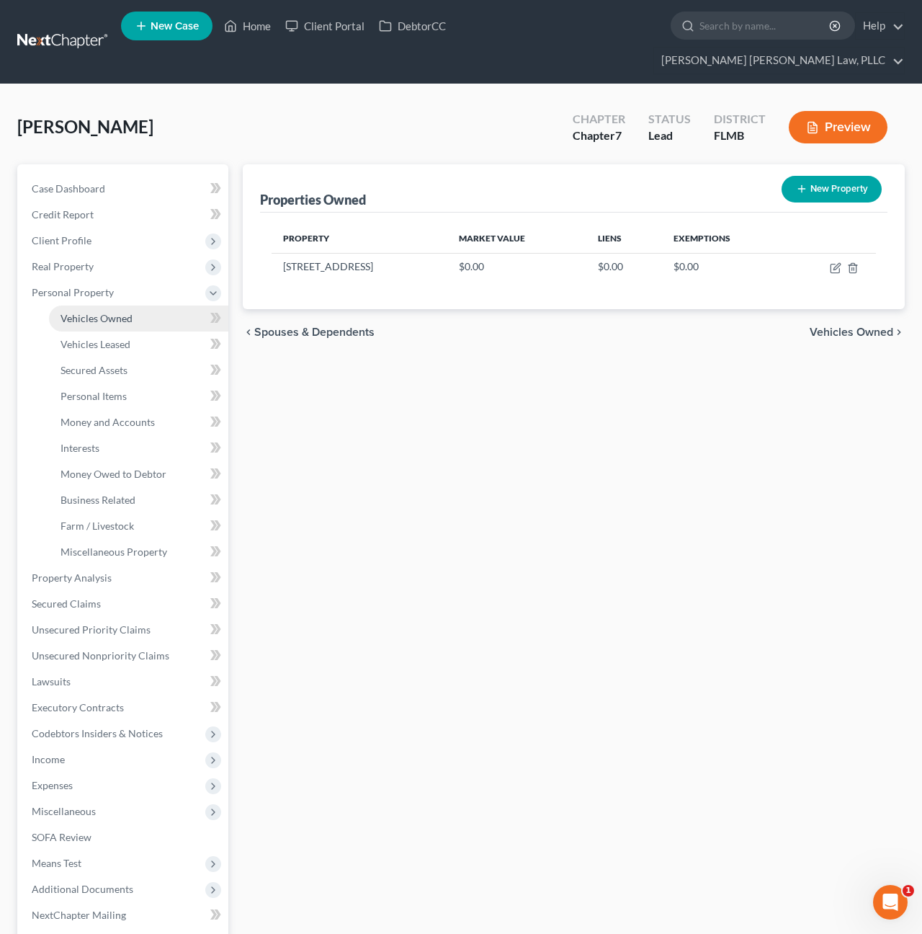
click at [65, 312] on span "Vehicles Owned" at bounding box center [97, 318] width 72 height 12
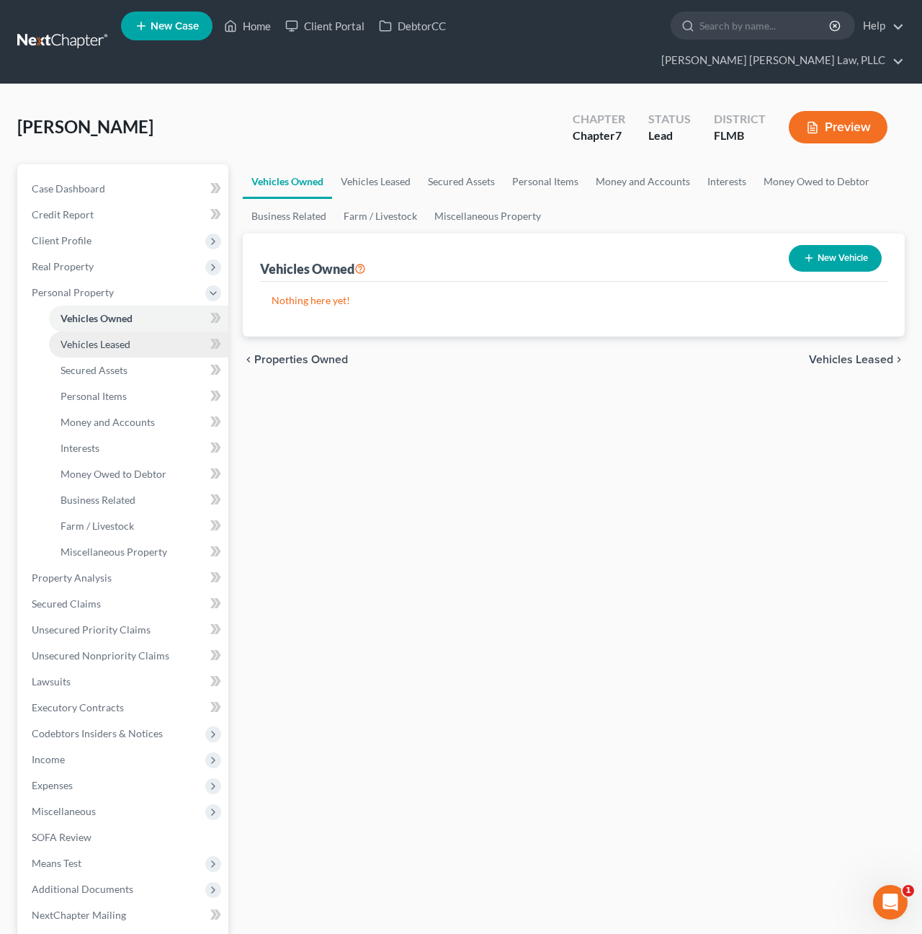
click at [73, 331] on link "Vehicles Leased" at bounding box center [138, 344] width 179 height 26
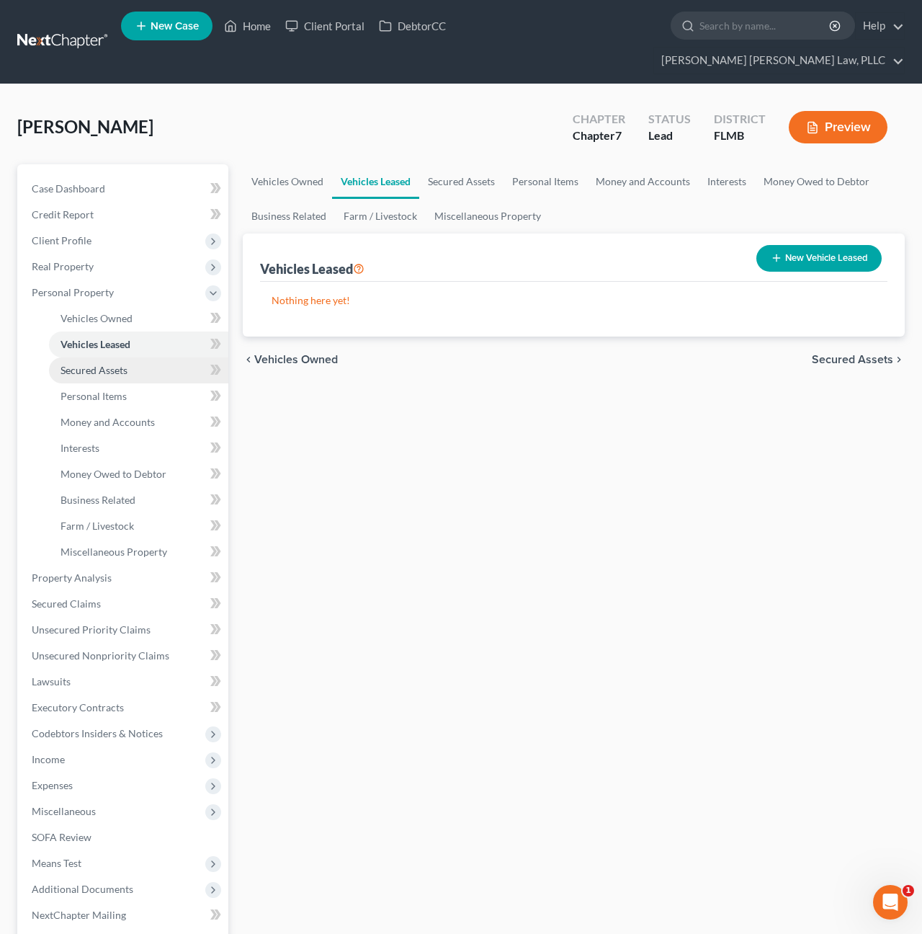
click at [81, 357] on link "Secured Assets" at bounding box center [138, 370] width 179 height 26
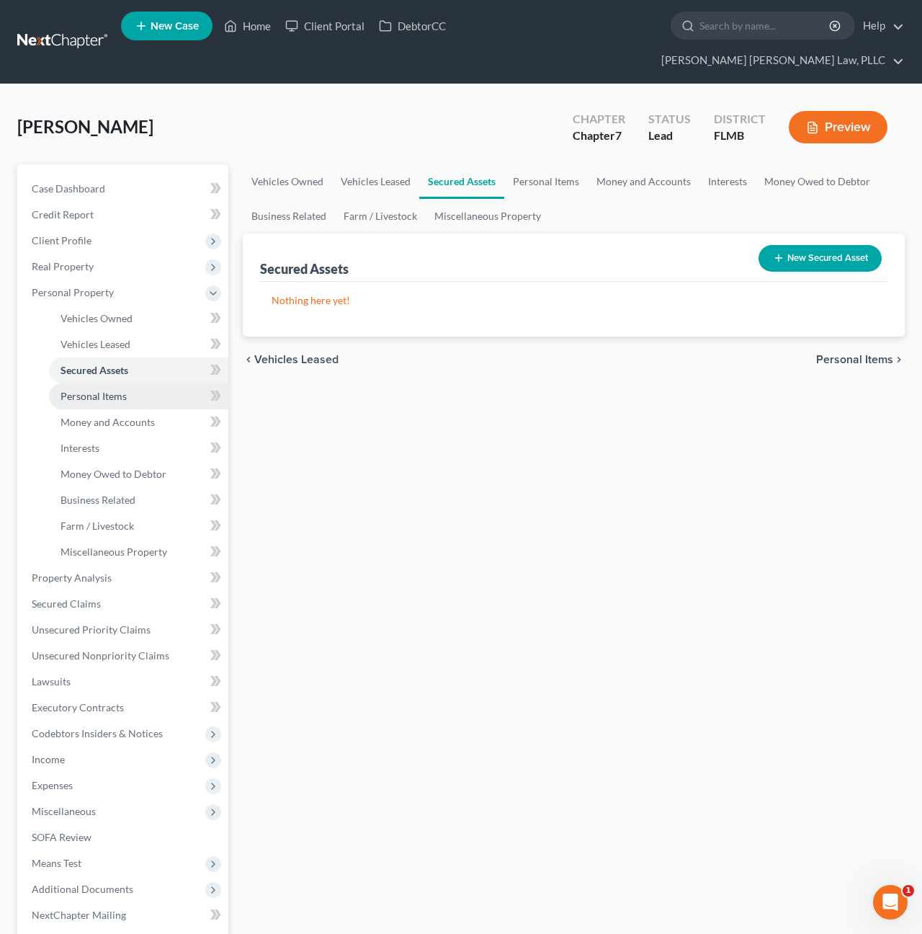
click at [82, 390] on span "Personal Items" at bounding box center [94, 396] width 66 height 12
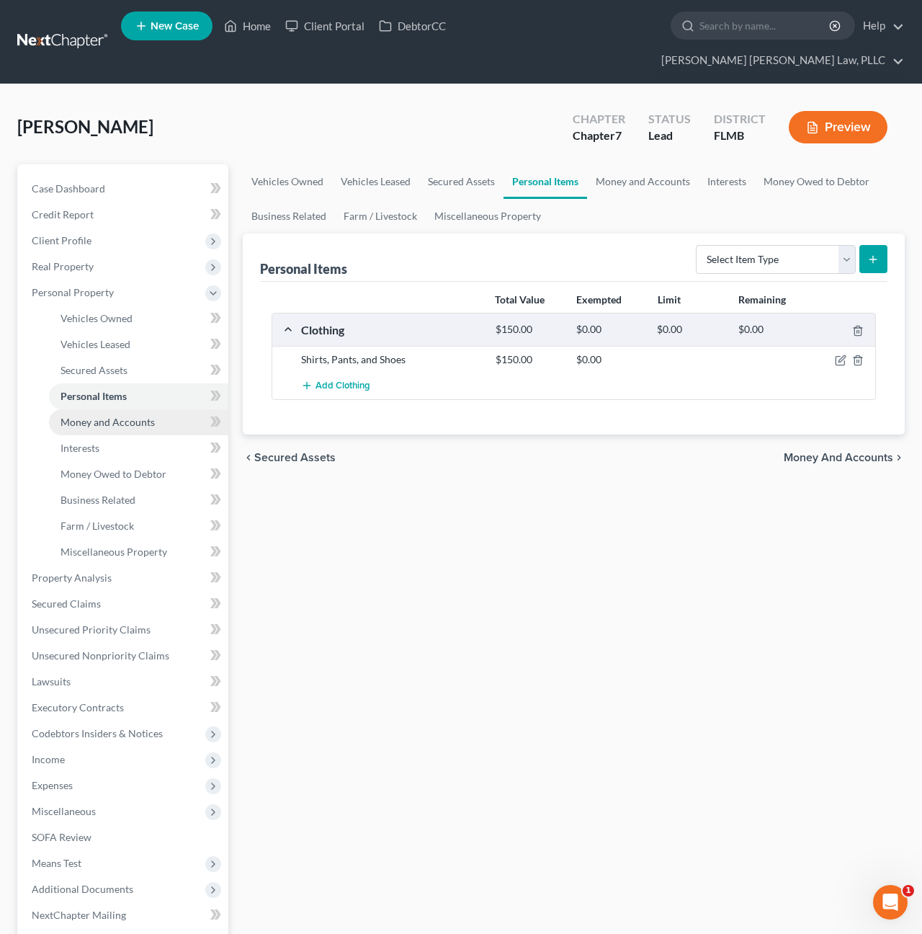
click at [86, 416] on span "Money and Accounts" at bounding box center [108, 422] width 94 height 12
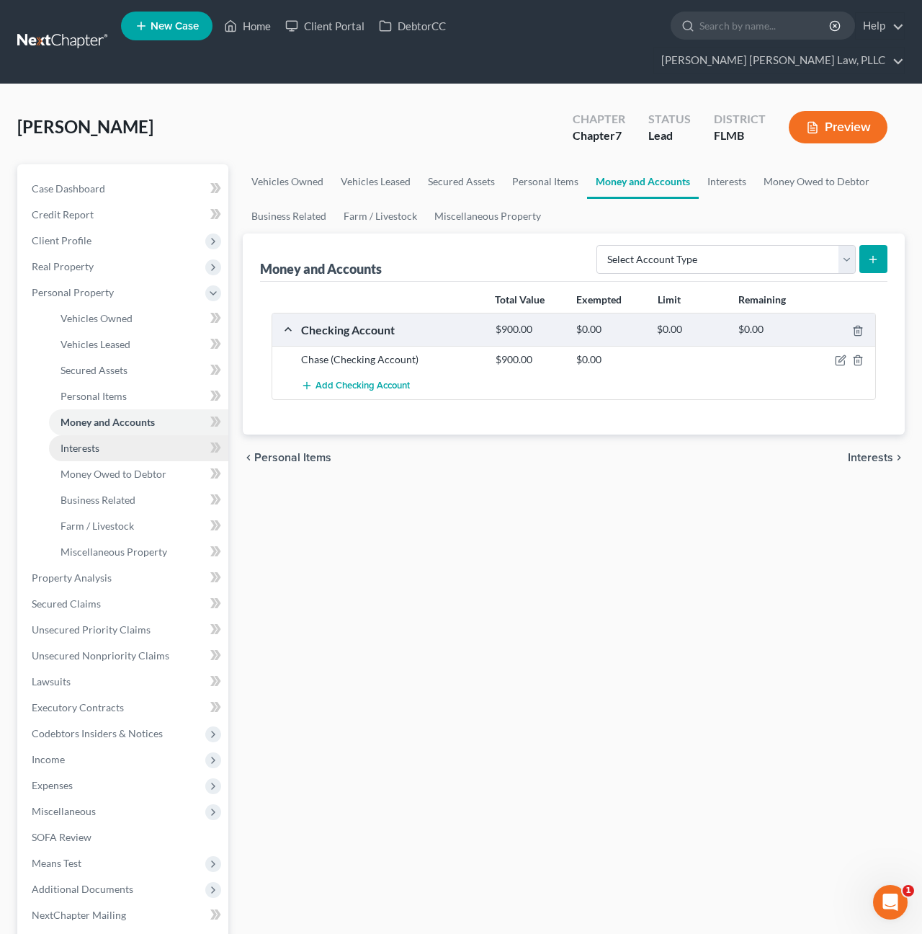
click at [87, 442] on span "Interests" at bounding box center [80, 448] width 39 height 12
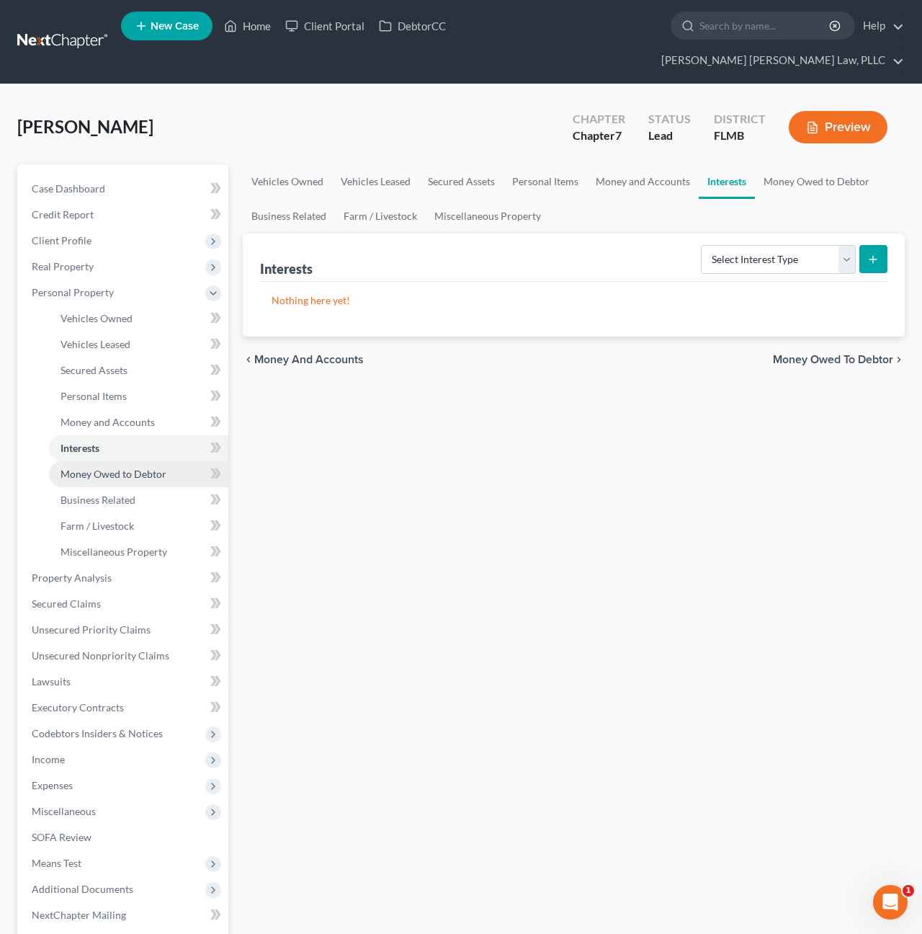
click at [90, 468] on span "Money Owed to Debtor" at bounding box center [114, 474] width 106 height 12
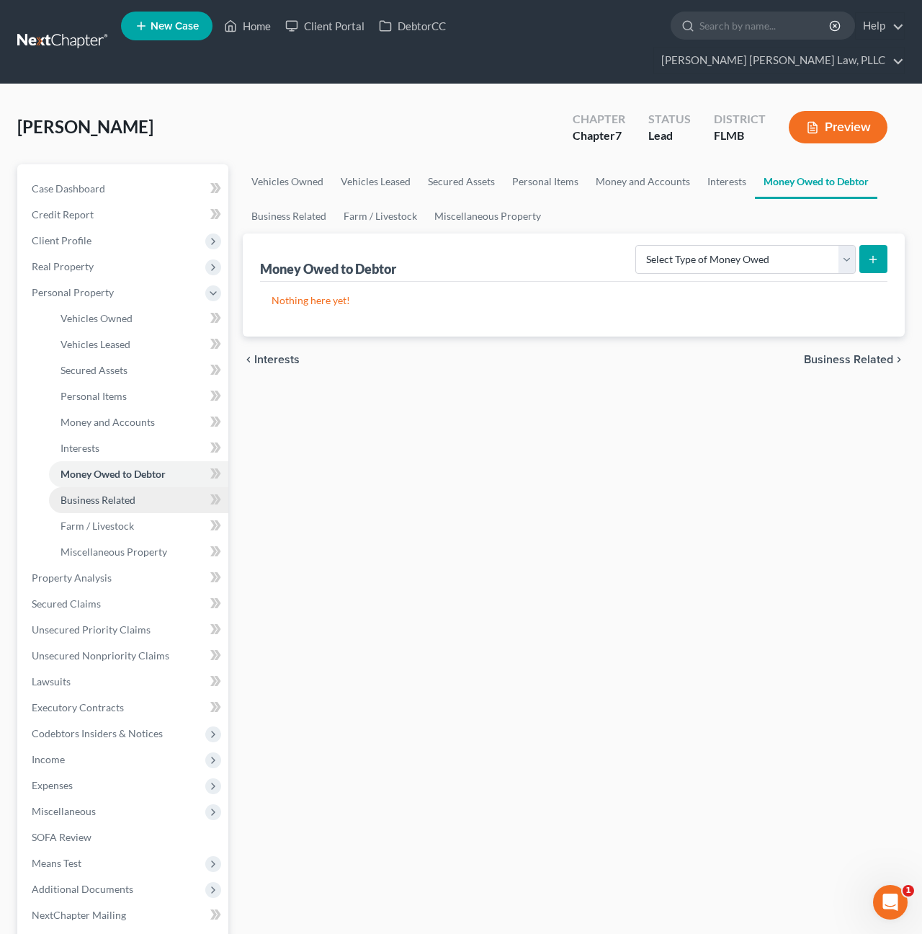
click at [90, 493] on span "Business Related" at bounding box center [98, 499] width 75 height 12
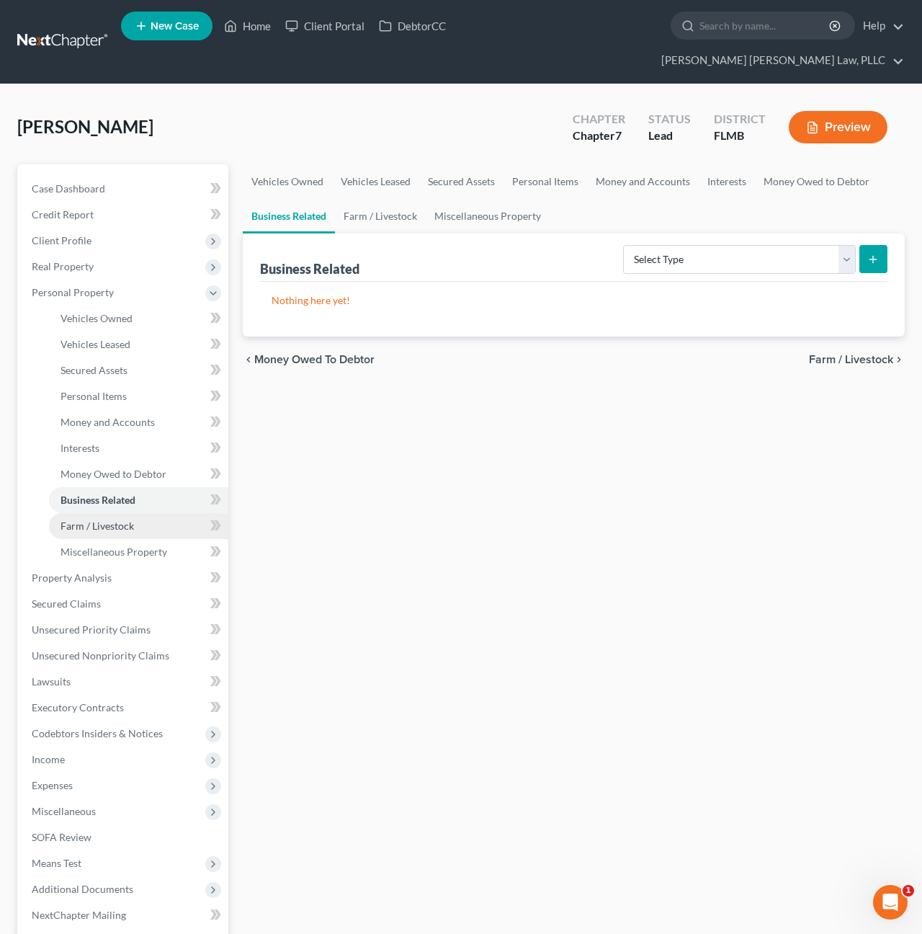
click at [91, 519] on span "Farm / Livestock" at bounding box center [97, 525] width 73 height 12
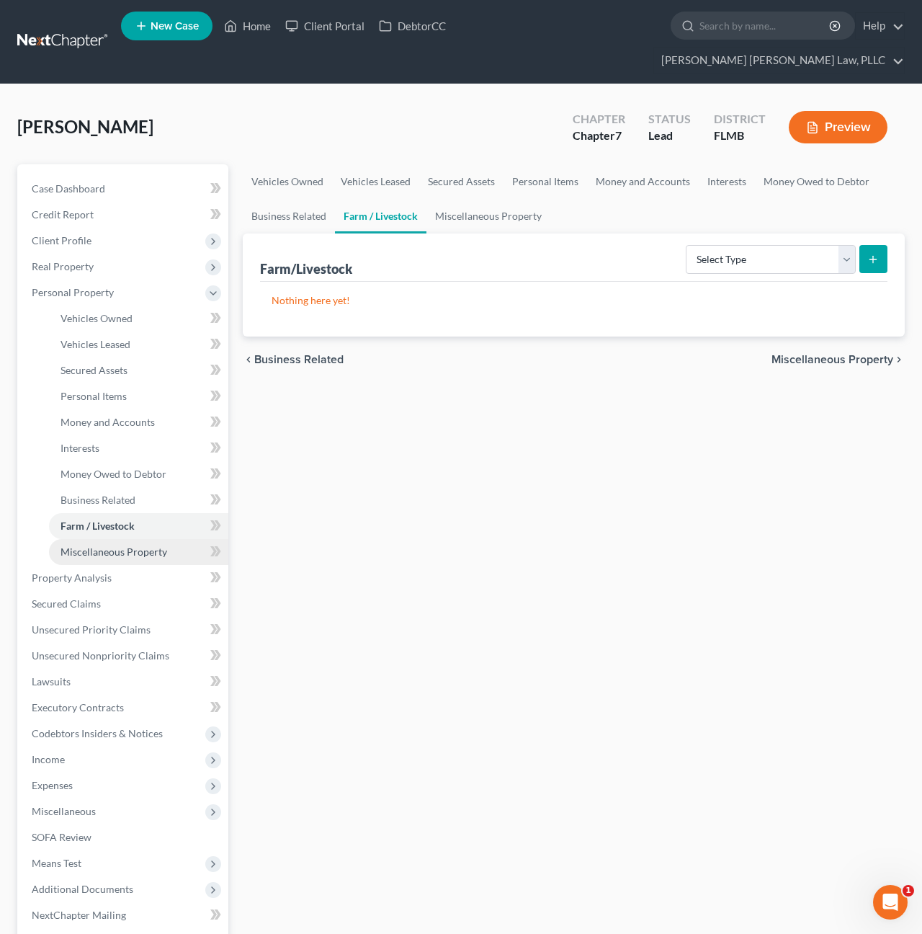
click at [96, 545] on span "Miscellaneous Property" at bounding box center [114, 551] width 107 height 12
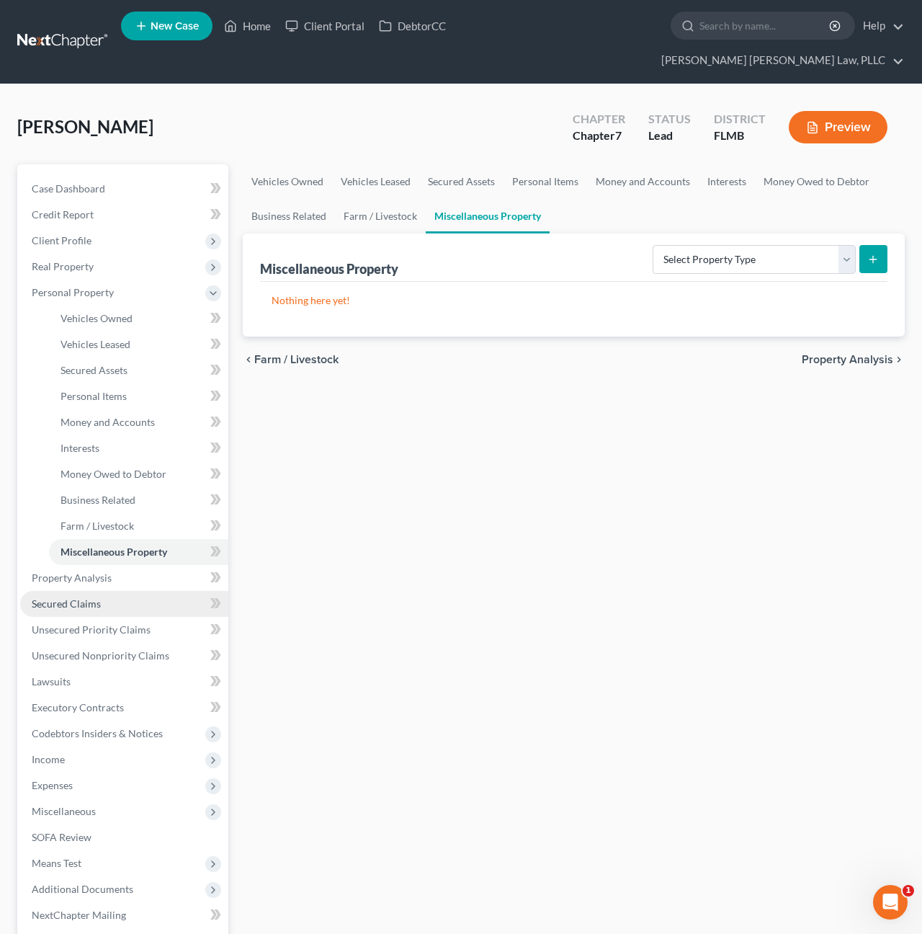
click at [97, 597] on span "Secured Claims" at bounding box center [66, 603] width 69 height 12
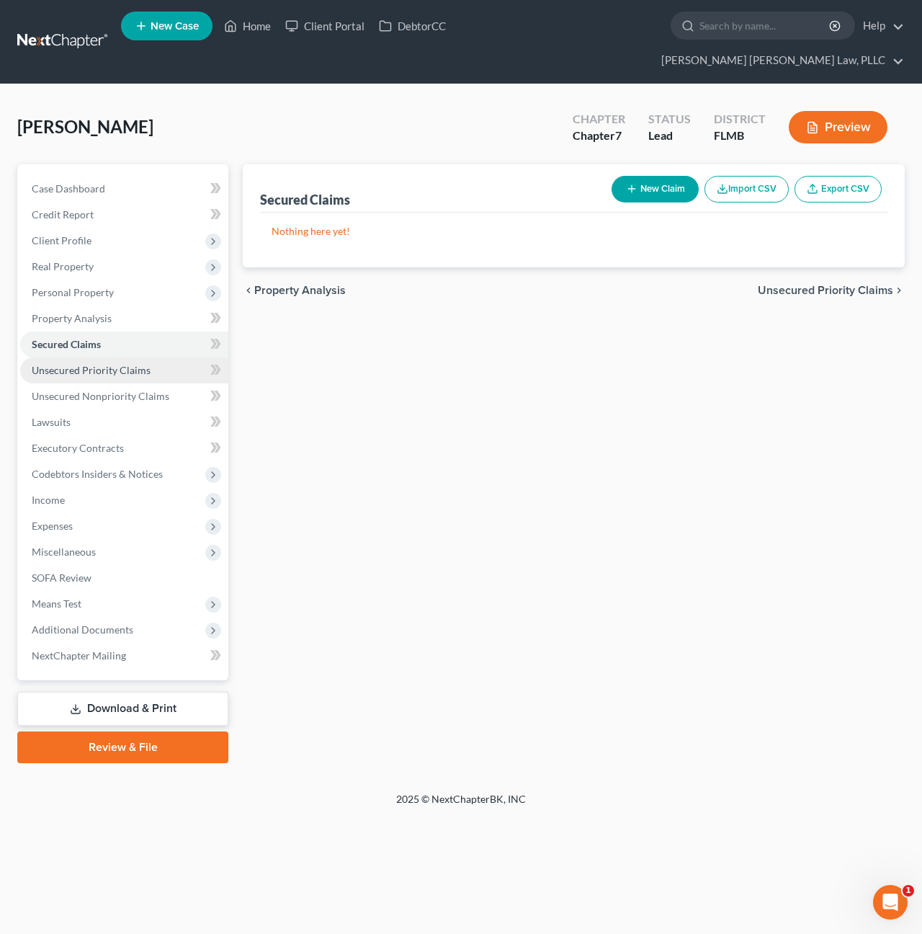
click at [97, 357] on link "Unsecured Priority Claims" at bounding box center [124, 370] width 208 height 26
click at [98, 390] on span "Unsecured Nonpriority Claims" at bounding box center [101, 396] width 138 height 12
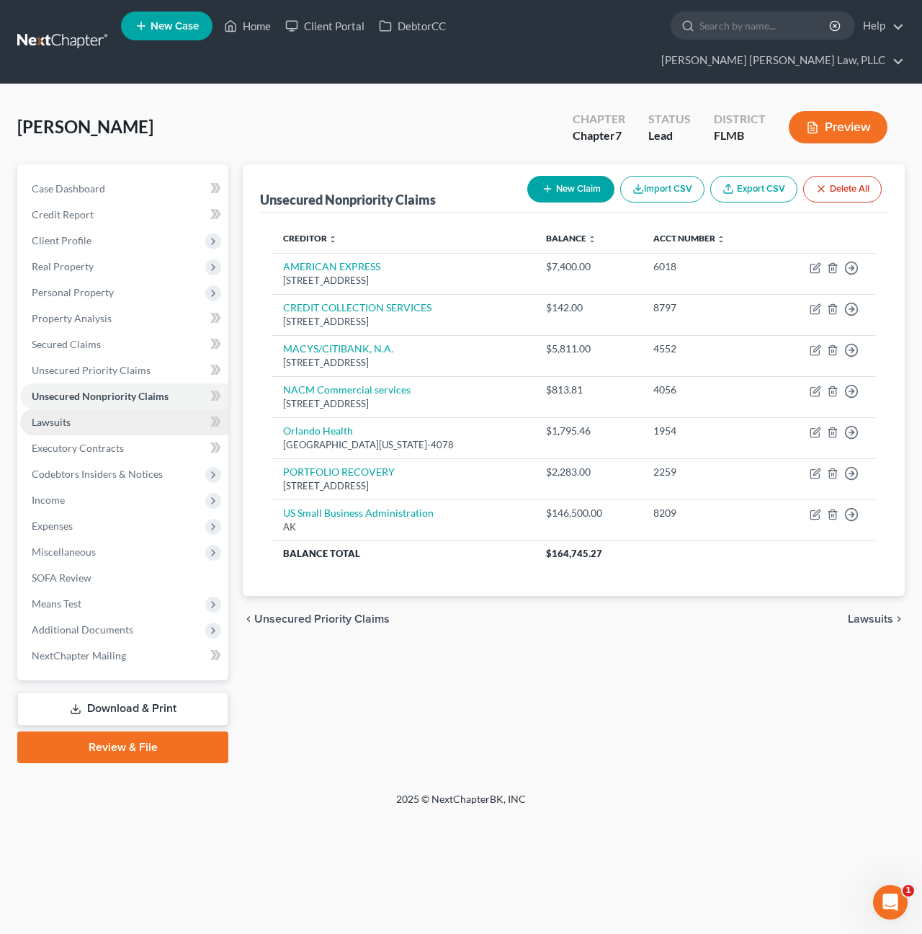
click at [96, 409] on link "Lawsuits" at bounding box center [124, 422] width 208 height 26
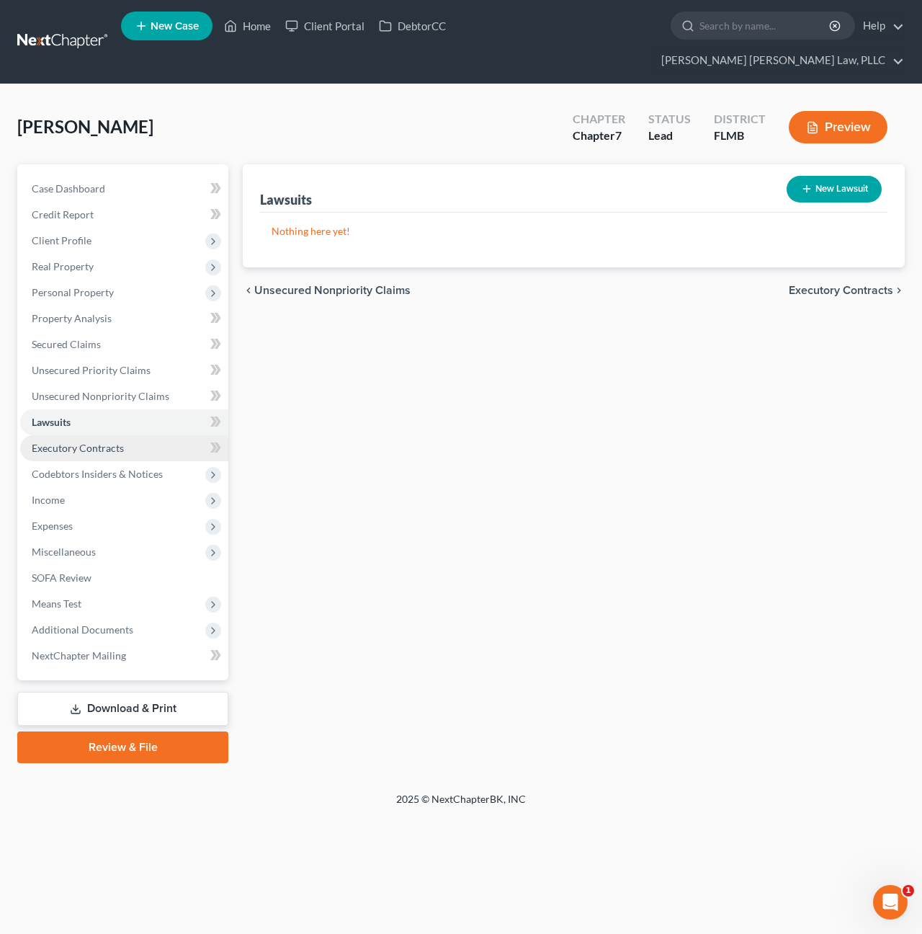
click at [102, 442] on span "Executory Contracts" at bounding box center [78, 448] width 92 height 12
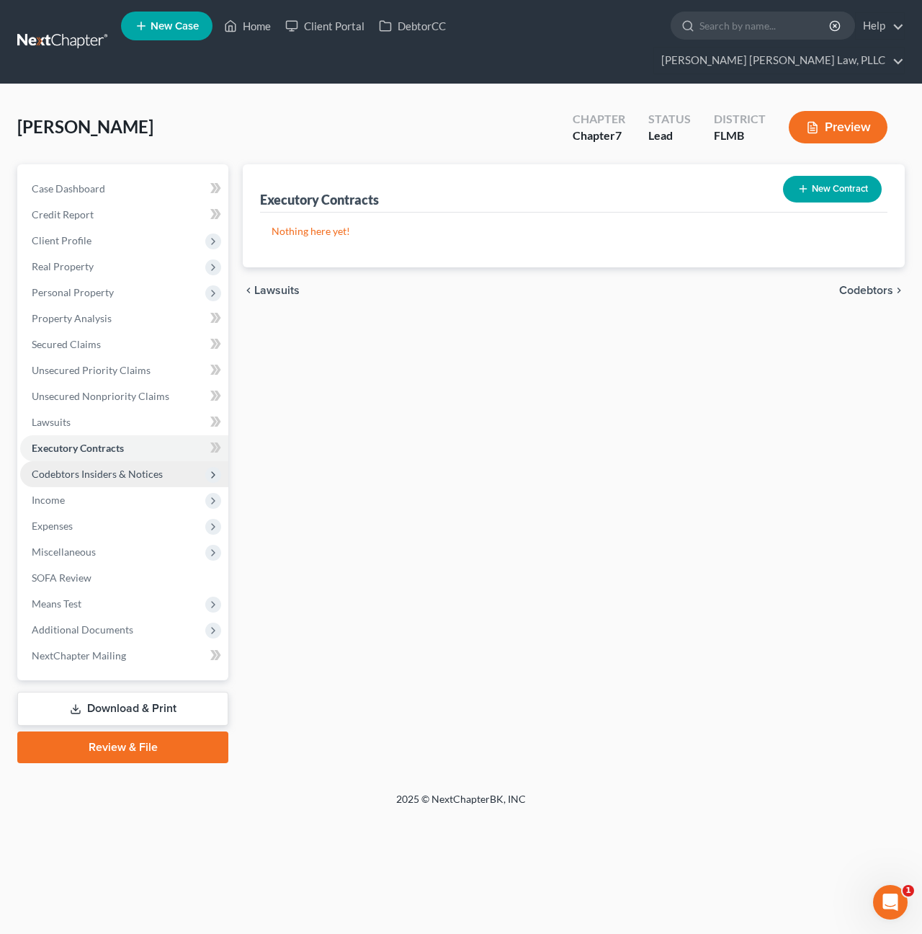
click at [105, 468] on span "Codebtors Insiders & Notices" at bounding box center [97, 474] width 131 height 12
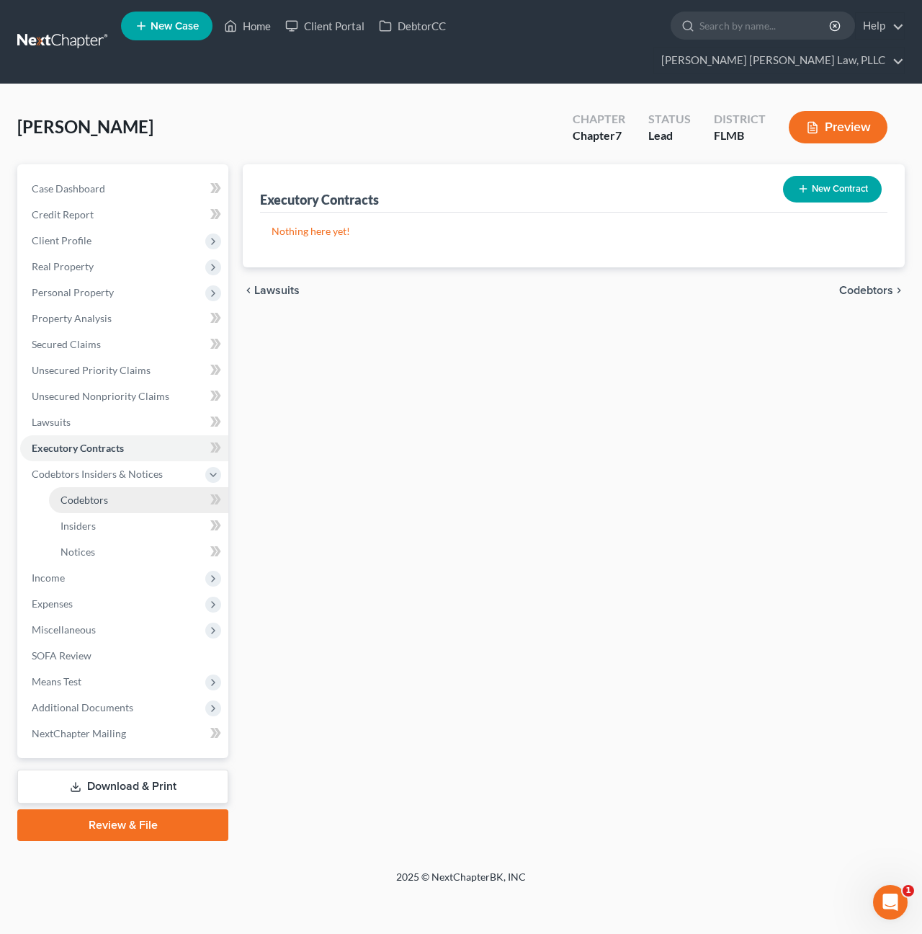
click at [105, 493] on span "Codebtors" at bounding box center [85, 499] width 48 height 12
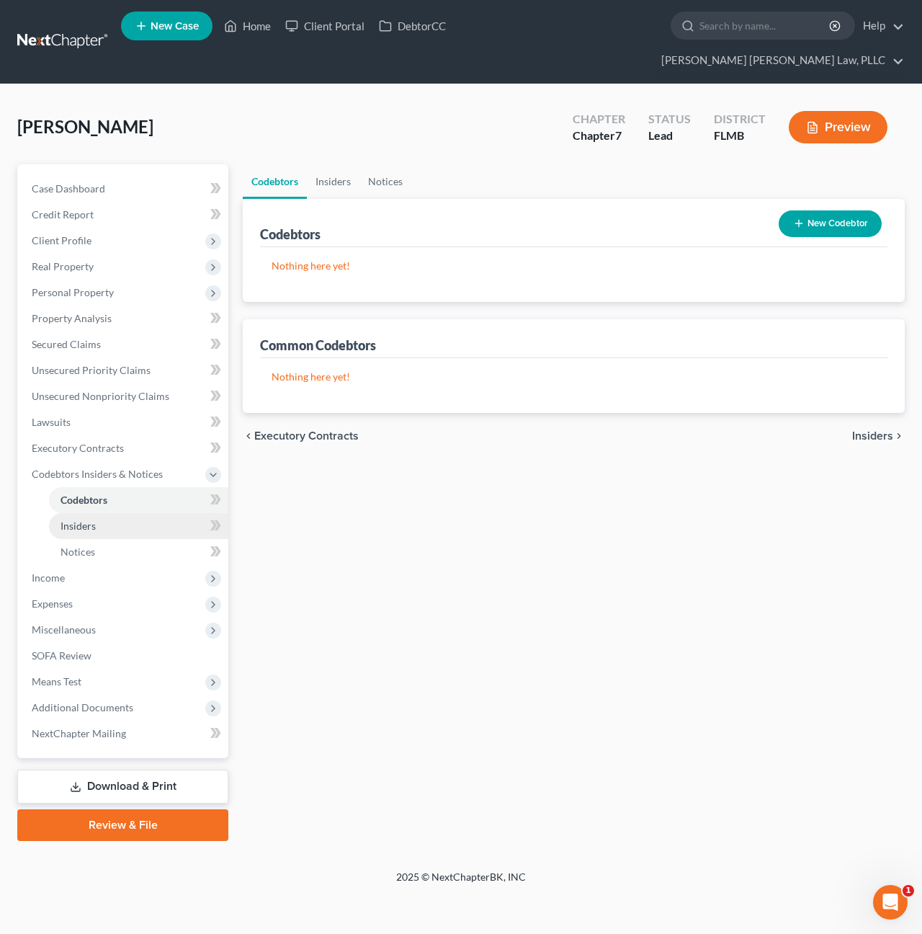
click at [93, 519] on span "Insiders" at bounding box center [78, 525] width 35 height 12
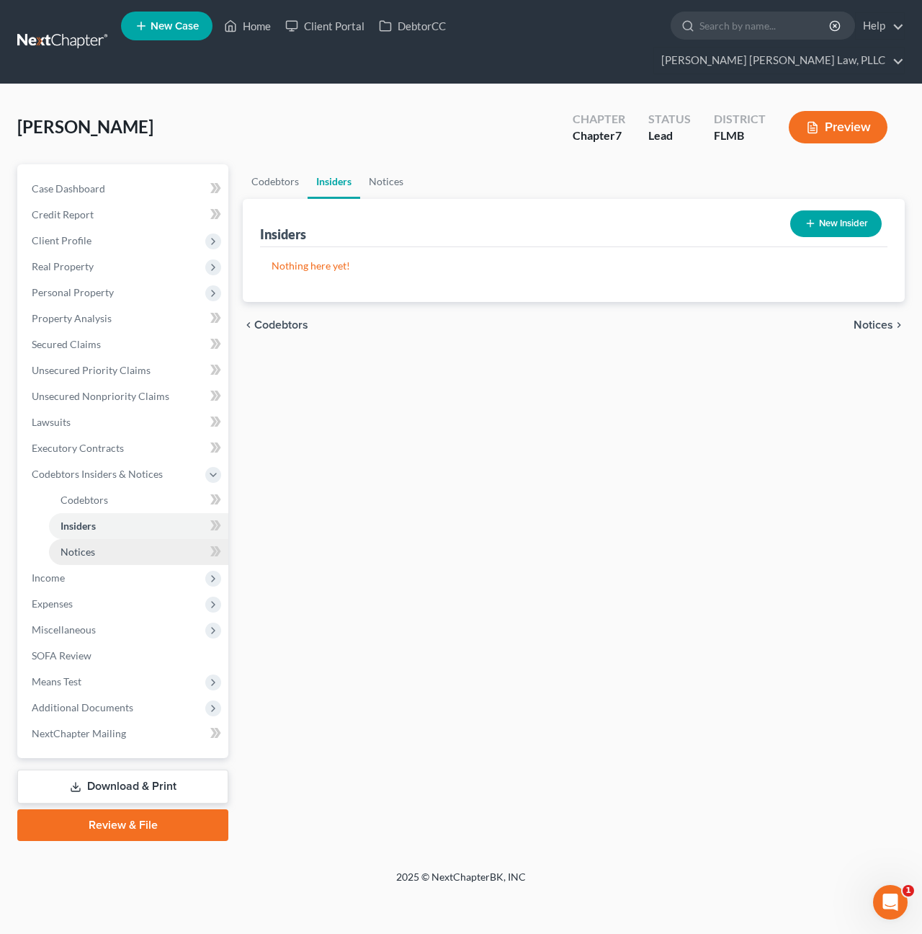
click at [93, 545] on span "Notices" at bounding box center [78, 551] width 35 height 12
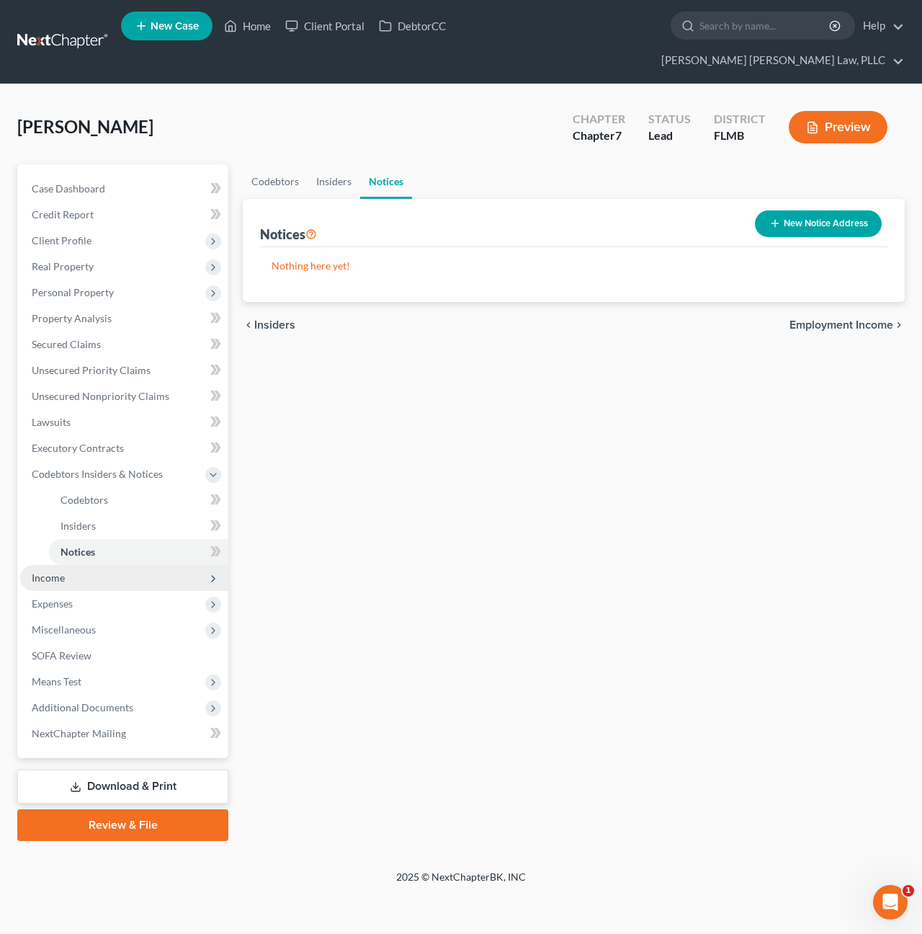
click at [84, 565] on span "Income" at bounding box center [124, 578] width 208 height 26
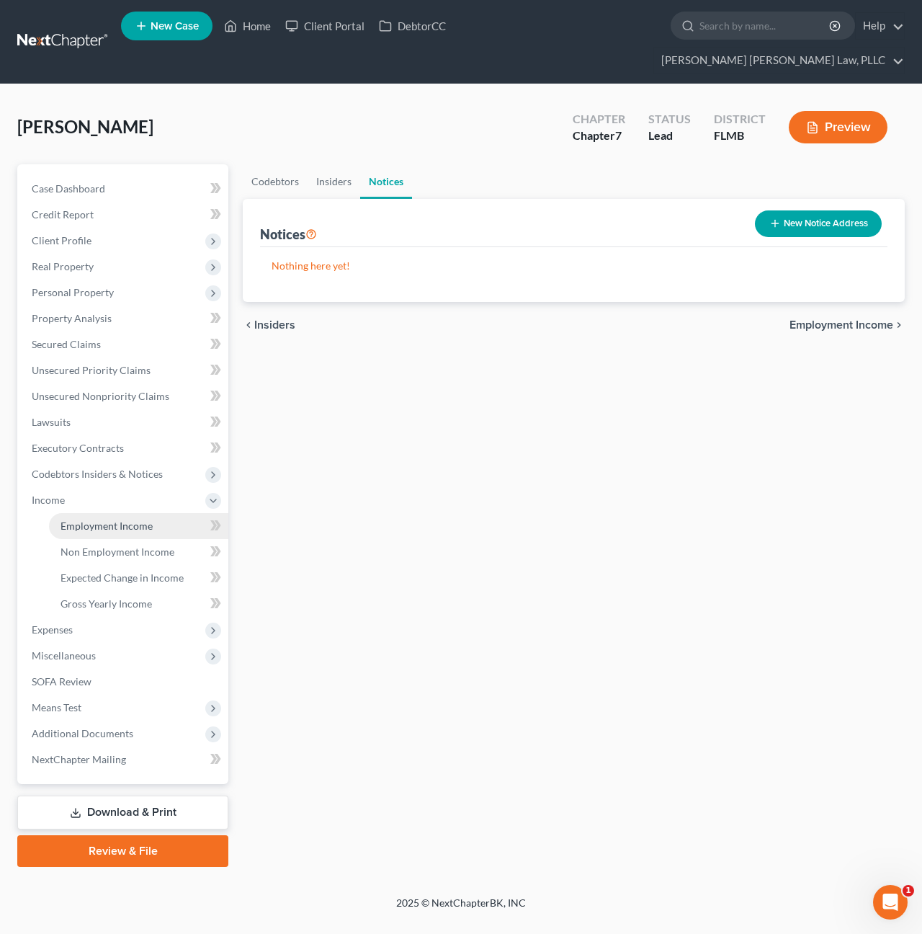
click at [102, 519] on span "Employment Income" at bounding box center [107, 525] width 92 height 12
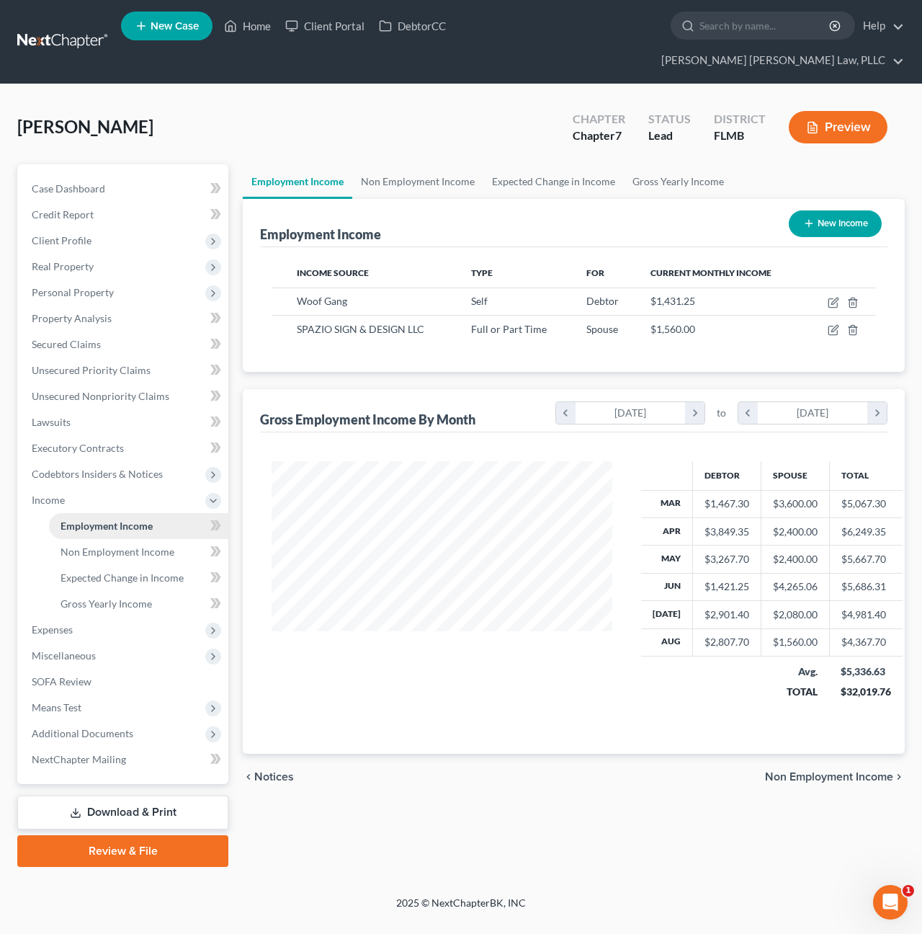
scroll to position [258, 370]
click at [104, 545] on span "Non Employment Income" at bounding box center [118, 551] width 114 height 12
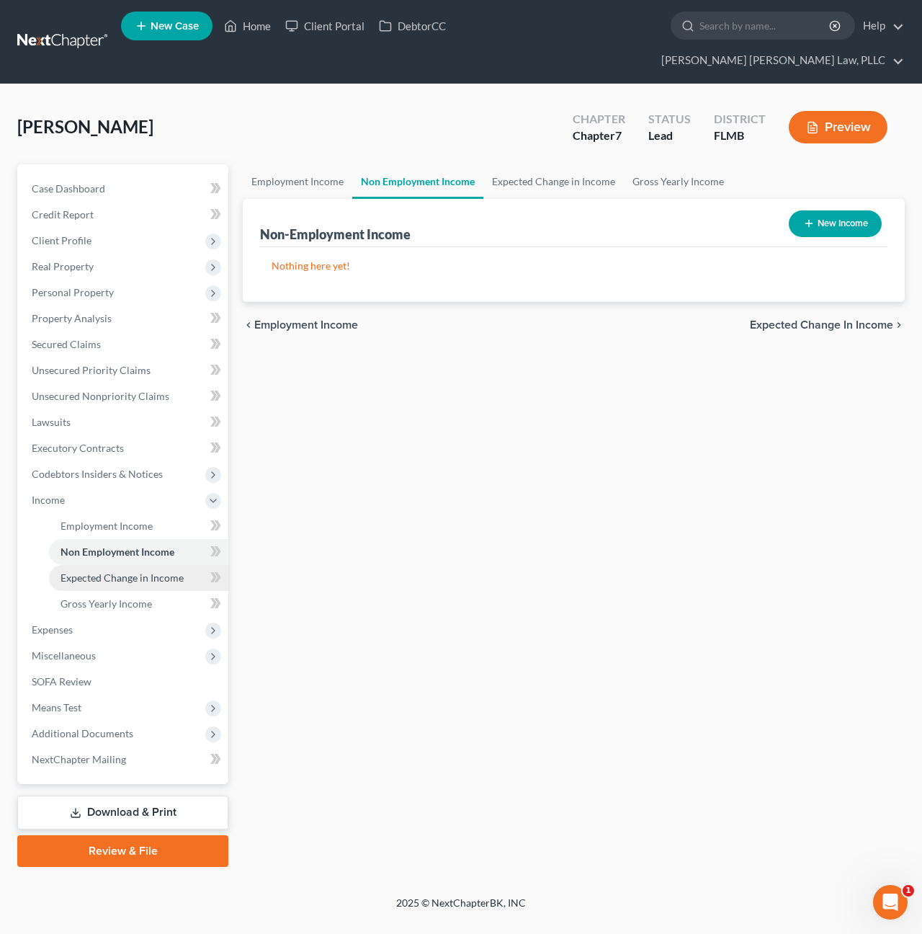
click at [107, 571] on span "Expected Change in Income" at bounding box center [122, 577] width 123 height 12
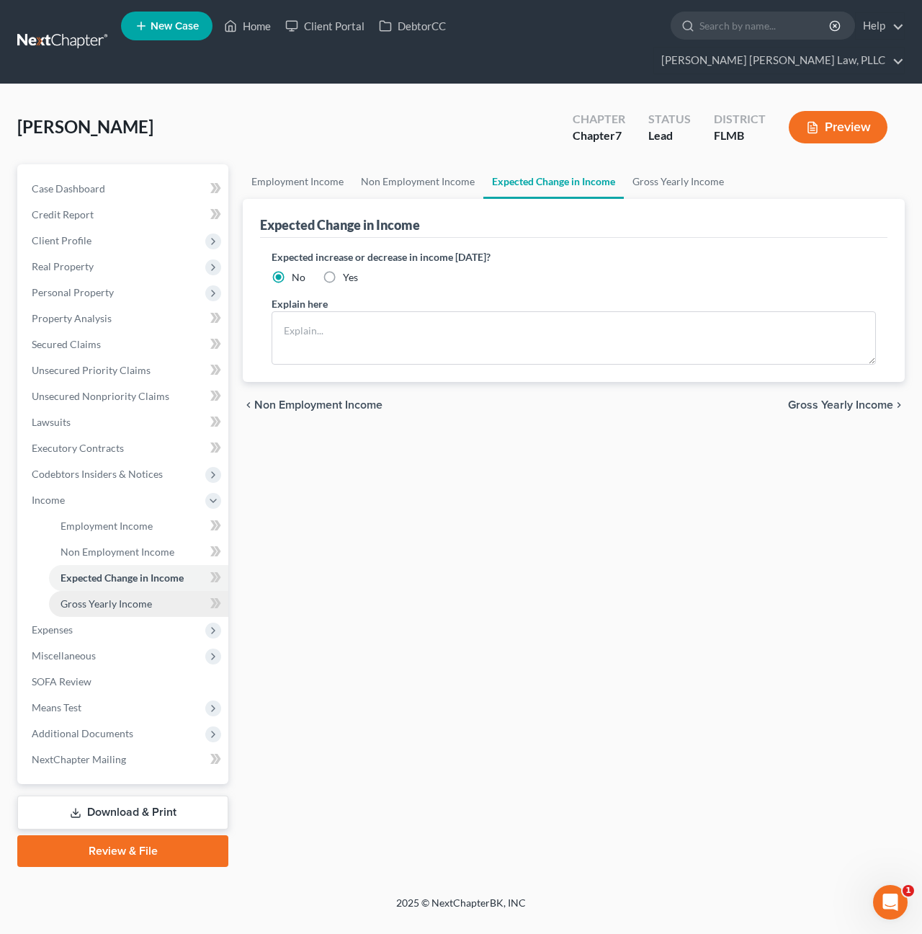
click at [108, 597] on span "Gross Yearly Income" at bounding box center [106, 603] width 91 height 12
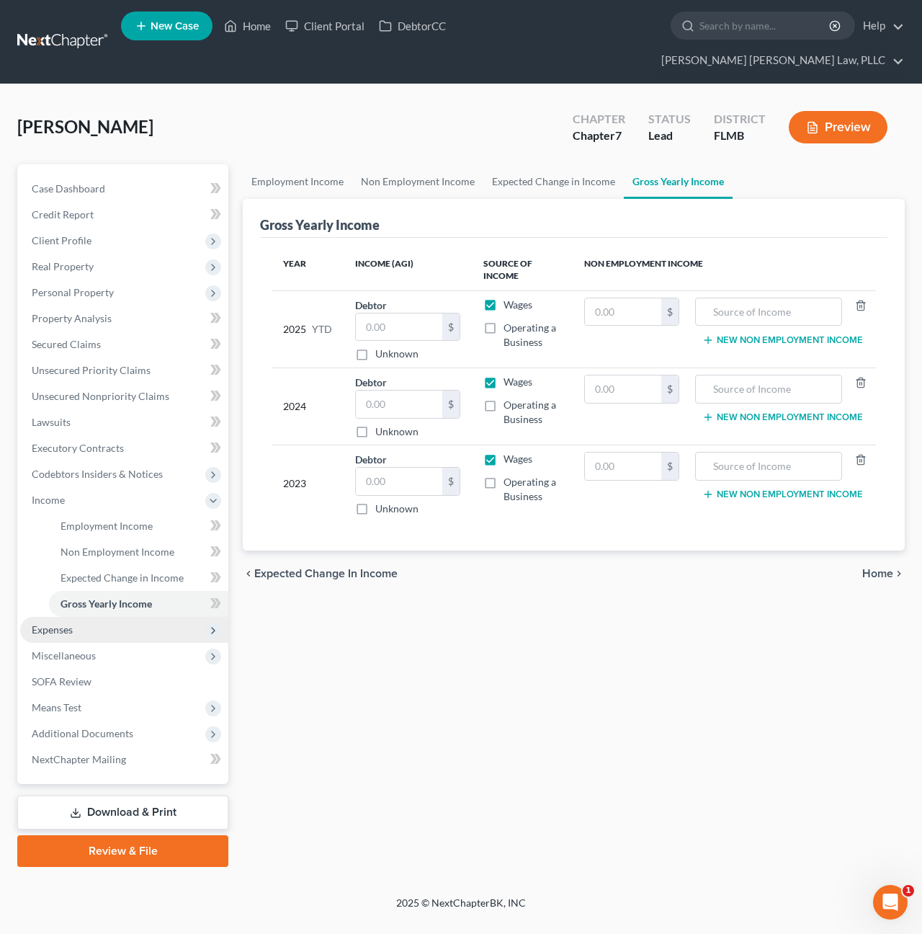
click at [112, 617] on span "Expenses" at bounding box center [124, 630] width 208 height 26
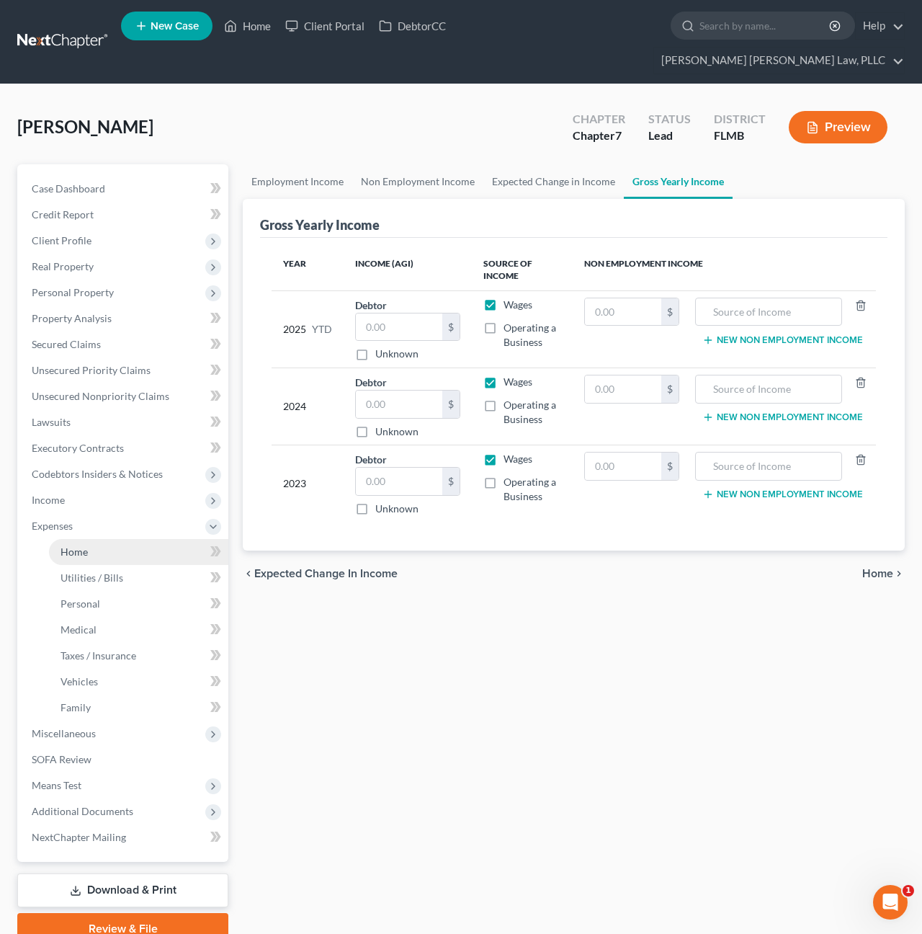
click at [93, 539] on link "Home" at bounding box center [138, 552] width 179 height 26
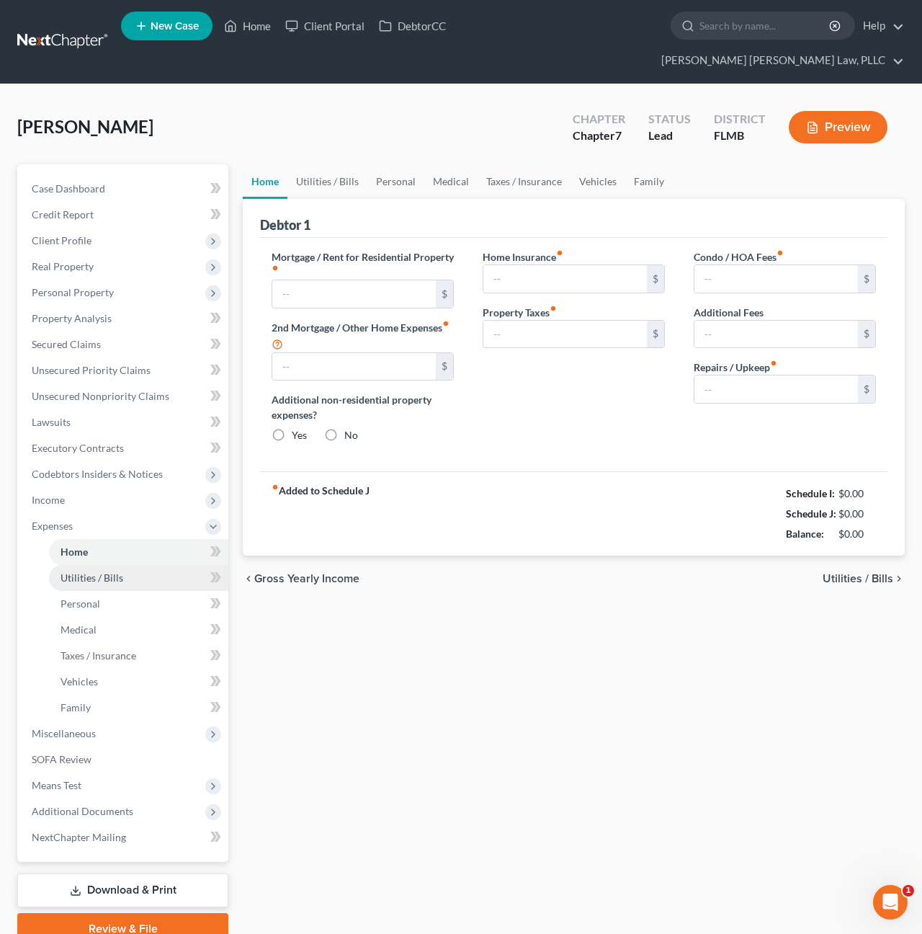
type input "700.00"
type input "0.00"
radio input "true"
type input "0.00"
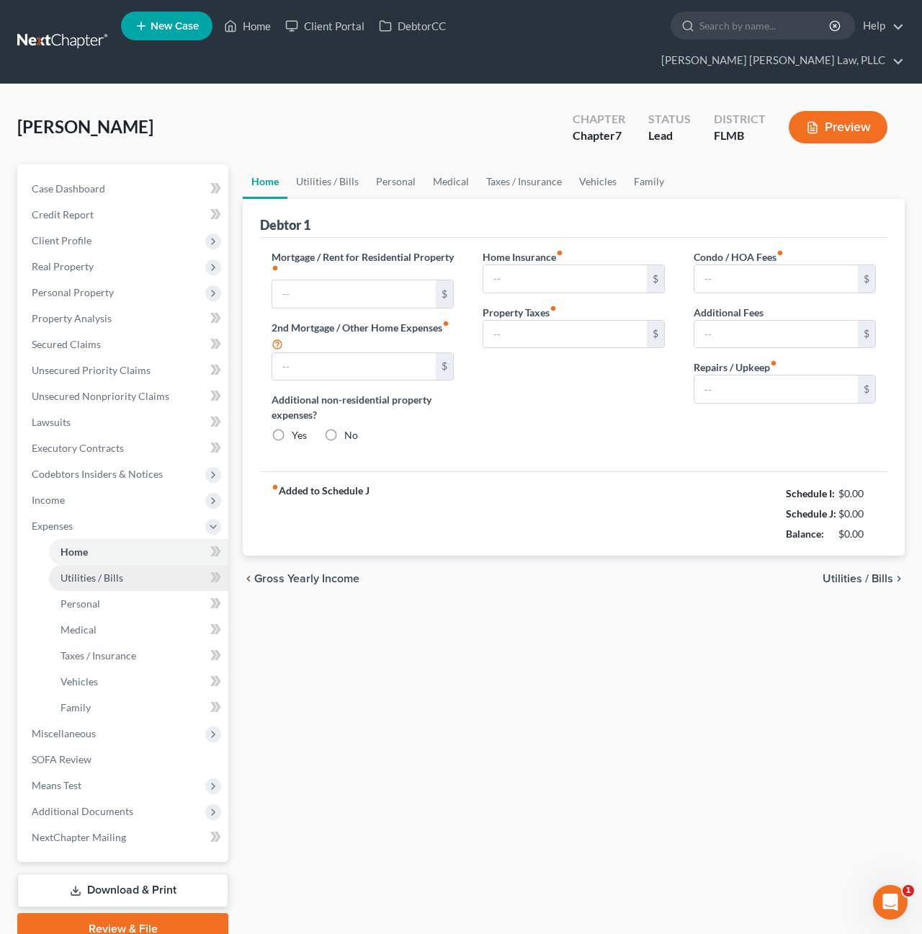
type input "0.00"
click at [97, 571] on span "Utilities / Bills" at bounding box center [92, 577] width 63 height 12
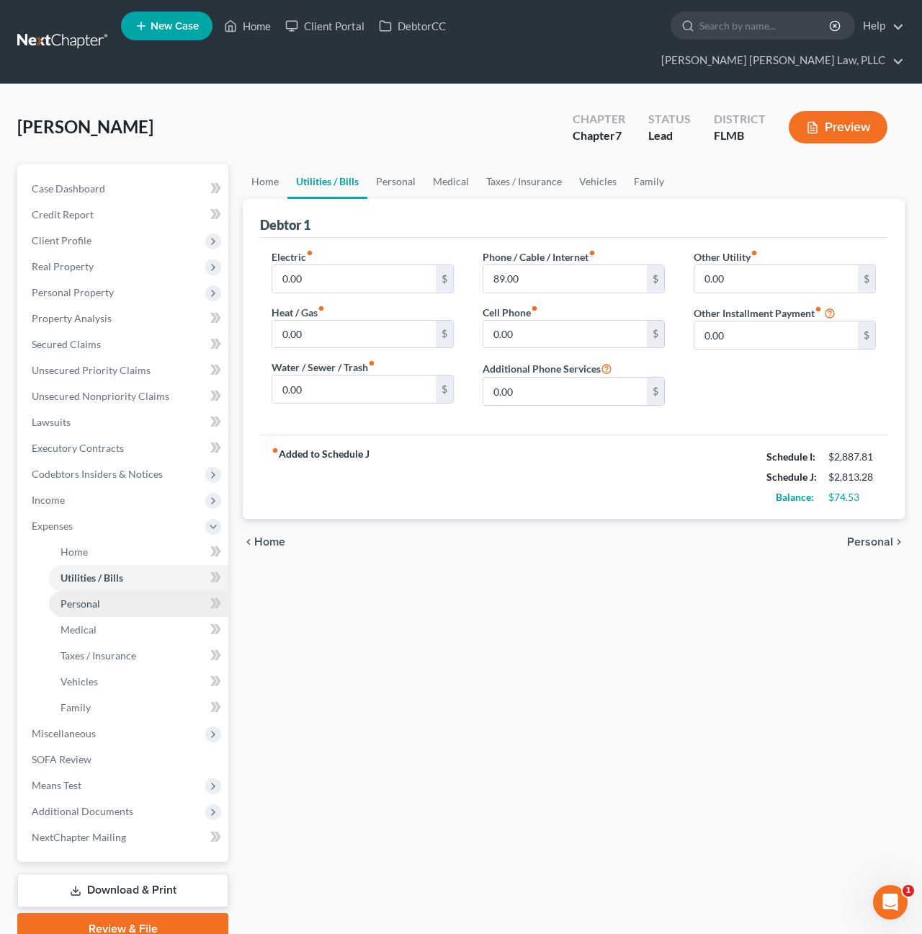
click at [101, 591] on link "Personal" at bounding box center [138, 604] width 179 height 26
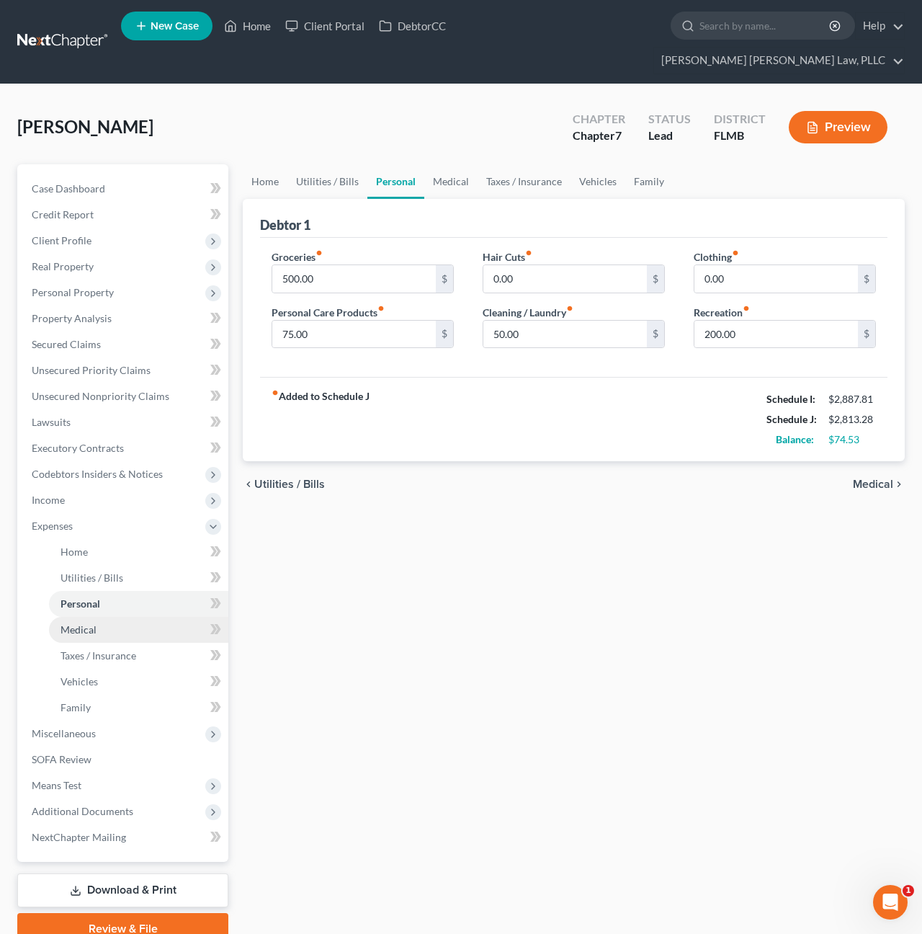
click at [102, 617] on link "Medical" at bounding box center [138, 630] width 179 height 26
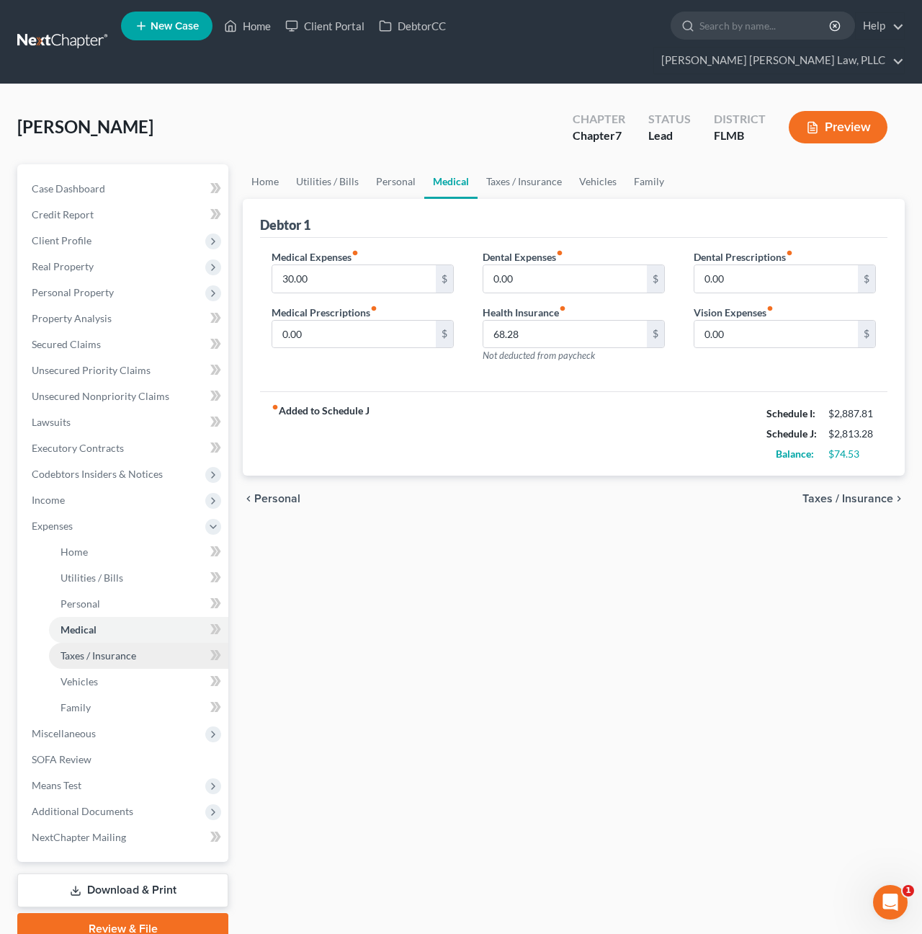
click at [102, 649] on span "Taxes / Insurance" at bounding box center [99, 655] width 76 height 12
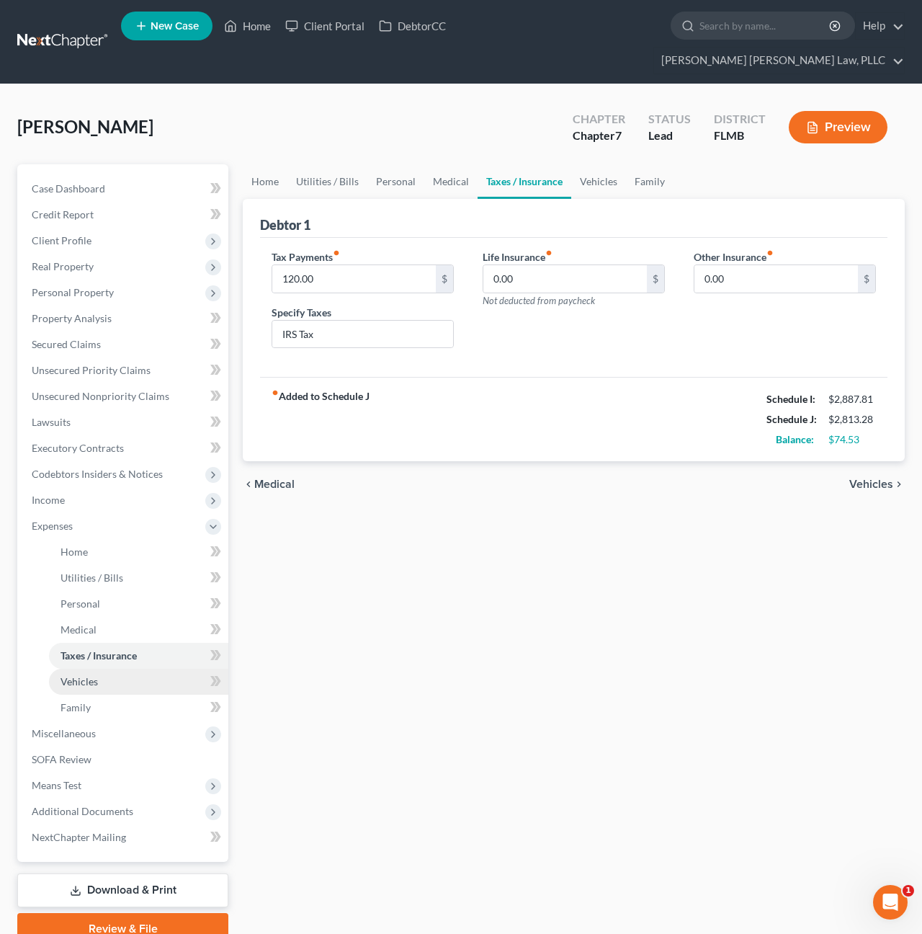
click at [102, 669] on link "Vehicles" at bounding box center [138, 682] width 179 height 26
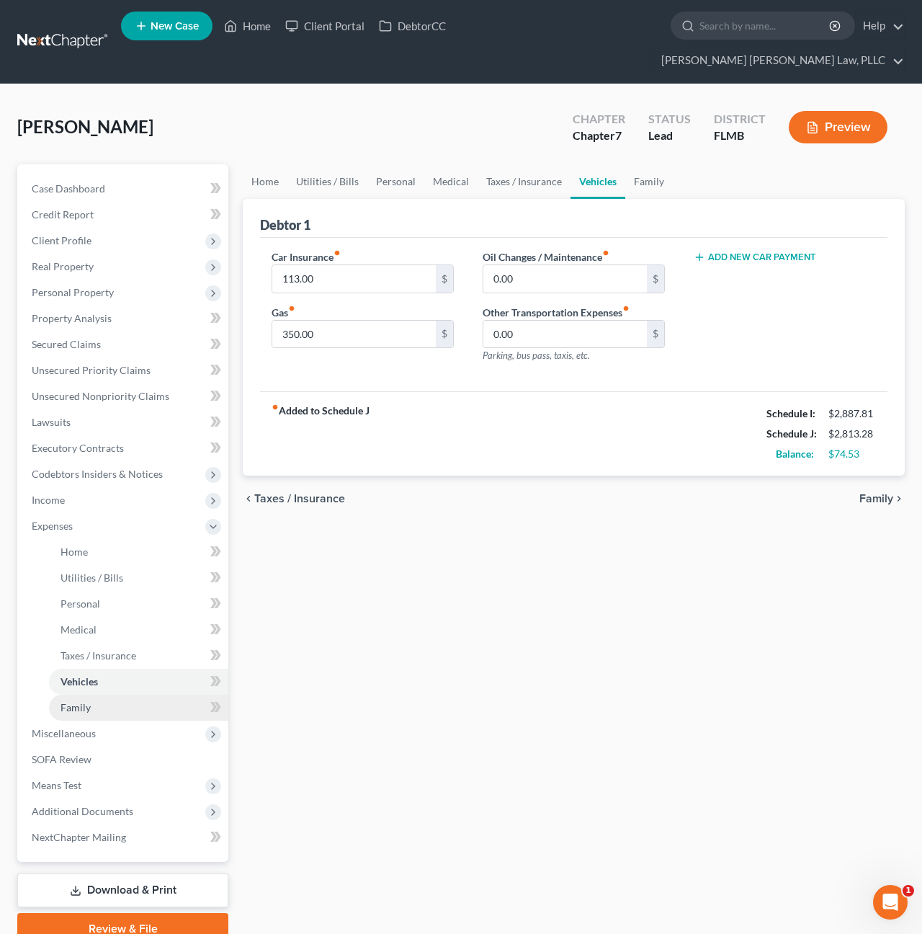
click at [102, 694] on link "Family" at bounding box center [138, 707] width 179 height 26
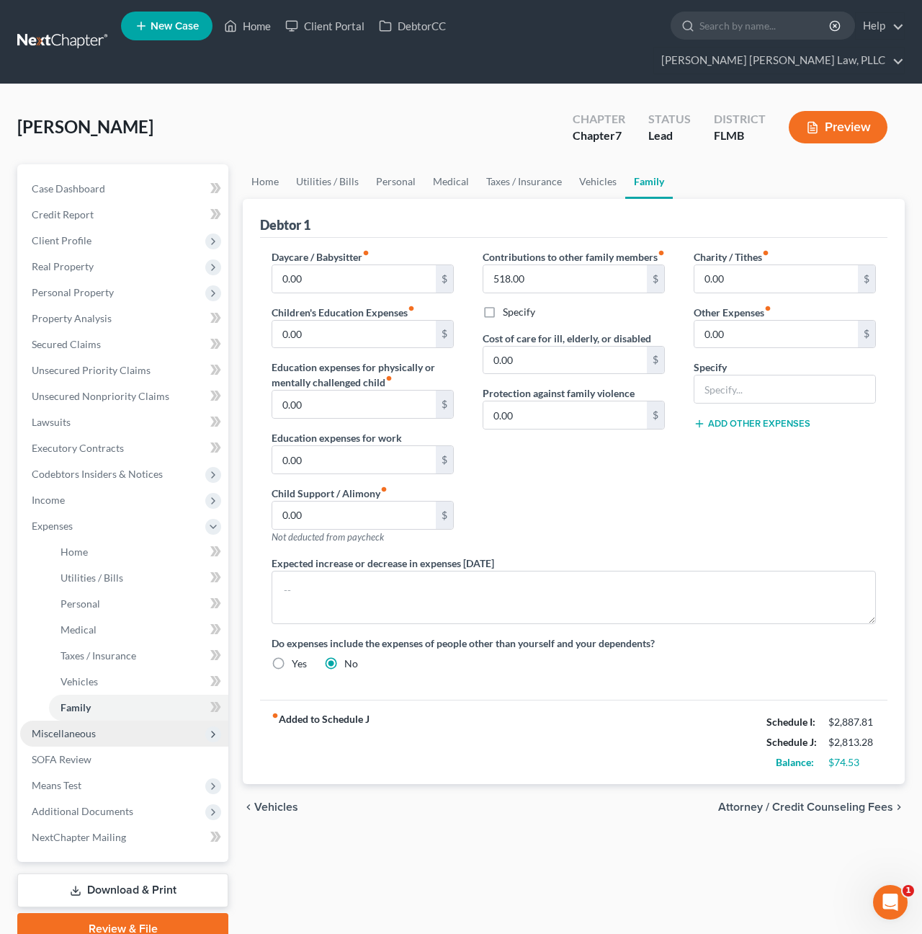
click at [108, 720] on span "Miscellaneous" at bounding box center [124, 733] width 208 height 26
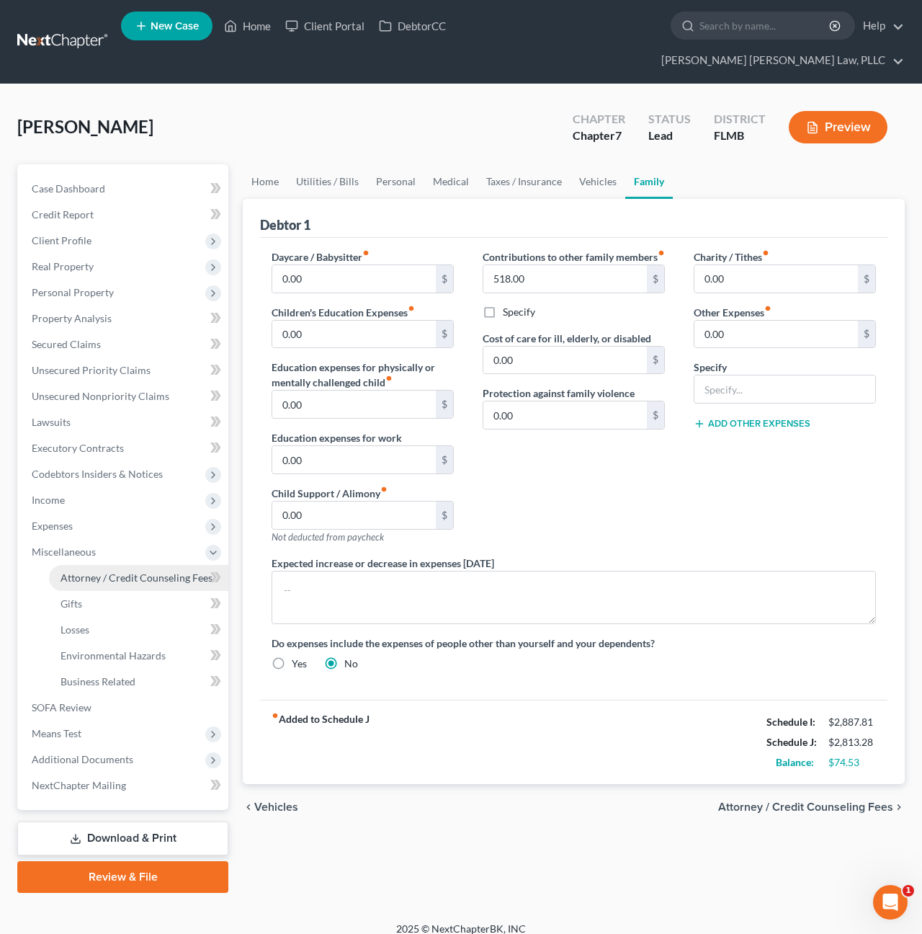
click at [110, 571] on span "Attorney / Credit Counseling Fees" at bounding box center [137, 577] width 152 height 12
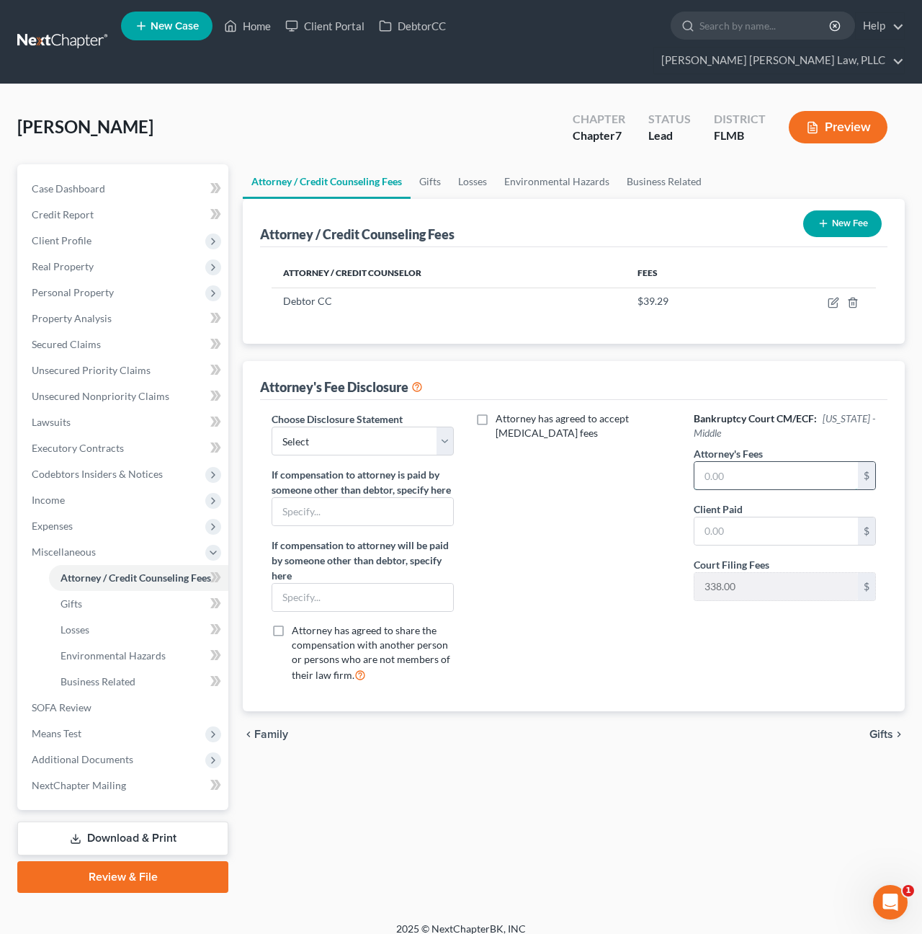
click at [743, 462] on input "text" at bounding box center [776, 475] width 164 height 27
type input "500"
click at [748, 517] on input "text" at bounding box center [776, 530] width 164 height 27
type input "500"
select select "0"
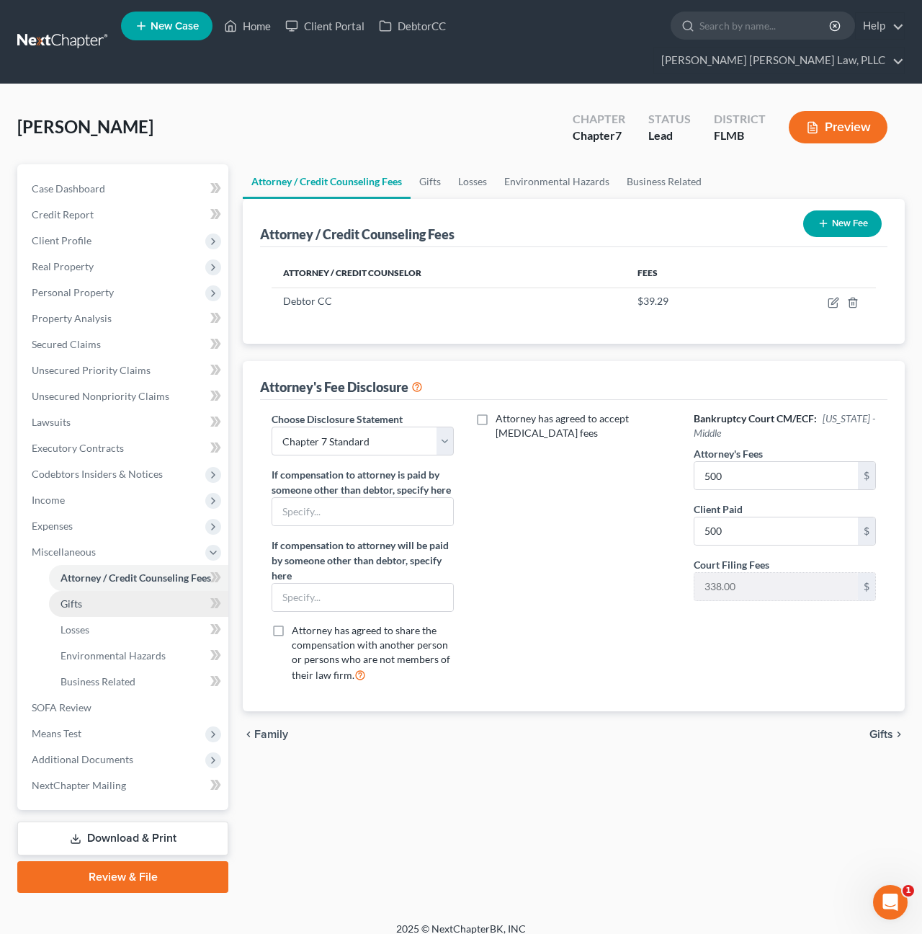
click at [79, 591] on link "Gifts" at bounding box center [138, 604] width 179 height 26
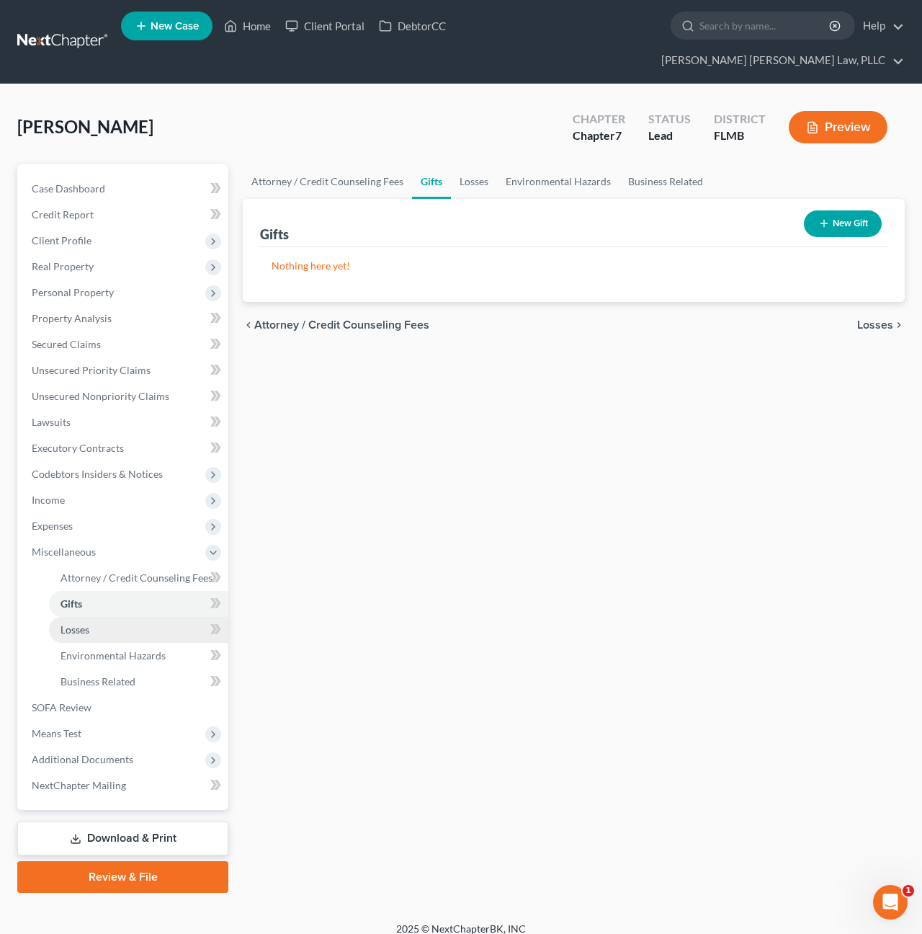
click at [80, 623] on span "Losses" at bounding box center [75, 629] width 29 height 12
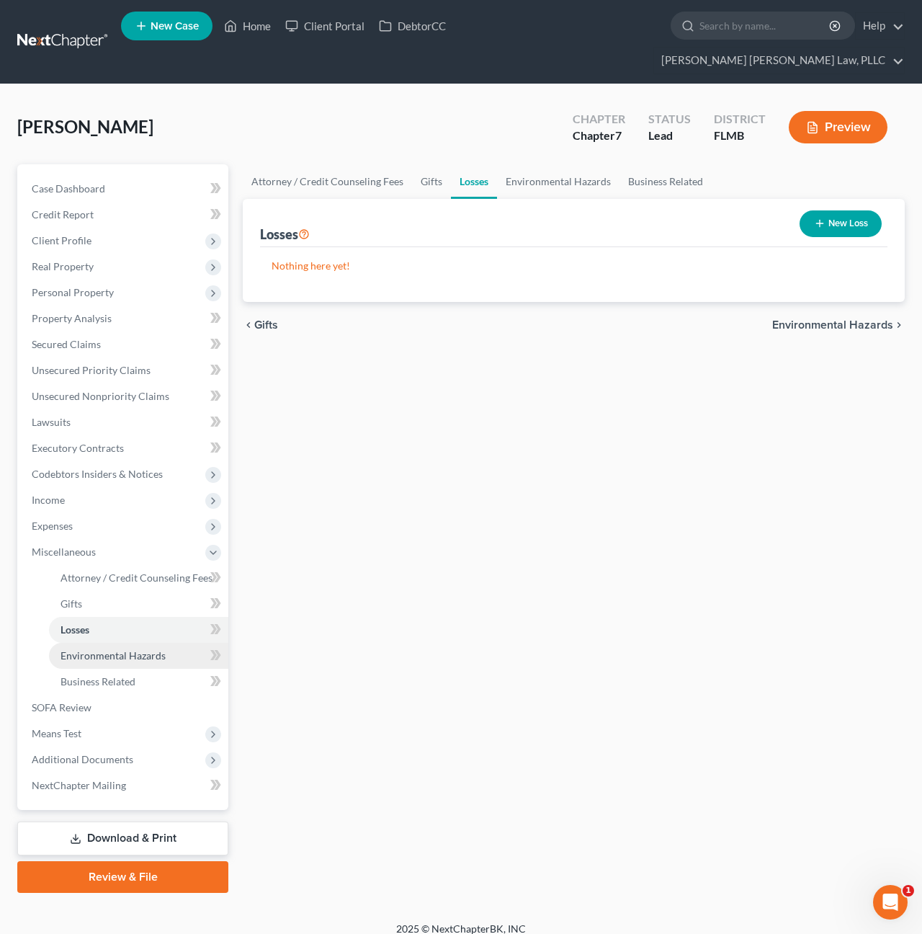
click at [83, 643] on link "Environmental Hazards" at bounding box center [138, 656] width 179 height 26
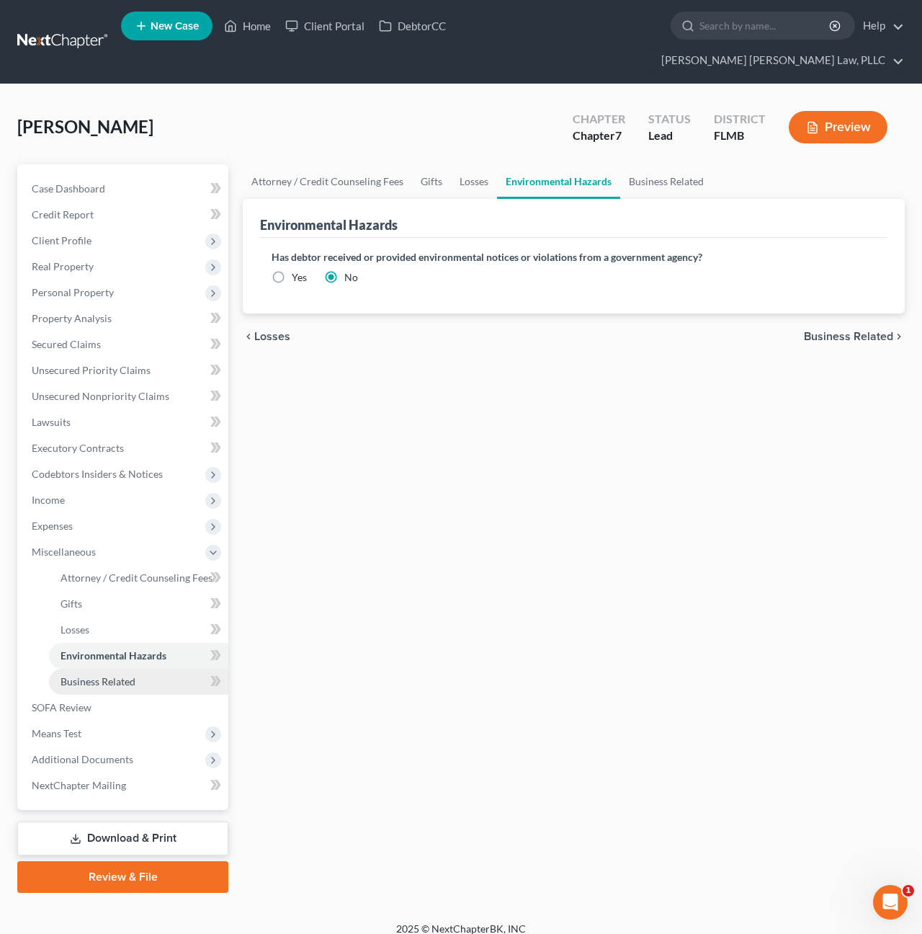
click at [90, 675] on span "Business Related" at bounding box center [98, 681] width 75 height 12
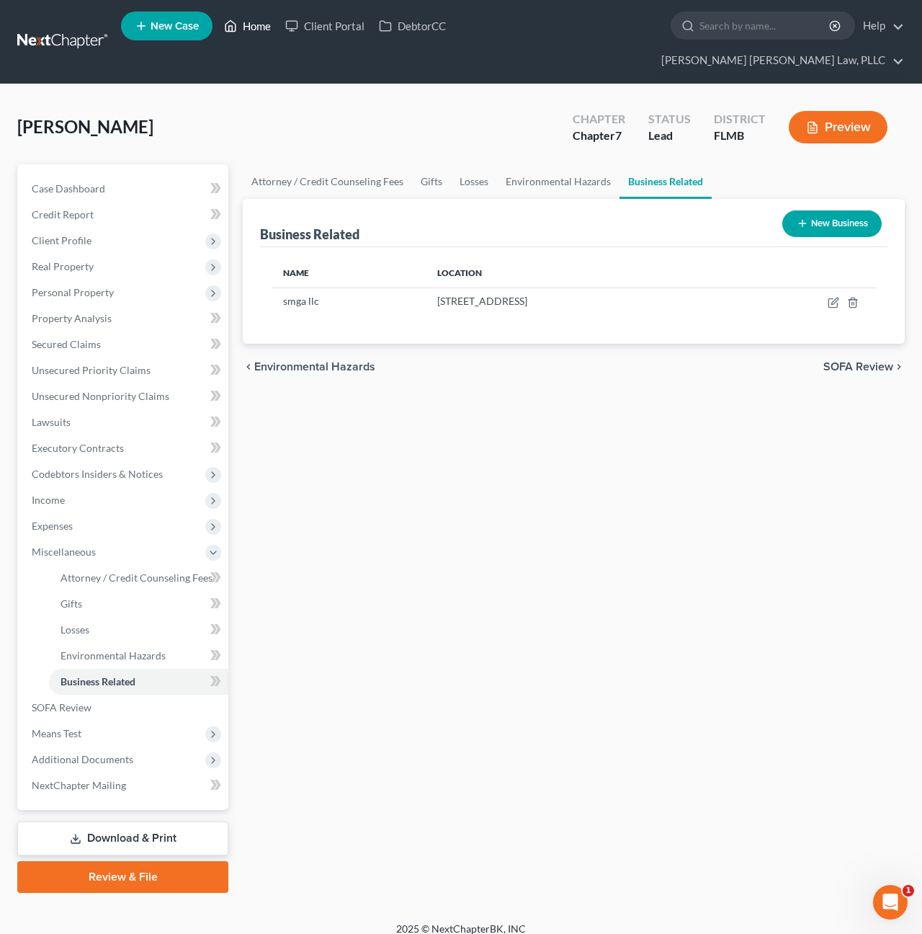
scroll to position [0, 1]
click at [243, 34] on link "Home" at bounding box center [247, 26] width 61 height 26
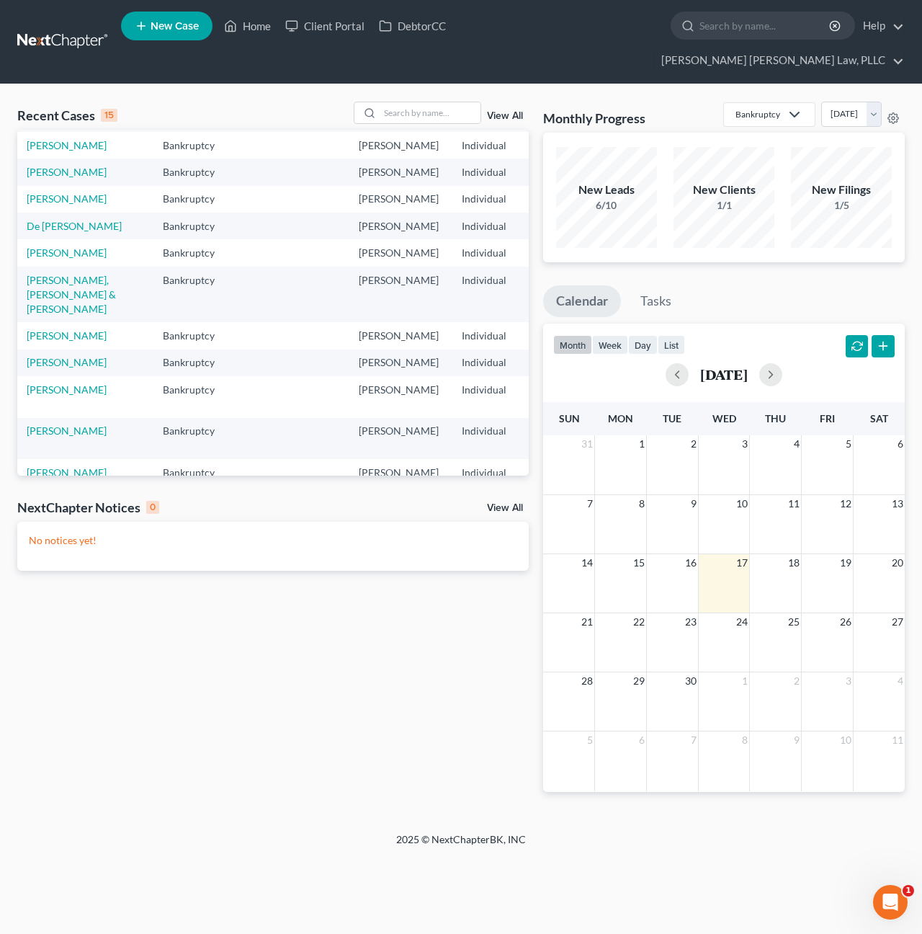
scroll to position [74, 2]
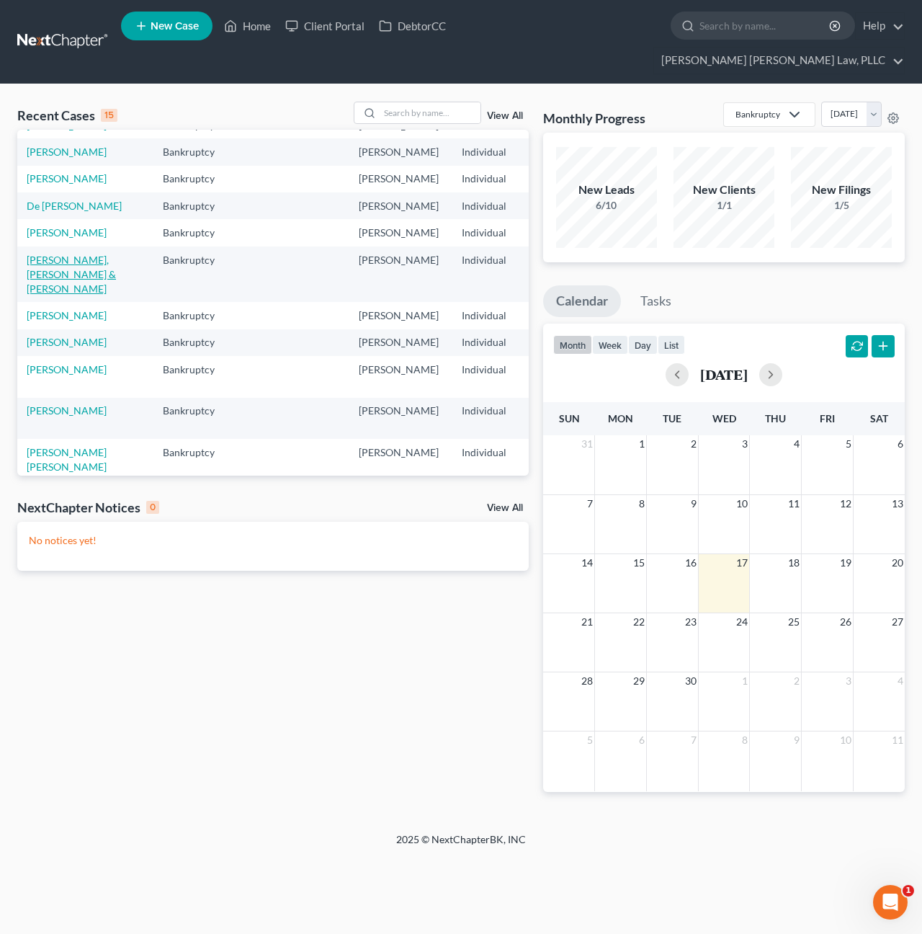
click at [39, 295] on link "Davila Dean, Hector & Barrio Figueroa, Cristina" at bounding box center [71, 274] width 89 height 41
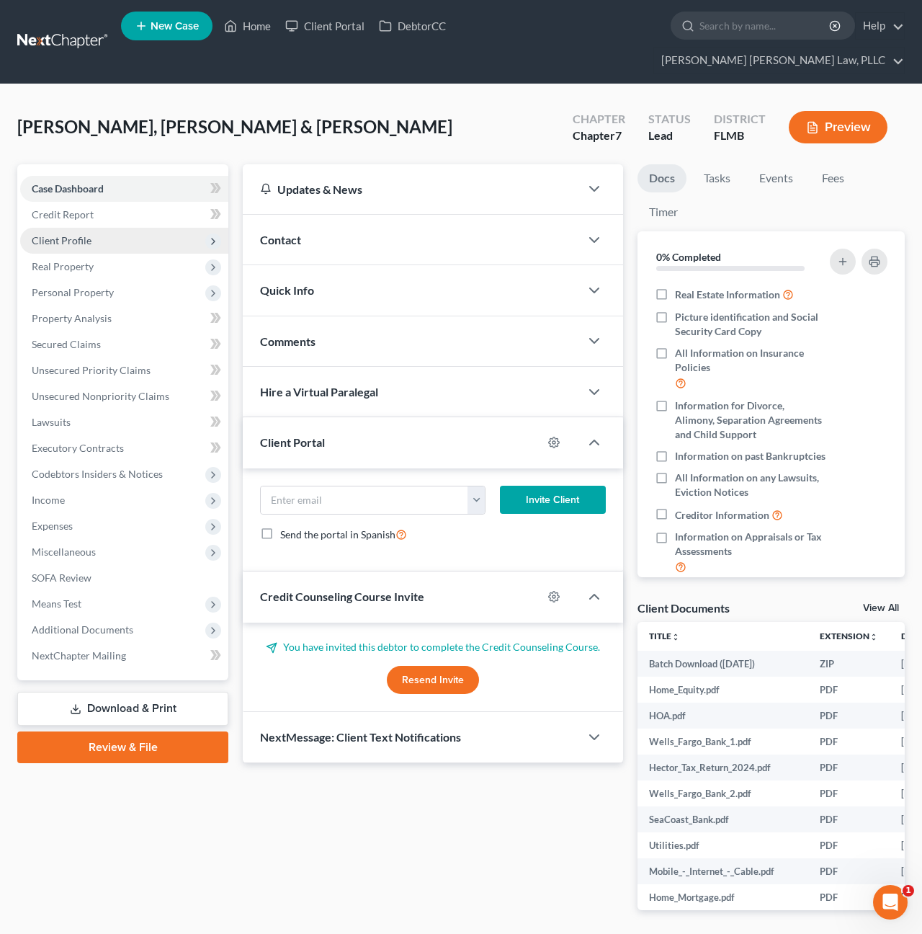
click at [86, 234] on span "Client Profile" at bounding box center [62, 240] width 60 height 12
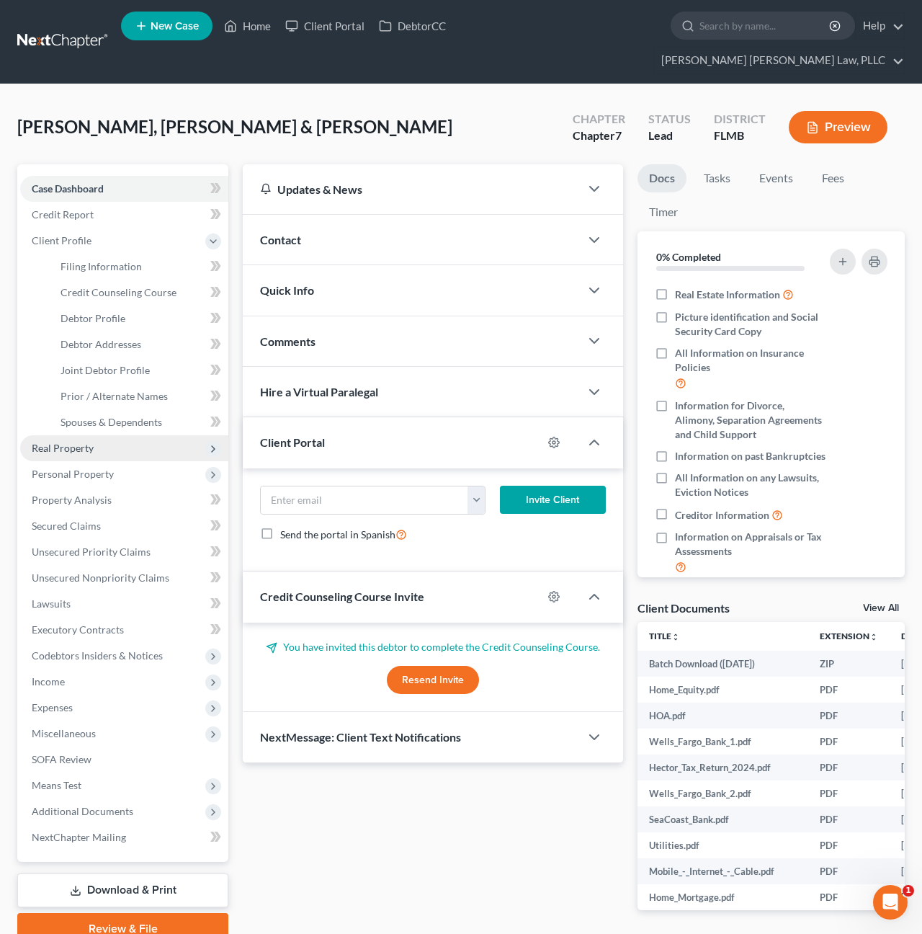
click at [98, 435] on span "Real Property" at bounding box center [124, 448] width 208 height 26
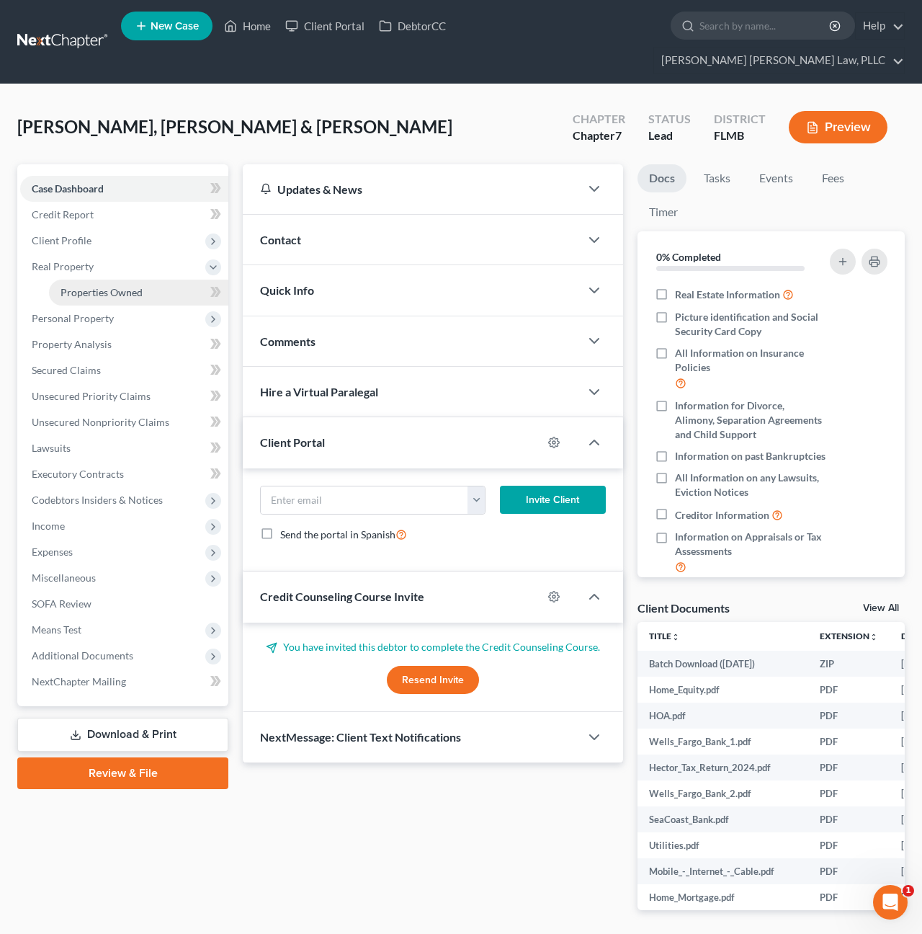
click at [98, 286] on span "Properties Owned" at bounding box center [102, 292] width 82 height 12
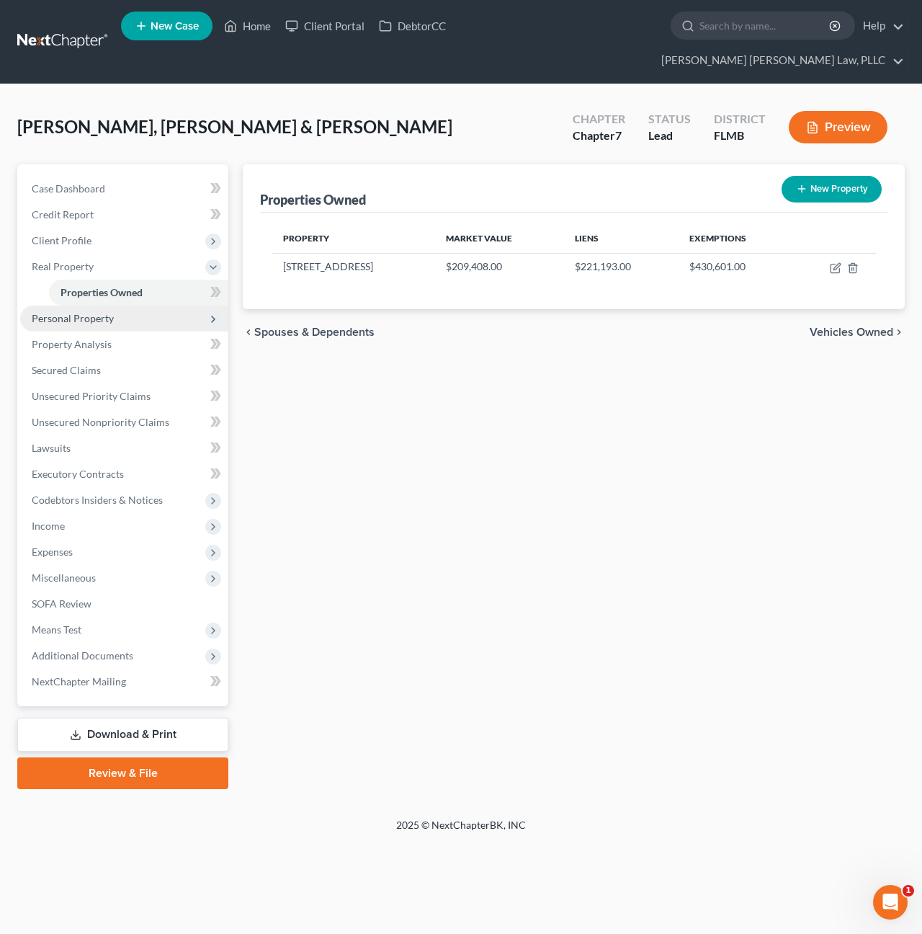
click at [104, 312] on span "Personal Property" at bounding box center [73, 318] width 82 height 12
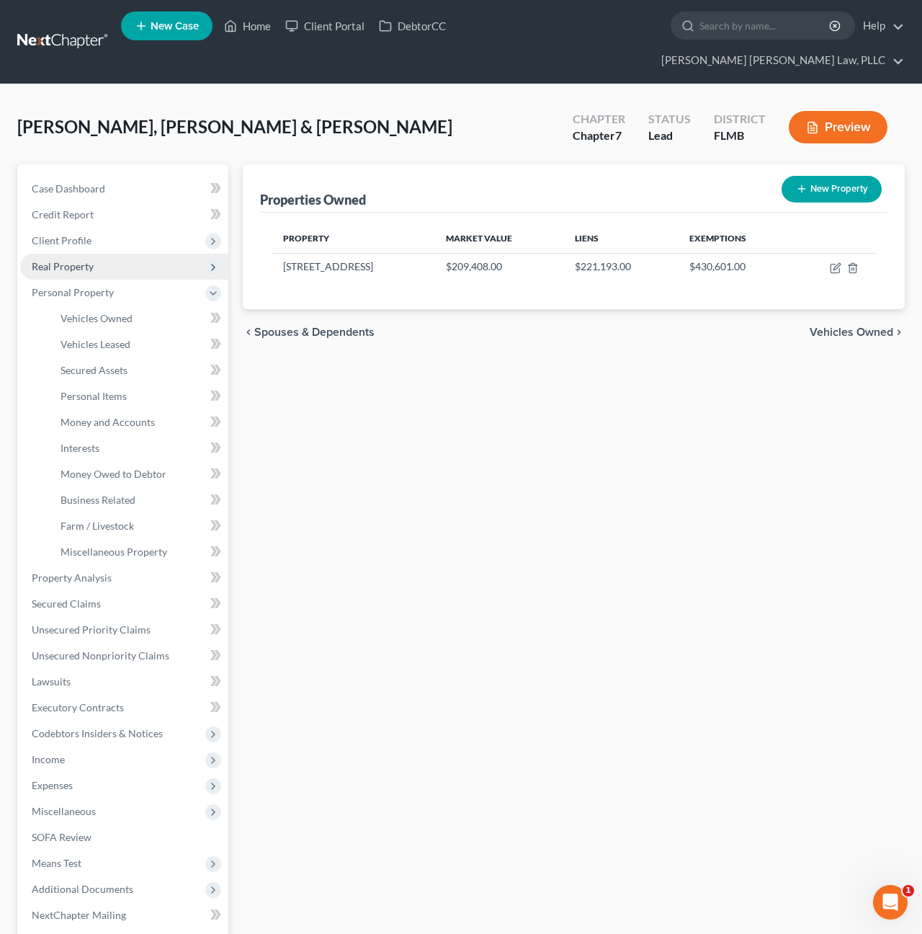
click at [96, 254] on span "Real Property" at bounding box center [124, 267] width 208 height 26
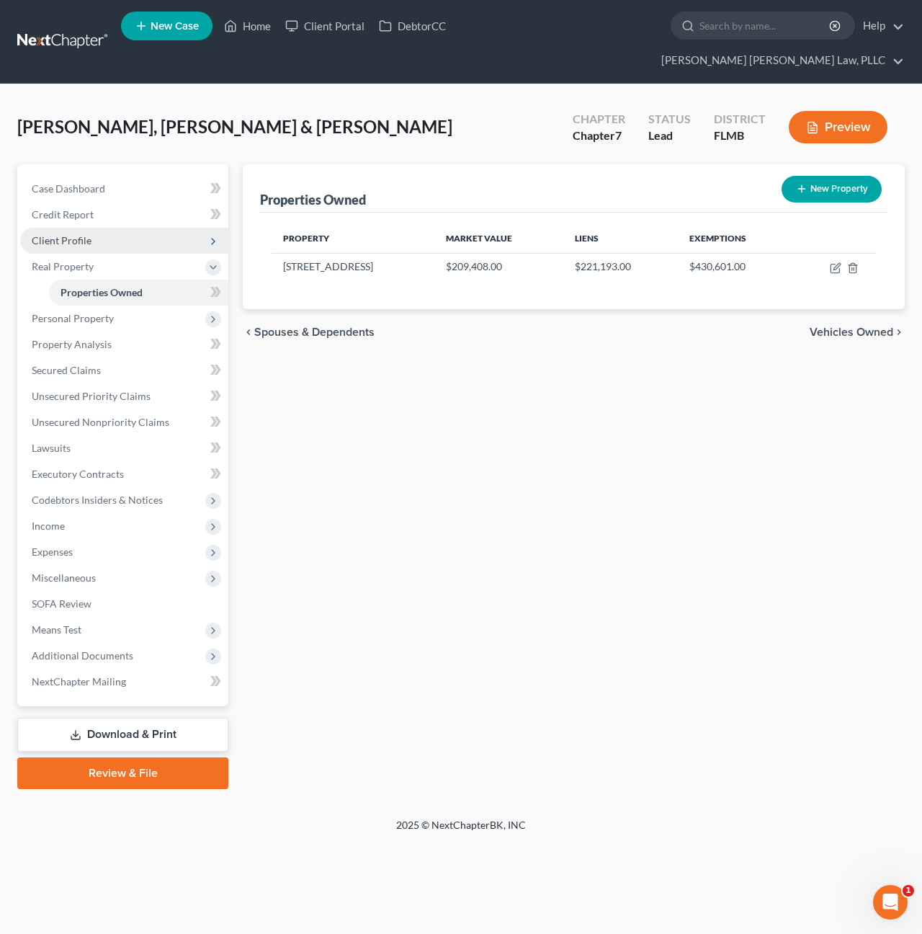
click at [84, 228] on span "Client Profile" at bounding box center [124, 241] width 208 height 26
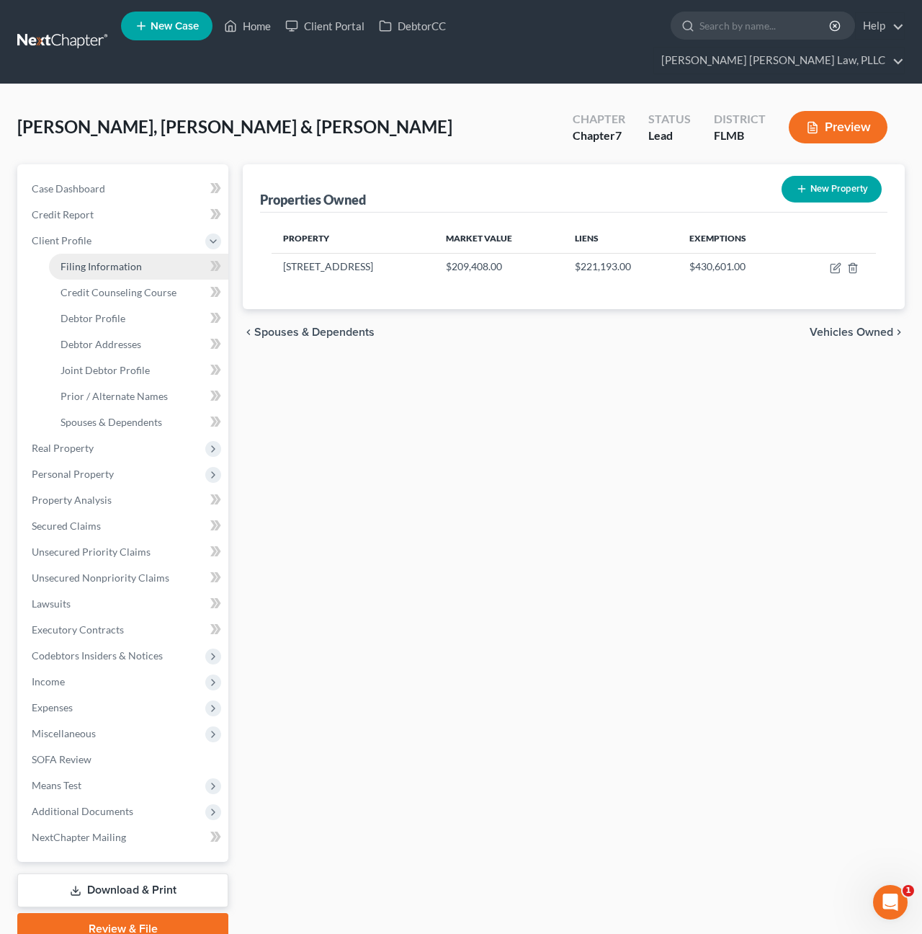
click at [89, 260] on span "Filing Information" at bounding box center [101, 266] width 81 height 12
select select "1"
select select "0"
select select "15"
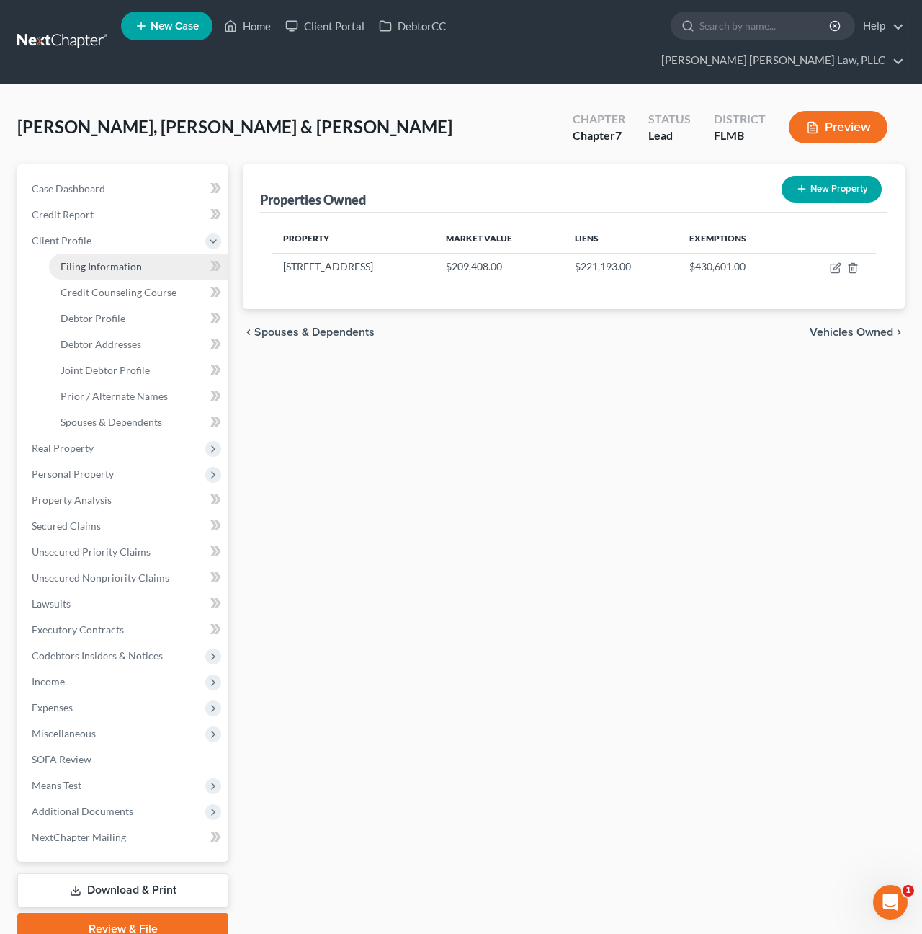
select select "0"
select select "9"
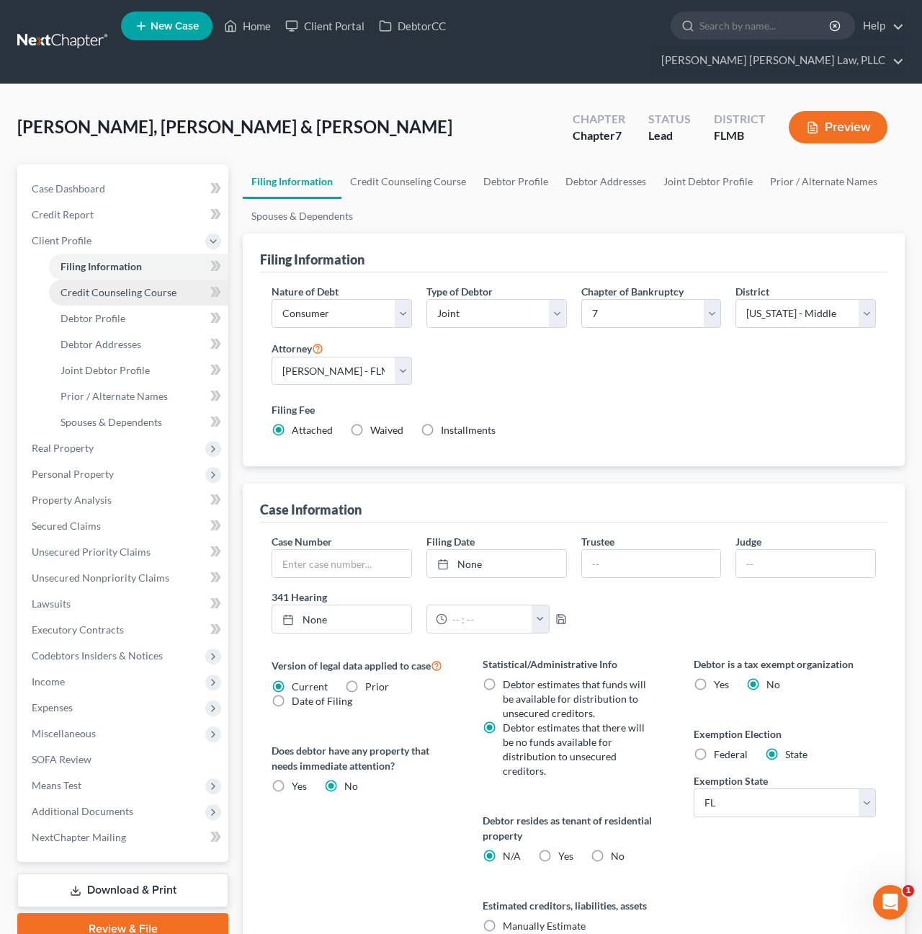
click at [94, 286] on span "Credit Counseling Course" at bounding box center [119, 292] width 116 height 12
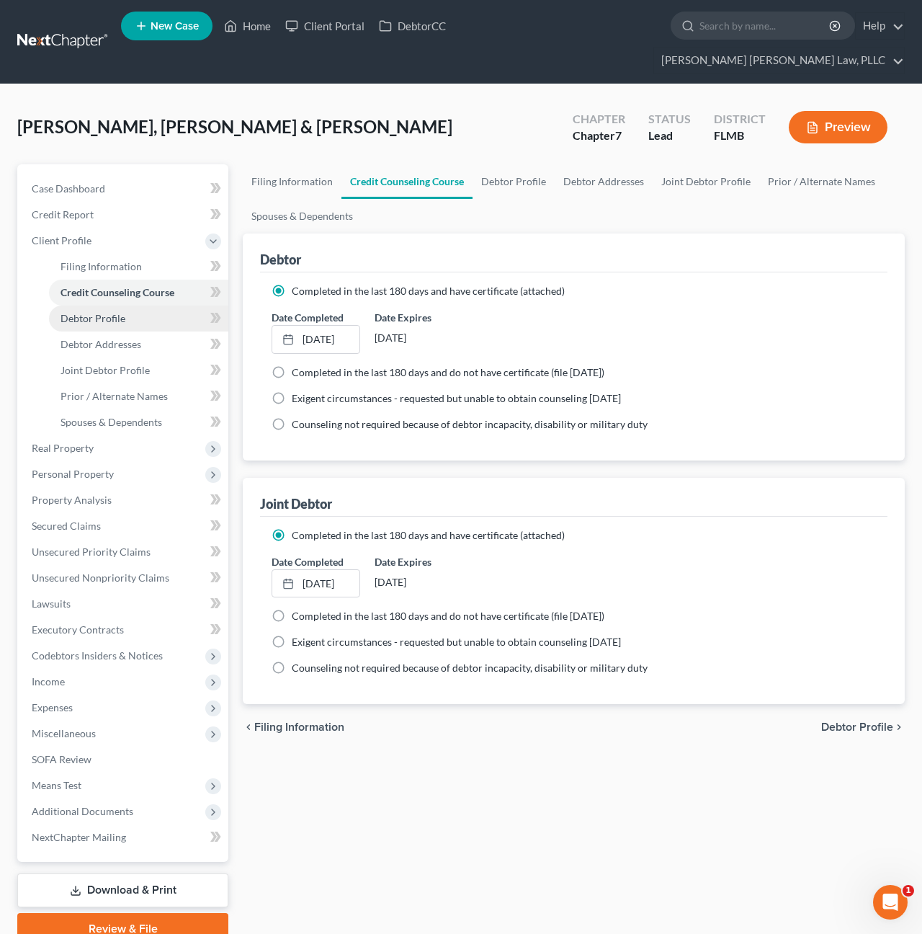
click at [95, 312] on span "Debtor Profile" at bounding box center [93, 318] width 65 height 12
select select "1"
select select "3"
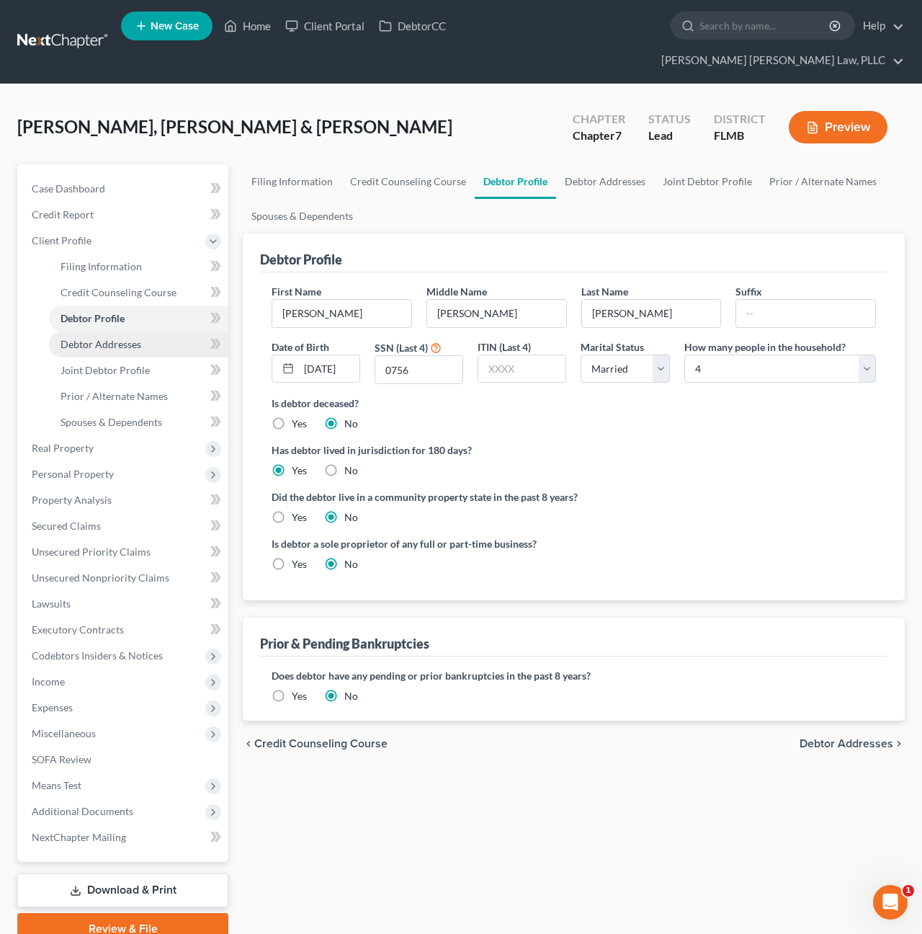
click at [96, 338] on span "Debtor Addresses" at bounding box center [101, 344] width 81 height 12
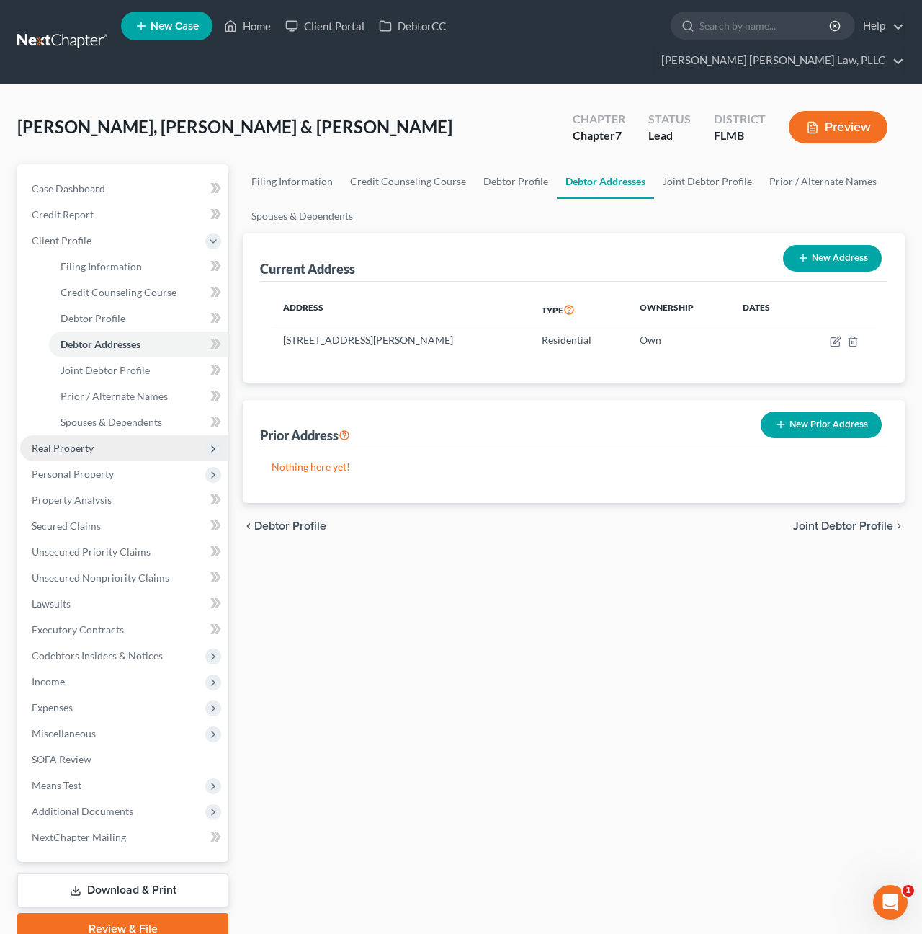
click at [75, 442] on span "Real Property" at bounding box center [63, 448] width 62 height 12
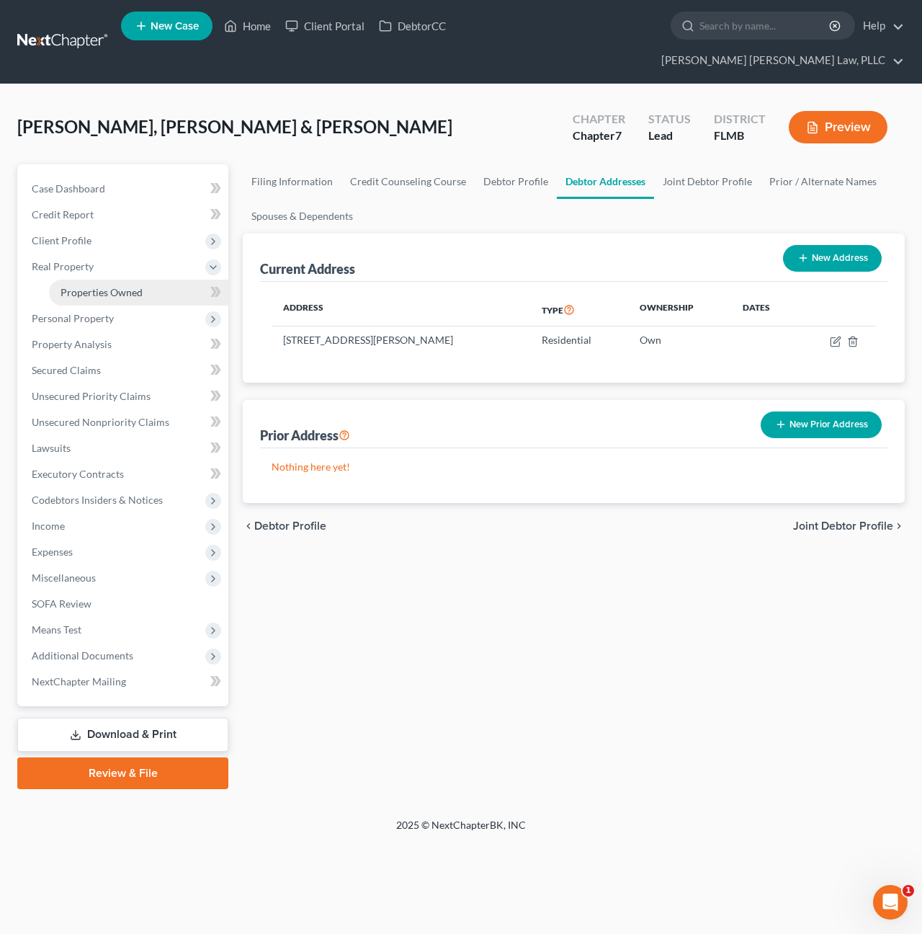
click at [84, 286] on span "Properties Owned" at bounding box center [102, 292] width 82 height 12
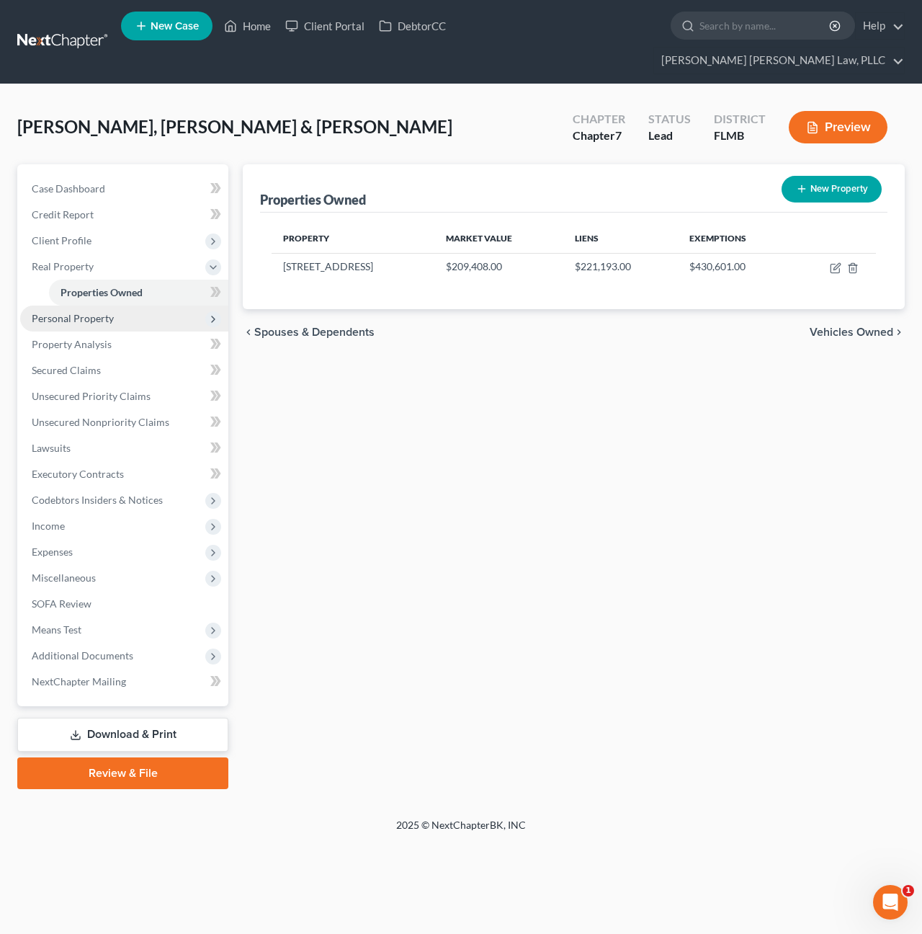
click at [78, 312] on span "Personal Property" at bounding box center [73, 318] width 82 height 12
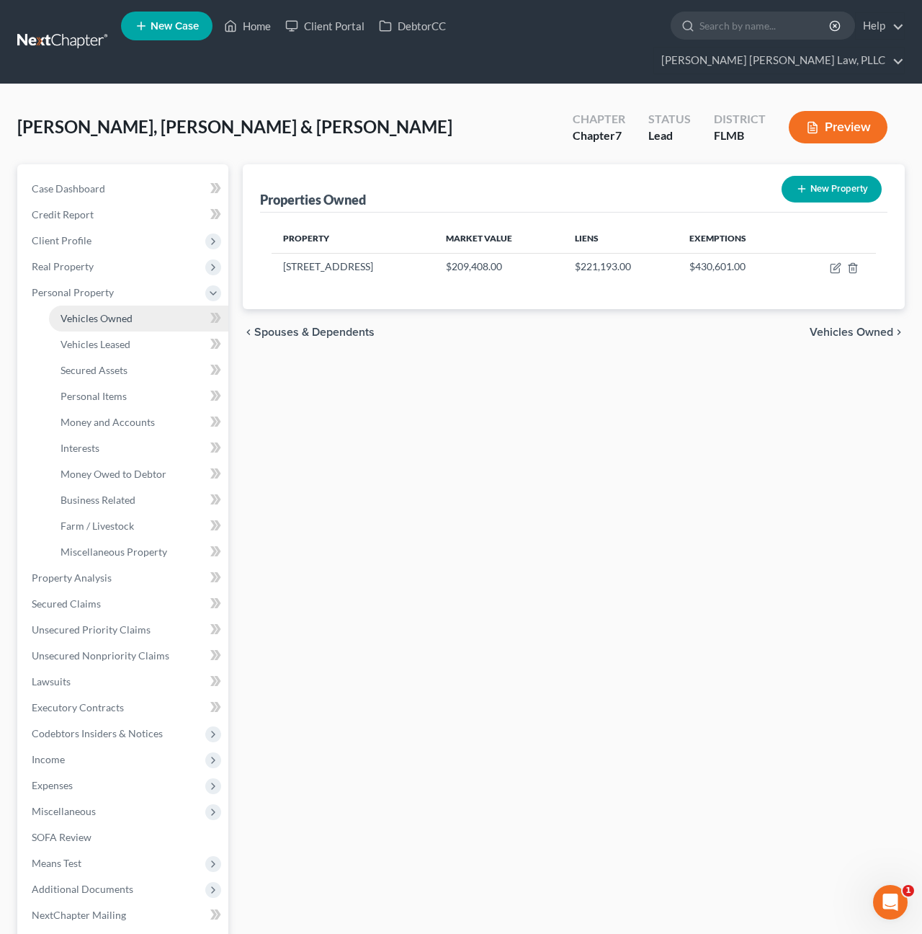
click at [85, 312] on span "Vehicles Owned" at bounding box center [97, 318] width 72 height 12
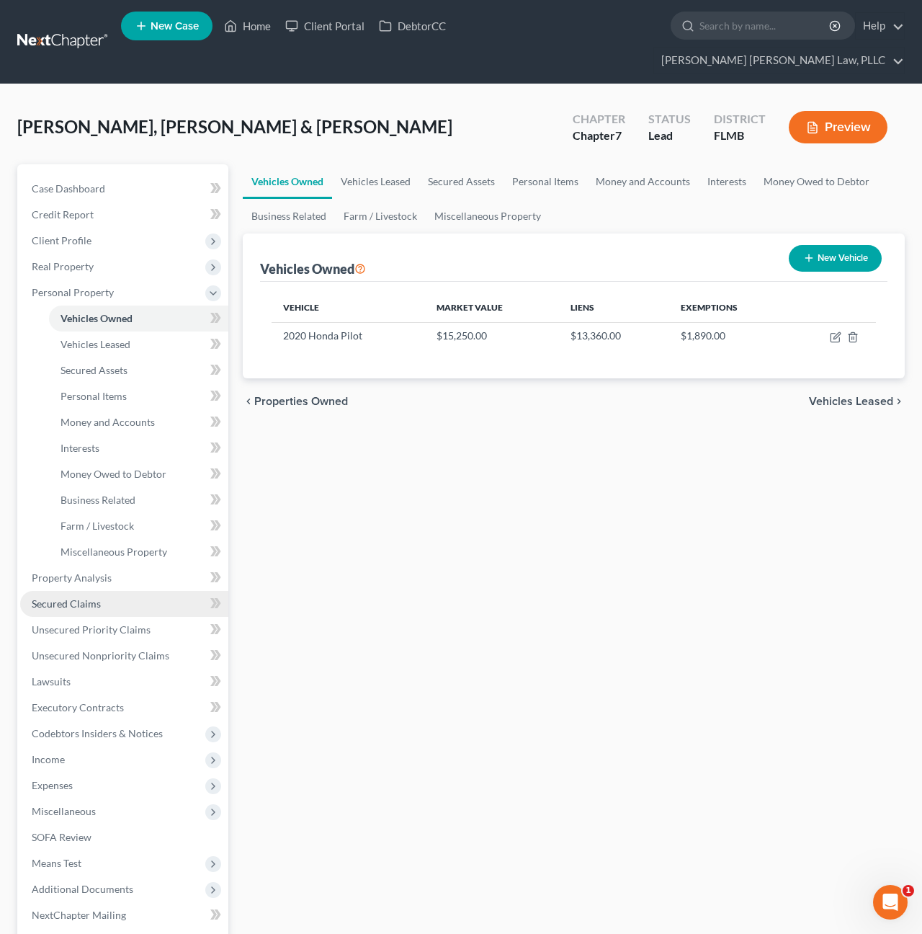
click at [68, 597] on span "Secured Claims" at bounding box center [66, 603] width 69 height 12
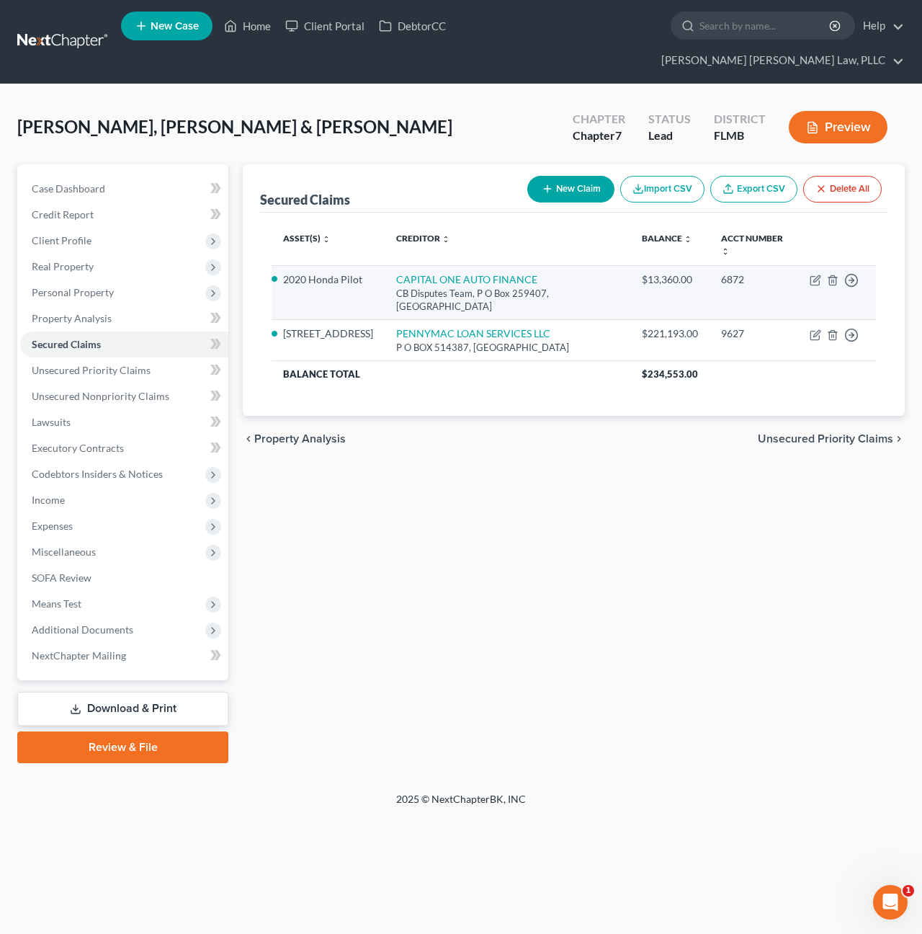
click at [808, 265] on td "Move to E Move to F Move to G Move to Notice Only" at bounding box center [837, 292] width 78 height 55
click at [811, 277] on icon "button" at bounding box center [814, 281] width 9 height 9
select select "45"
select select "2"
select select "1"
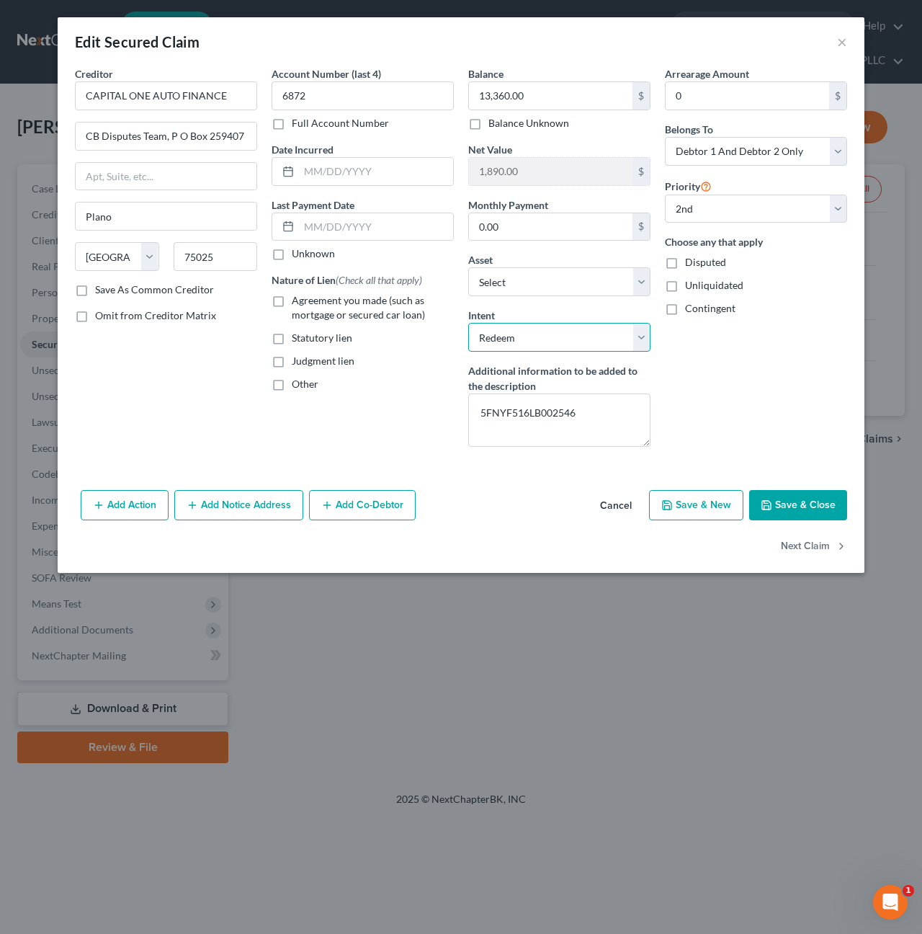
select select "2"
click at [798, 500] on button "Save & Close" at bounding box center [798, 505] width 98 height 30
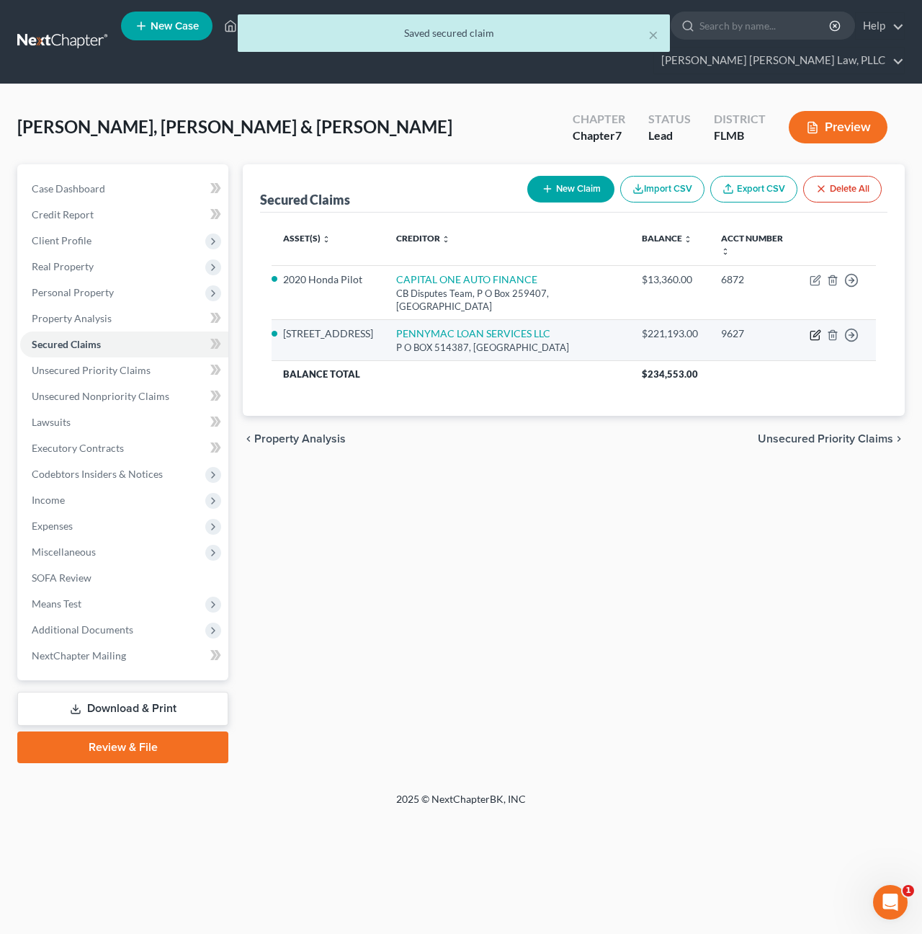
click at [815, 329] on icon "button" at bounding box center [816, 335] width 12 height 12
select select "4"
select select "0"
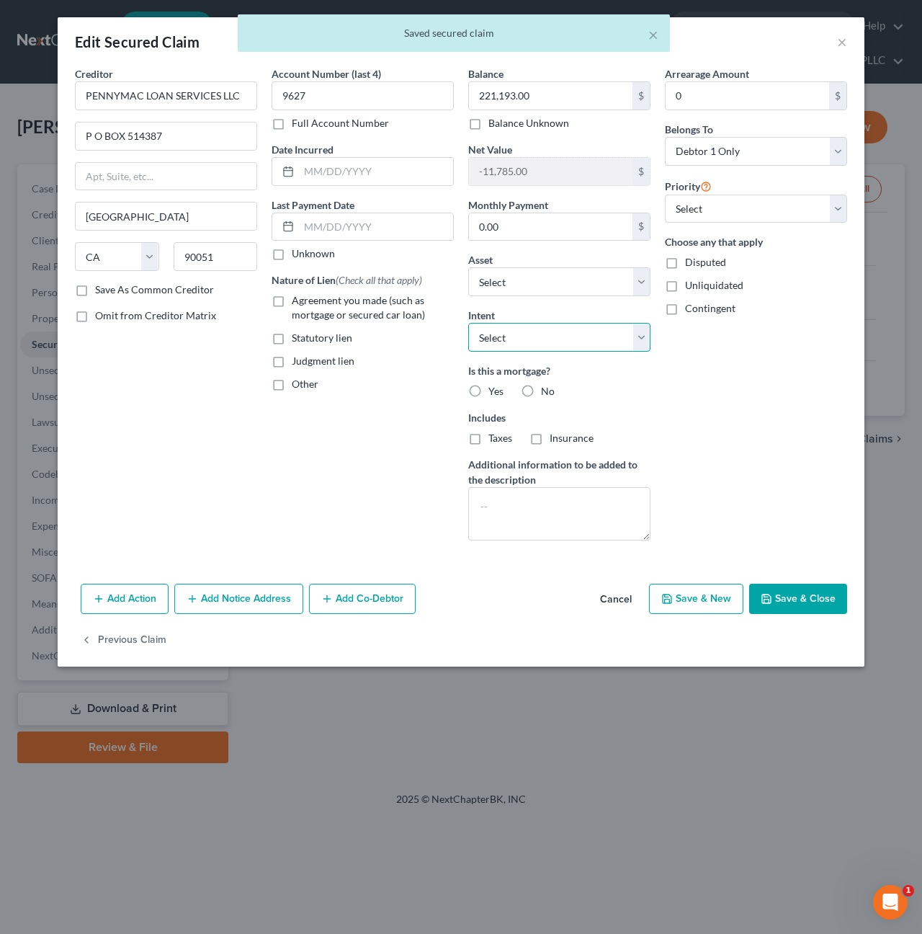
select select "2"
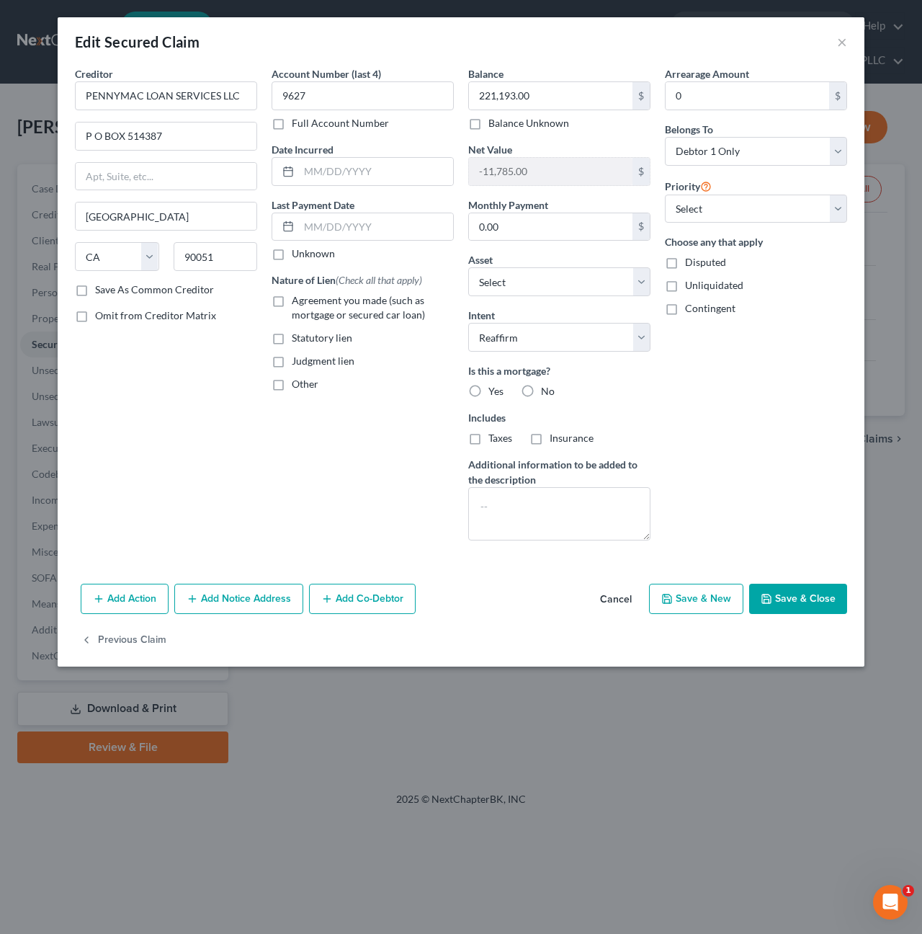
click at [780, 596] on button "Save & Close" at bounding box center [798, 598] width 98 height 30
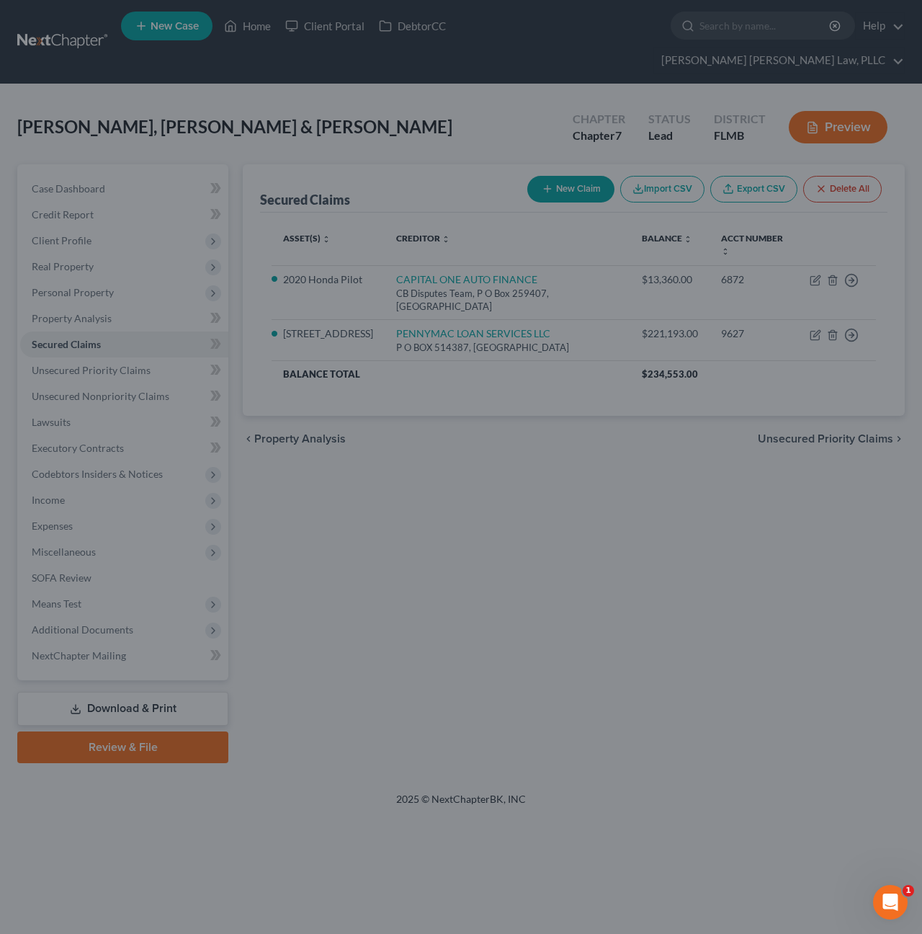
select select "3"
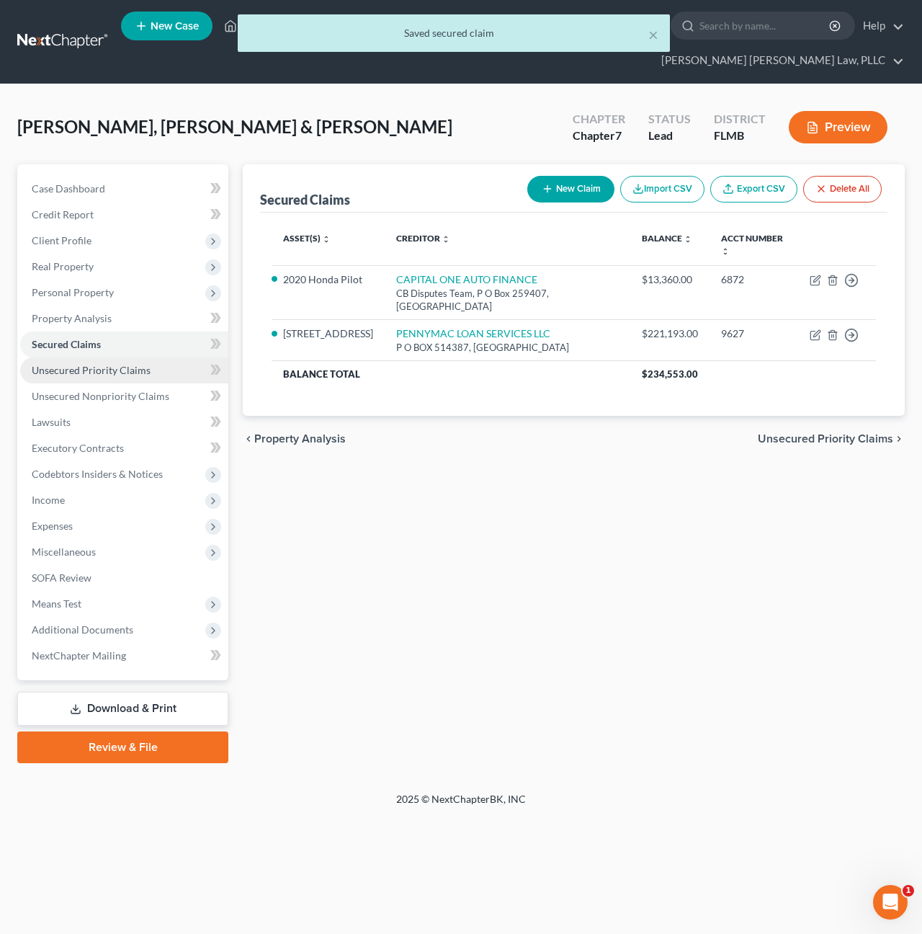
click at [91, 364] on span "Unsecured Priority Claims" at bounding box center [91, 370] width 119 height 12
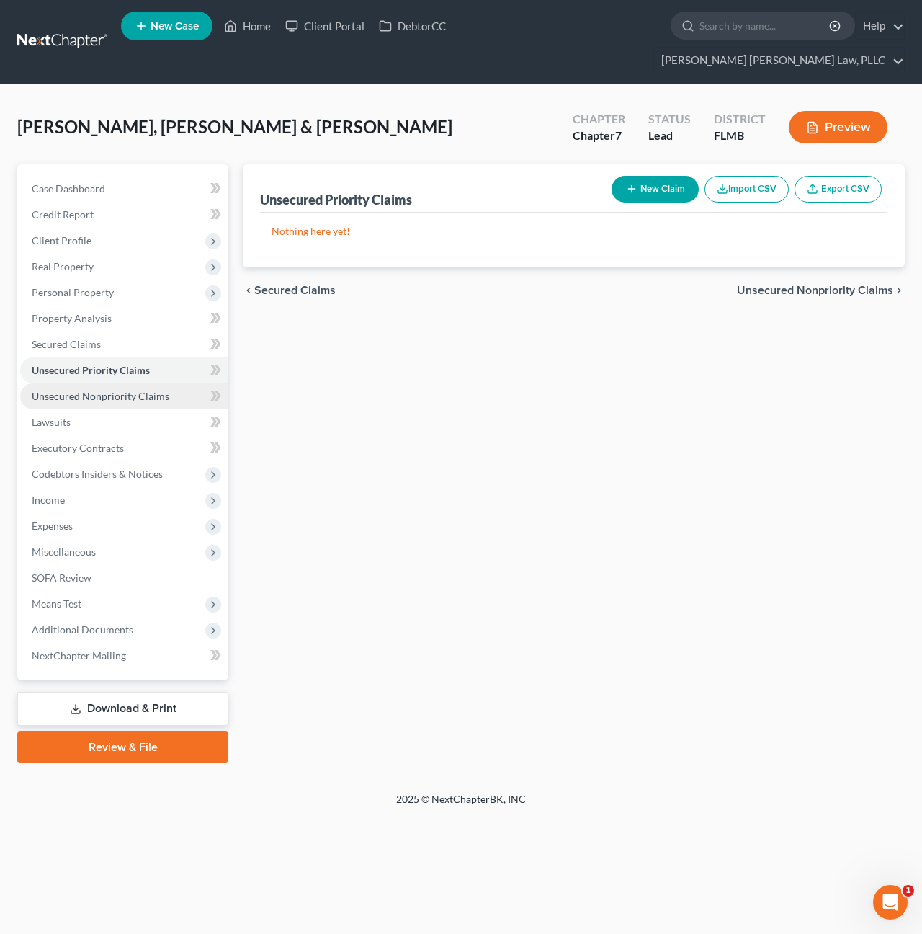
click at [101, 390] on span "Unsecured Nonpriority Claims" at bounding box center [101, 396] width 138 height 12
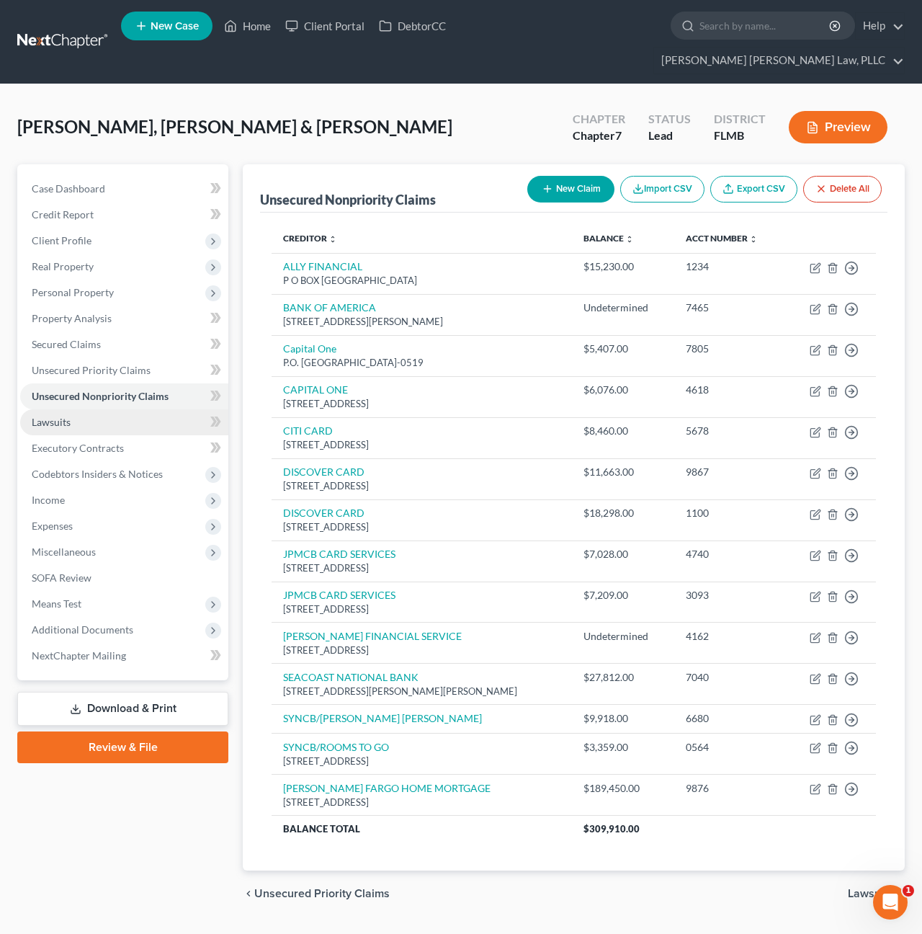
click at [88, 409] on link "Lawsuits" at bounding box center [124, 422] width 208 height 26
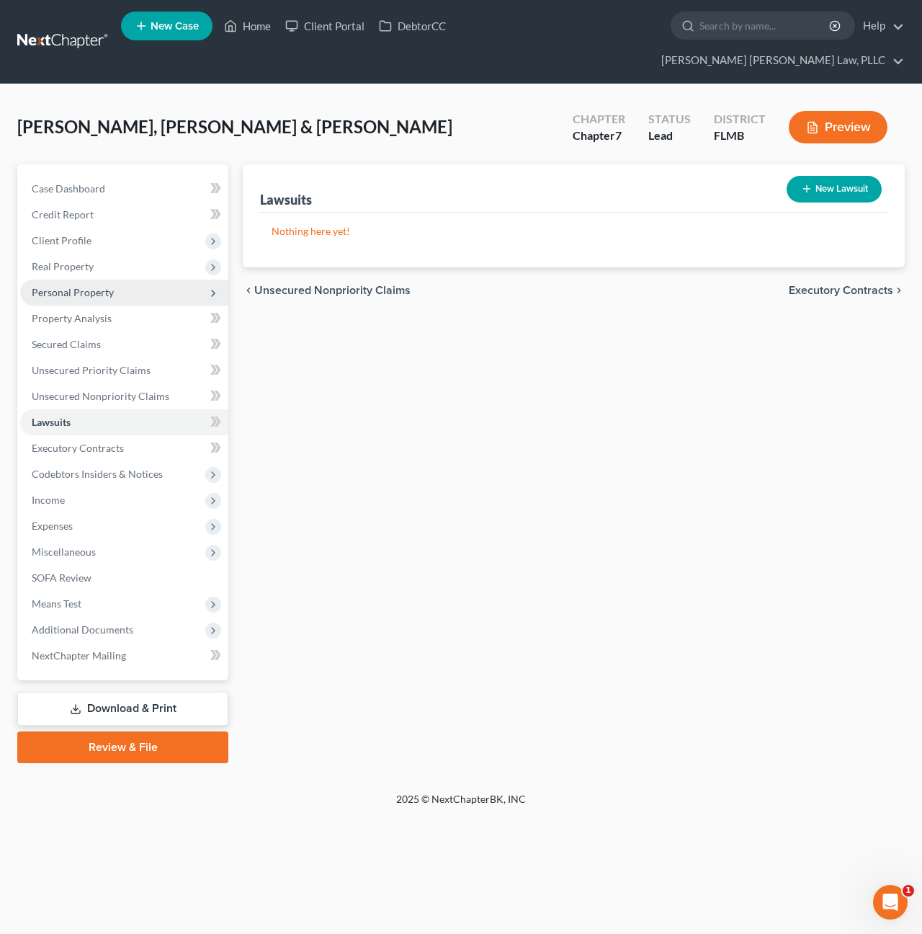
click at [101, 286] on span "Personal Property" at bounding box center [73, 292] width 82 height 12
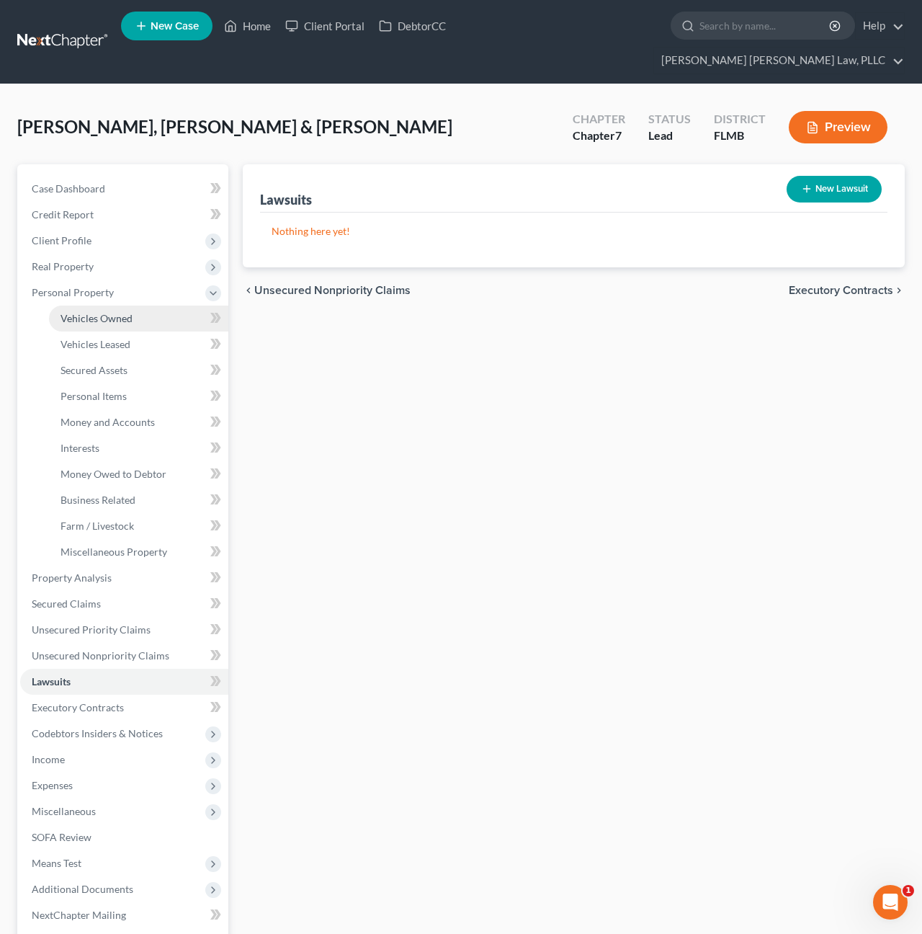
click at [97, 312] on span "Vehicles Owned" at bounding box center [97, 318] width 72 height 12
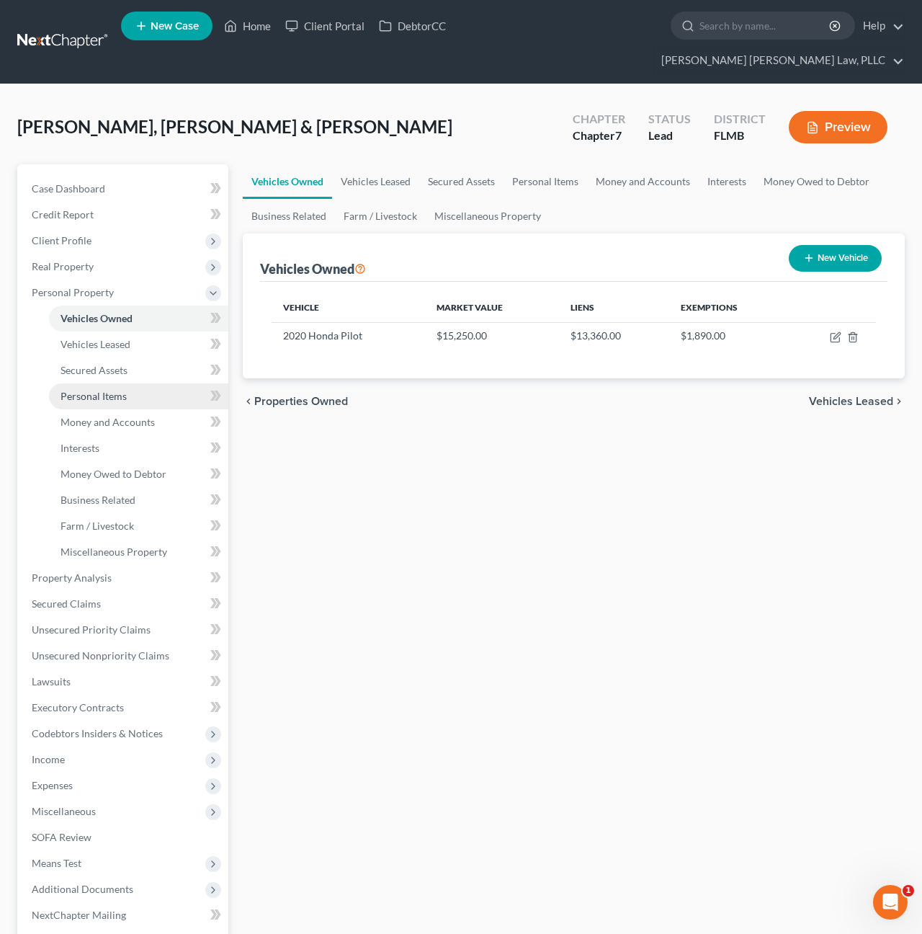
click at [103, 390] on span "Personal Items" at bounding box center [94, 396] width 66 height 12
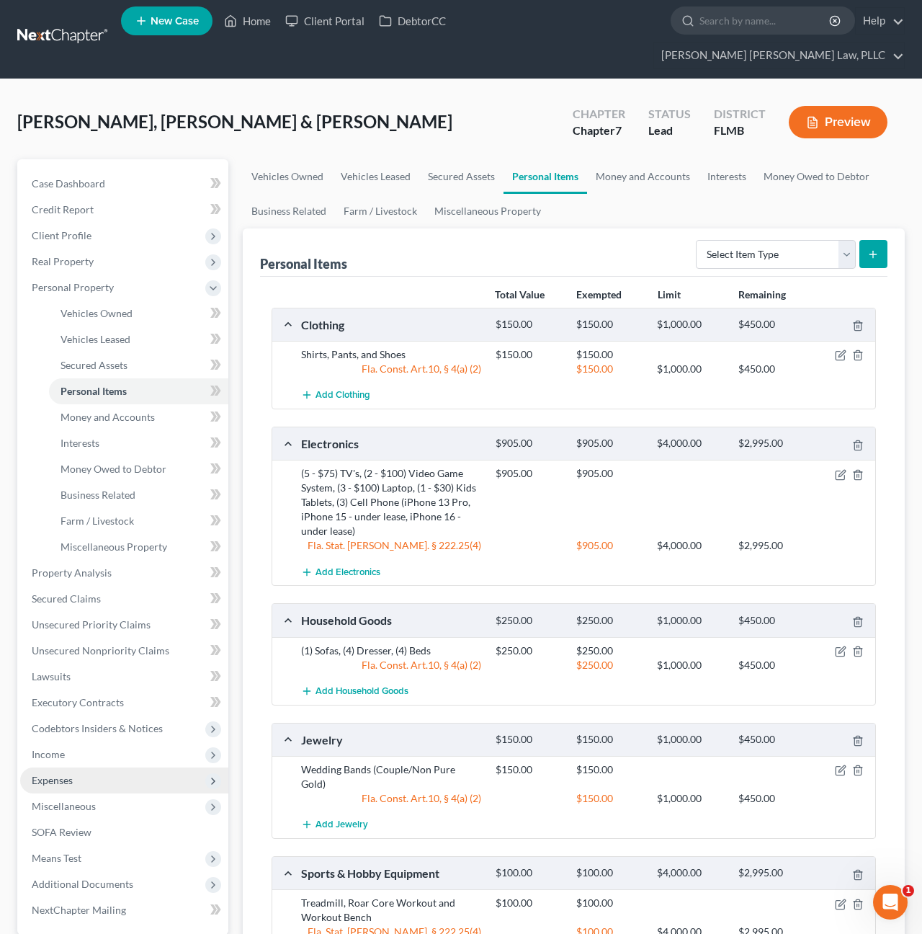
scroll to position [6, 0]
